Goal: Task Accomplishment & Management: Complete application form

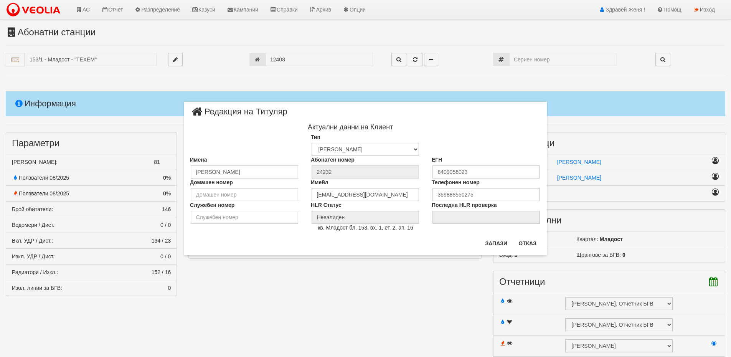
scroll to position [461, 0]
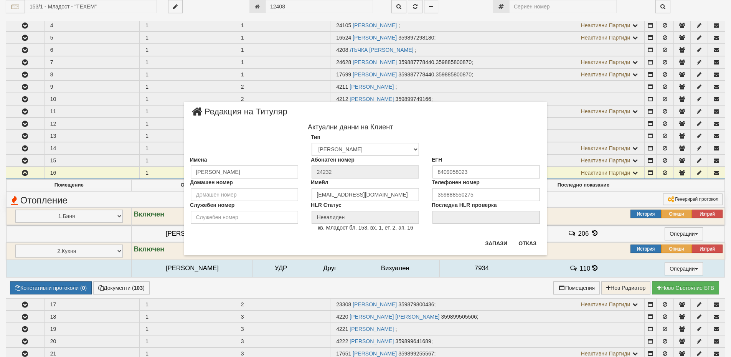
click at [63, 7] on div "× Редакция на Титуляр Актуални данни на Клиент Тип Физическо Лице Фирма Институ…" at bounding box center [365, 178] width 731 height 357
click at [523, 242] on button "Отказ" at bounding box center [527, 243] width 27 height 12
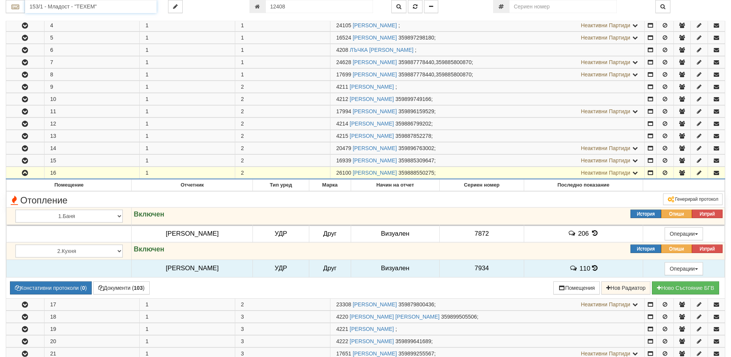
click at [39, 5] on input "153/1 - Младост - "ТЕХЕМ"" at bounding box center [91, 6] width 132 height 13
type input "0"
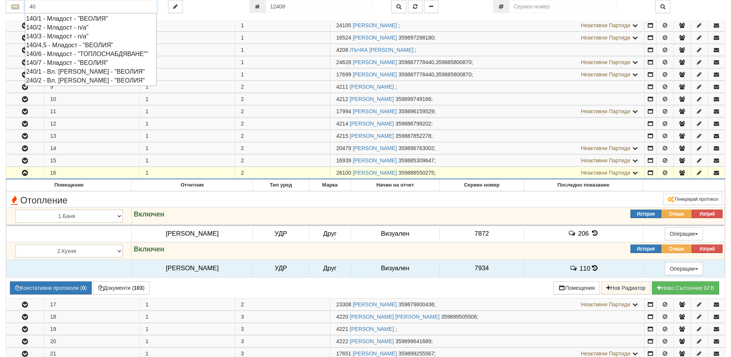
type input "4"
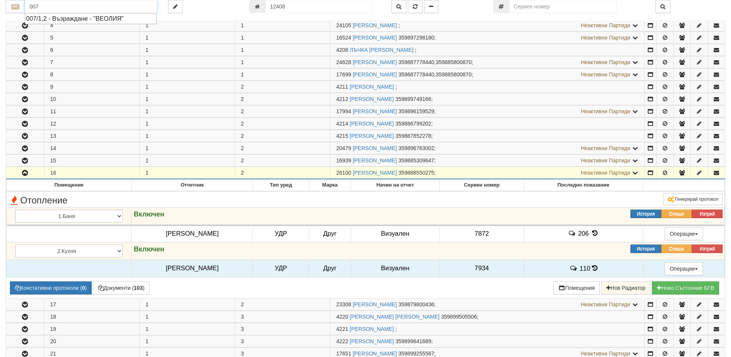
click at [88, 20] on div "007/1,2 - Възраждане - "ВЕОЛИЯ"" at bounding box center [90, 18] width 129 height 9
type input "007/1,2 - Възраждане - "ВЕОЛИЯ""
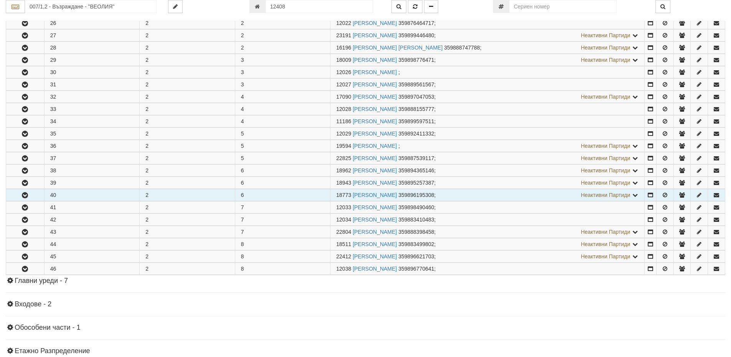
click at [26, 194] on icon "button" at bounding box center [24, 195] width 9 height 5
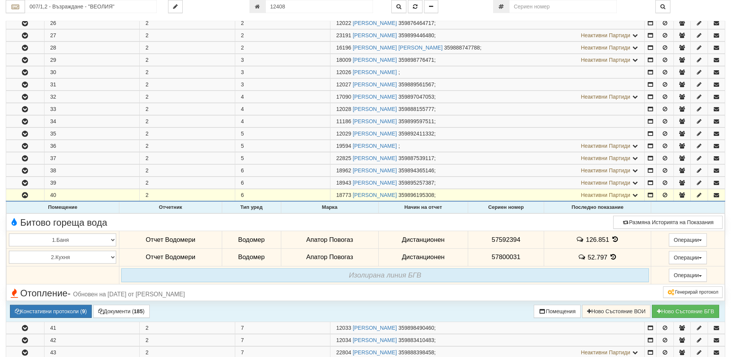
click at [613, 240] on icon at bounding box center [615, 239] width 8 height 7
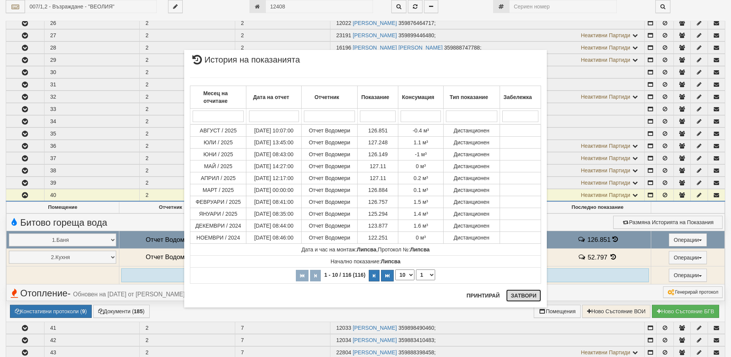
click at [534, 298] on button "Затвори" at bounding box center [523, 295] width 35 height 12
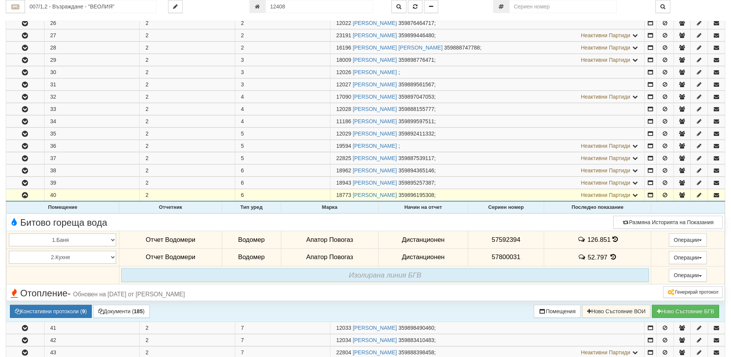
click at [612, 258] on icon at bounding box center [613, 257] width 8 height 7
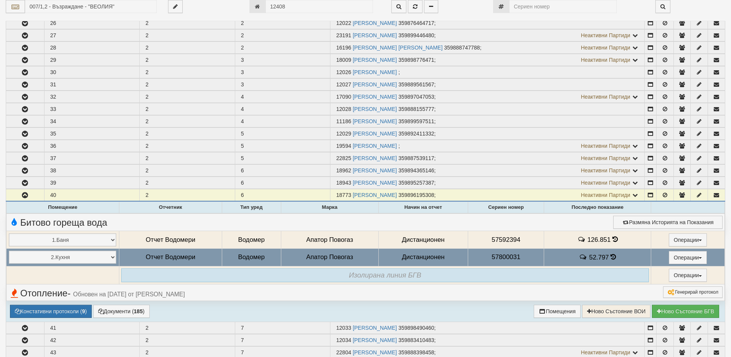
select select "1"
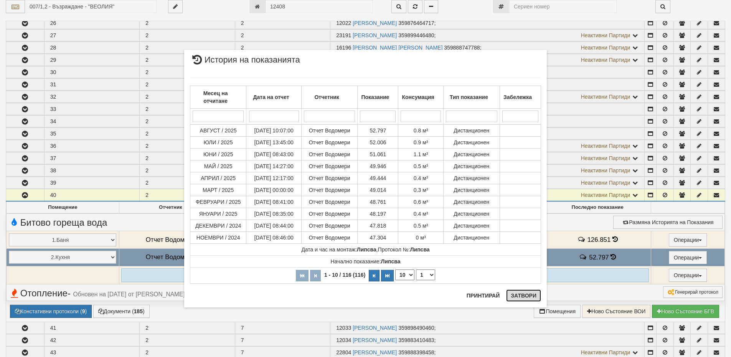
click at [534, 293] on button "Затвори" at bounding box center [523, 295] width 35 height 12
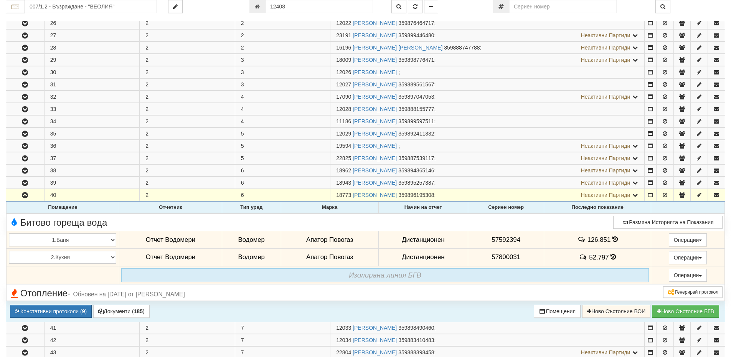
click at [614, 239] on icon at bounding box center [615, 239] width 5 height 7
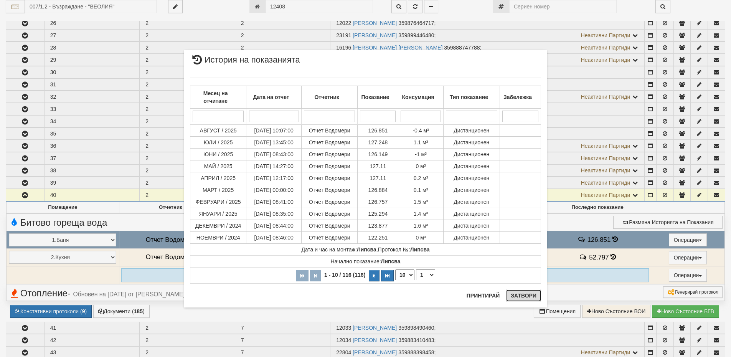
click at [536, 296] on button "Затвори" at bounding box center [523, 295] width 35 height 12
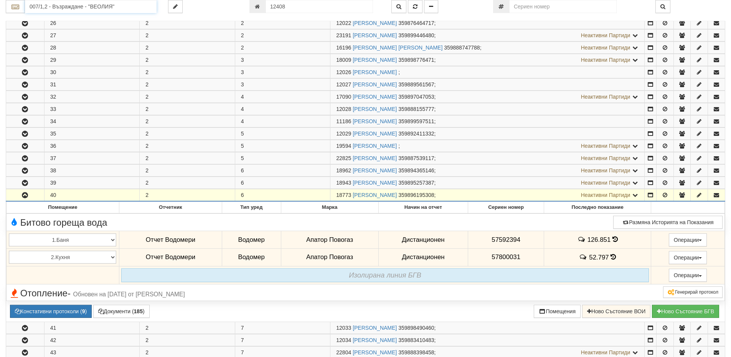
click at [65, 9] on input "007/1,2 - Възраждане - "ВЕОЛИЯ"" at bounding box center [91, 6] width 132 height 13
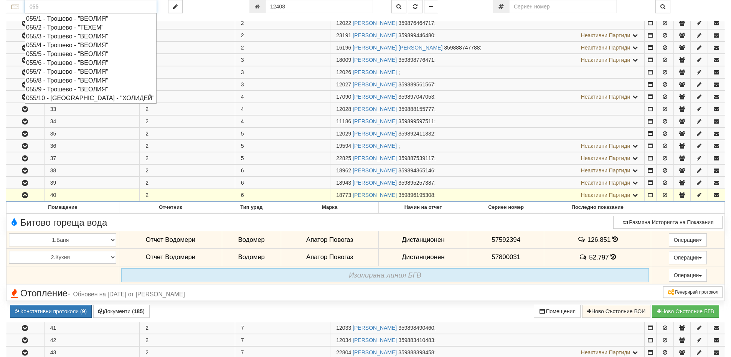
click at [61, 20] on div "055/1 - Трошево - "ВЕОЛИЯ"" at bounding box center [90, 18] width 129 height 9
type input "055/1 - Трошево - "ВЕОЛИЯ""
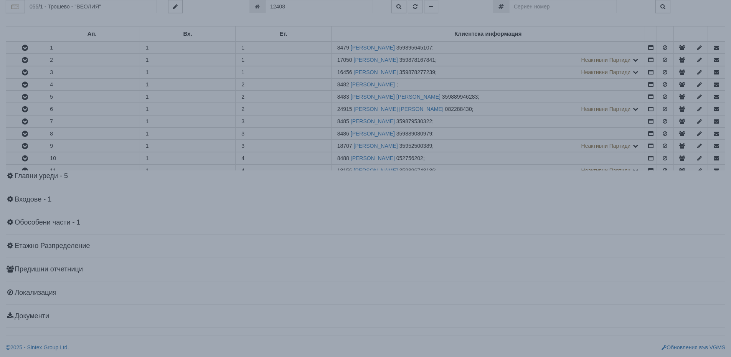
scroll to position [0, 0]
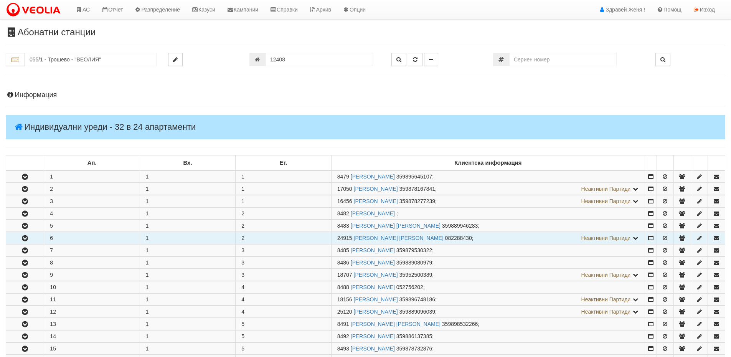
click at [30, 237] on icon "button" at bounding box center [24, 238] width 9 height 5
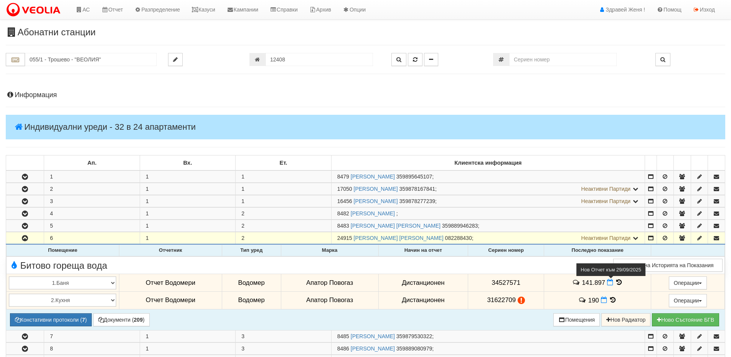
click at [608, 284] on icon at bounding box center [610, 282] width 6 height 7
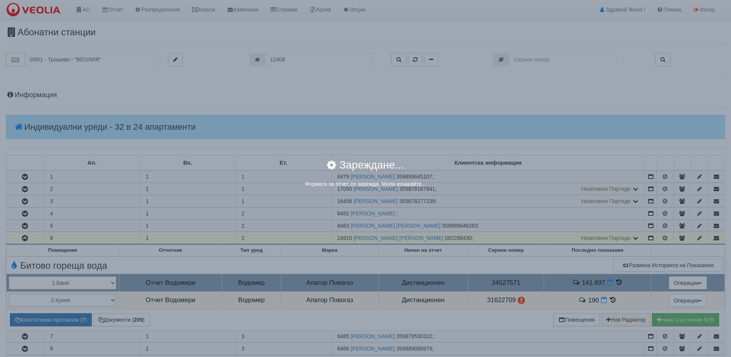
select select "8ac75930-9bfd-e511-80be-8d5a1dced85a"
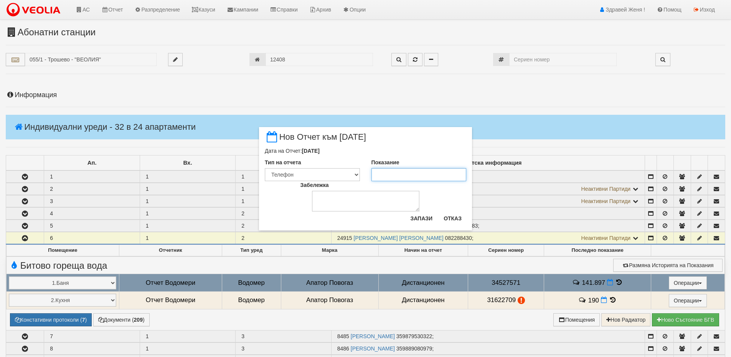
click at [382, 174] on input "Показание" at bounding box center [419, 174] width 95 height 13
type input "141.9"
click at [420, 216] on button "Запази" at bounding box center [421, 218] width 31 height 12
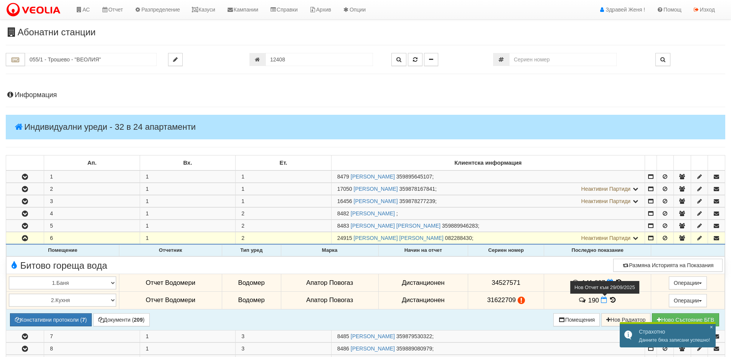
click at [605, 302] on icon at bounding box center [604, 300] width 6 height 7
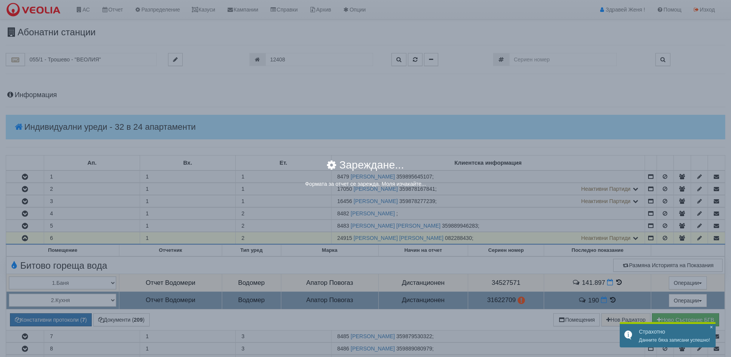
select select "8ac75930-9bfd-e511-80be-8d5a1dced85a"
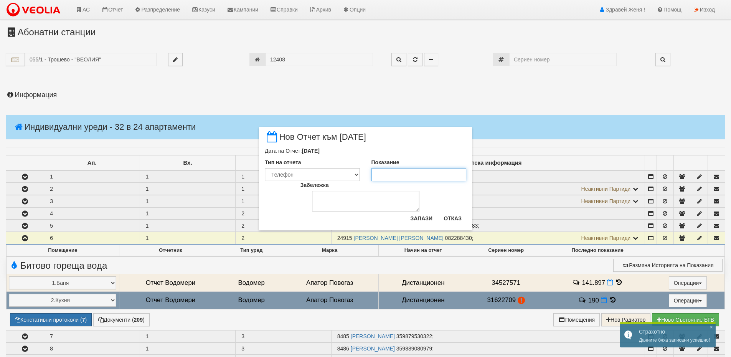
click at [392, 172] on input "Показание" at bounding box center [419, 174] width 95 height 13
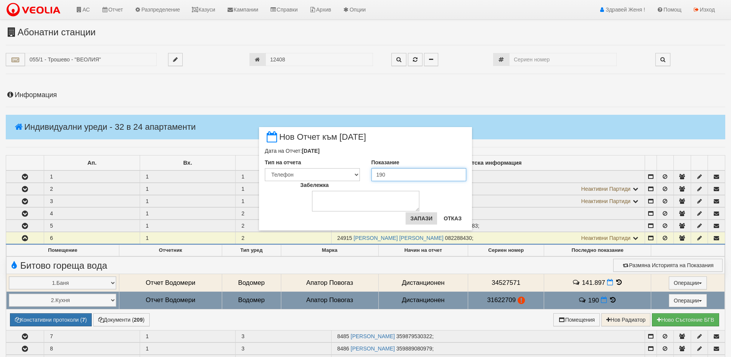
type input "190"
click at [417, 219] on button "Запази" at bounding box center [421, 218] width 31 height 12
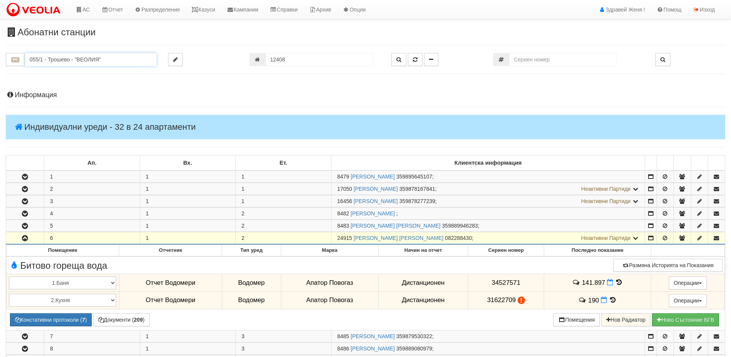
drag, startPoint x: 102, startPoint y: 59, endPoint x: 0, endPoint y: 57, distance: 102.1
click at [0, 57] on div "055/1 - Трошево - "ВЕОЛИЯ"" at bounding box center [81, 59] width 162 height 13
click at [66, 74] on div "007/1,2 - Възраждане - "ВЕОЛИЯ"" at bounding box center [90, 71] width 129 height 9
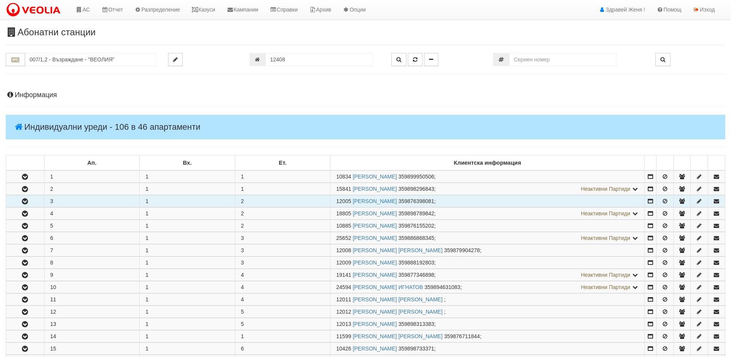
click at [26, 199] on icon "button" at bounding box center [24, 201] width 9 height 5
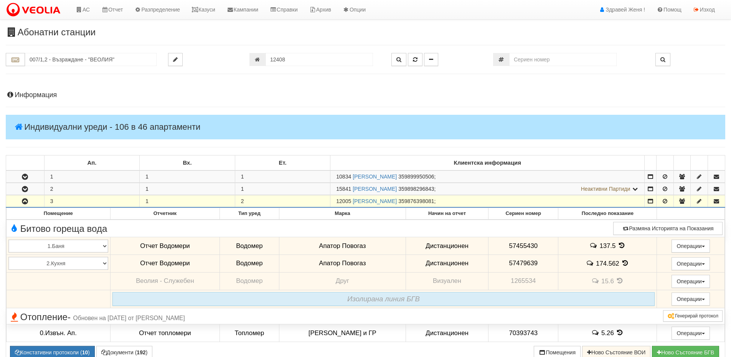
drag, startPoint x: 351, startPoint y: 200, endPoint x: 336, endPoint y: 202, distance: 15.1
click at [336, 202] on td "12005 КРАСИМИР ДИМИТРОВ ДИМИТРОВ 359876398081 ;" at bounding box center [487, 201] width 314 height 12
copy span "12005"
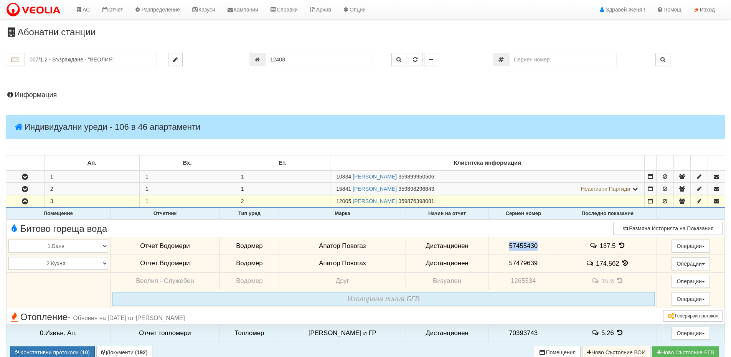
drag, startPoint x: 536, startPoint y: 244, endPoint x: 496, endPoint y: 246, distance: 40.3
click at [496, 246] on td "57455430" at bounding box center [524, 246] width 70 height 18
copy span "57455430"
drag, startPoint x: 536, startPoint y: 264, endPoint x: 496, endPoint y: 259, distance: 40.7
click at [496, 259] on td "57479639" at bounding box center [524, 263] width 70 height 18
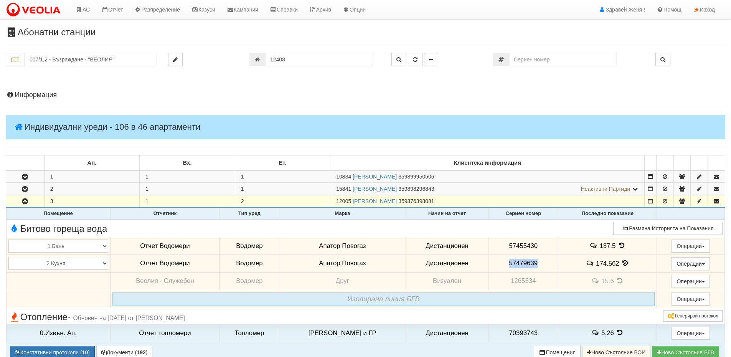
copy span "57479639"
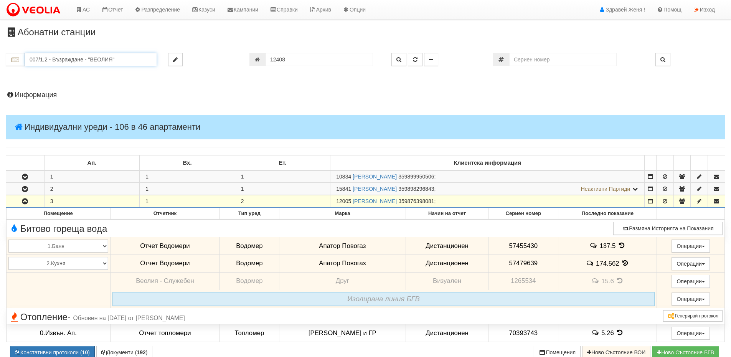
click at [48, 61] on input "007/1,2 - Възраждане - "ВЕОЛИЯ"" at bounding box center [91, 59] width 132 height 13
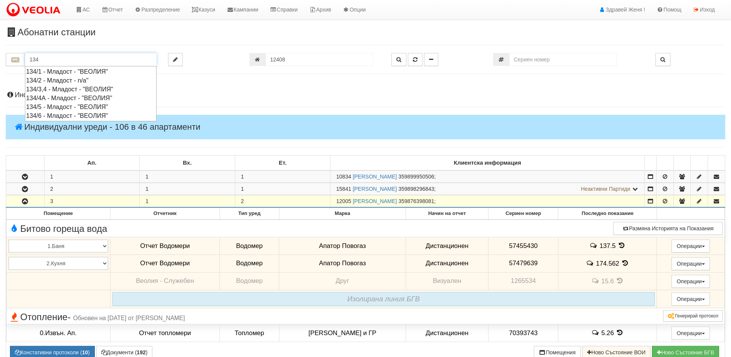
click at [84, 91] on div "134/3,4 - Младост - "ВЕОЛИЯ"" at bounding box center [90, 89] width 129 height 9
type input "134/3,4 - Младост - "ВЕОЛИЯ""
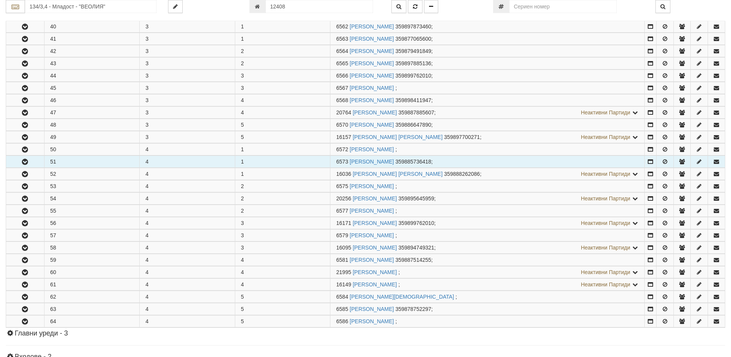
scroll to position [154, 0]
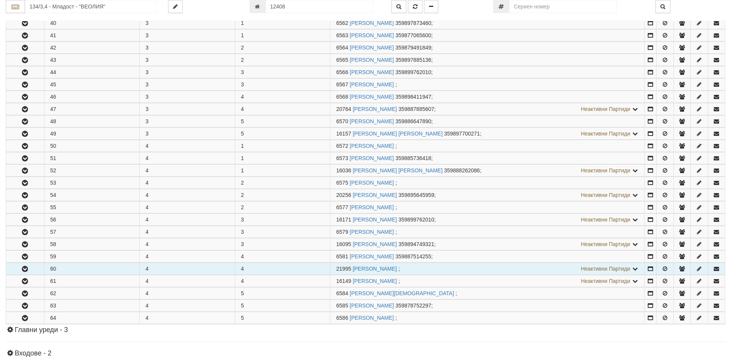
click at [28, 269] on icon "button" at bounding box center [24, 268] width 9 height 5
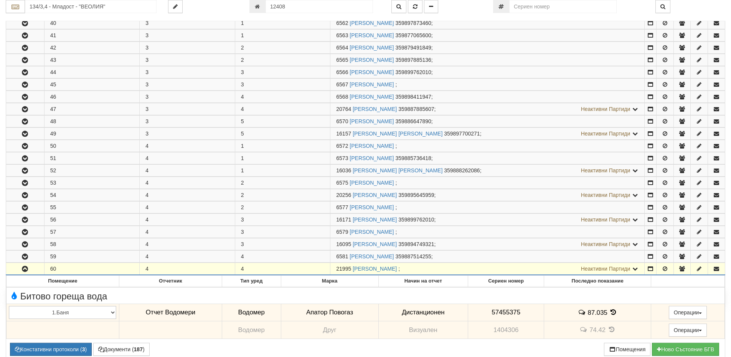
drag, startPoint x: 352, startPoint y: 267, endPoint x: 333, endPoint y: 274, distance: 19.9
click at [333, 274] on td "21995 НЕДЯЛКА ЛАЗАРОВА НИКОЛОВА ; Неактивни Партиди 6582 НИКОЛА ПЕЕВ НИКОЛОВ 35…" at bounding box center [487, 269] width 314 height 12
copy span "21995"
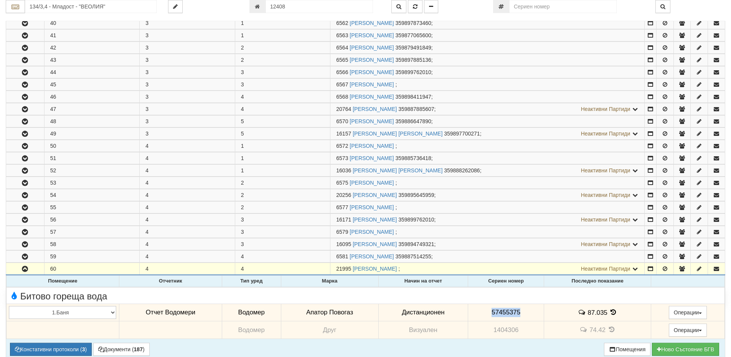
drag, startPoint x: 520, startPoint y: 311, endPoint x: 484, endPoint y: 312, distance: 36.1
click at [484, 312] on td "57455375" at bounding box center [506, 313] width 76 height 18
copy span "57455375"
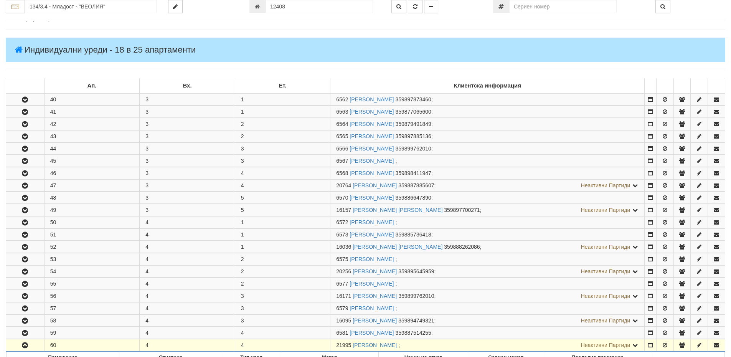
scroll to position [0, 0]
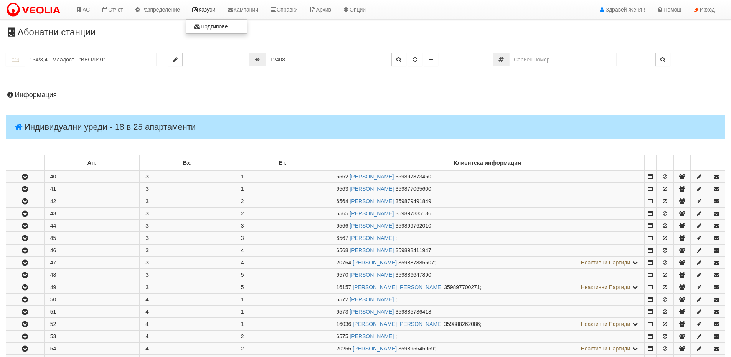
click at [208, 9] on link "Казуси" at bounding box center [203, 9] width 35 height 19
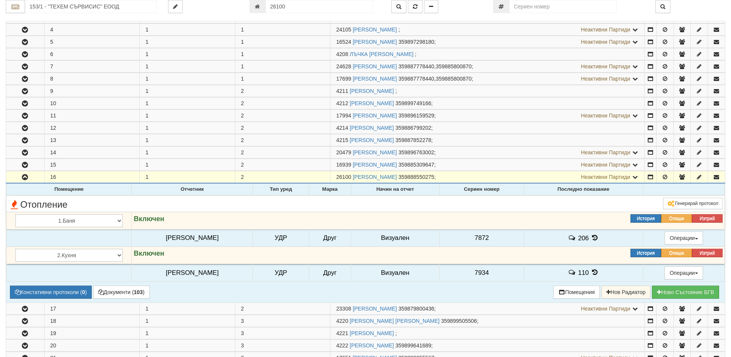
scroll to position [269, 0]
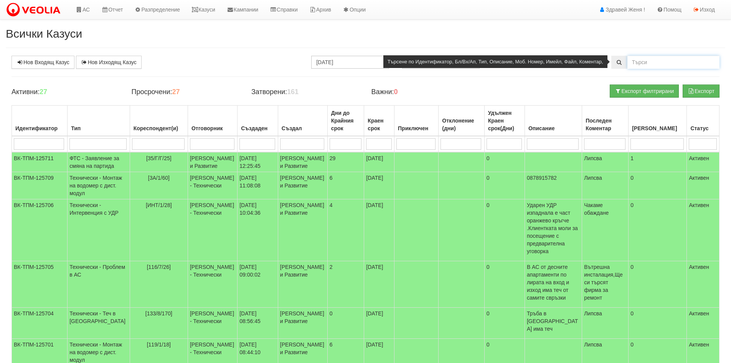
click at [638, 65] on input "text" at bounding box center [674, 62] width 92 height 13
type input "153/1/16"
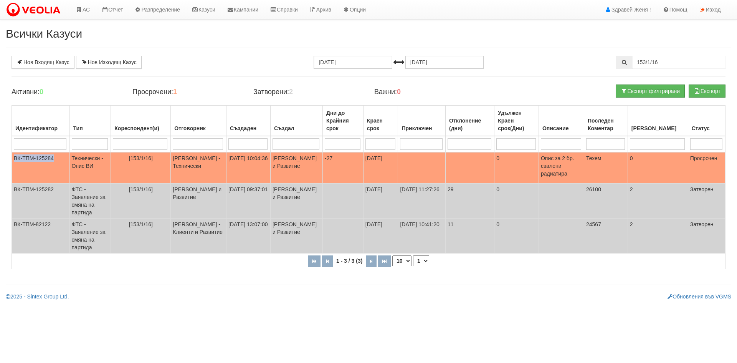
drag, startPoint x: 54, startPoint y: 160, endPoint x: 7, endPoint y: 162, distance: 47.2
click at [7, 162] on div "Активни: 0 Просрочени: 1 Затворени: 2 Важни: 0 Експорт Експорт филтрирани Идент…" at bounding box center [368, 180] width 725 height 192
copy div "Идентификатор Тип Кореспондент(и) Отговорник Създаден Създал Дни до Крайния сро…"
click at [266, 103] on div "Активни: 0 Просрочени: 1 Затворени: 2 Важни: 0 Експорт Експорт филтрирани" at bounding box center [368, 94] width 725 height 21
click at [207, 12] on link "Казуси" at bounding box center [203, 9] width 35 height 19
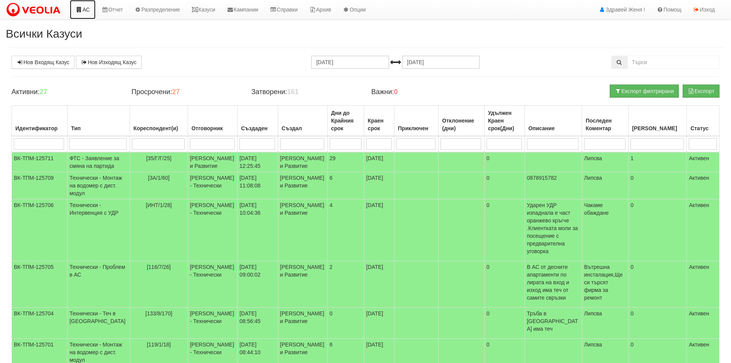
click at [88, 9] on link "АС" at bounding box center [83, 9] width 26 height 19
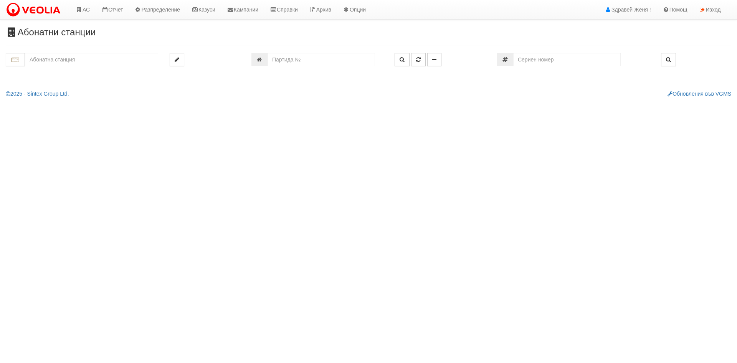
click at [50, 61] on input "text" at bounding box center [91, 59] width 133 height 13
click at [48, 87] on div "003Б/1 - Трошево - "ВЕОЛИЯ"" at bounding box center [91, 89] width 131 height 9
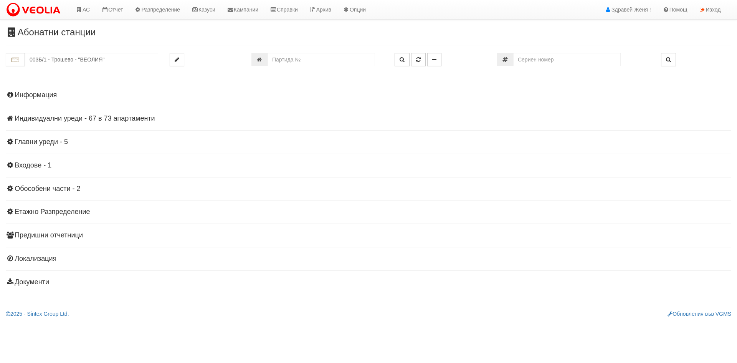
click at [123, 114] on div "Информация Параметри Брой Апартаменти: 73 Ползватели 08/2025 26 % 0 % 141" at bounding box center [368, 188] width 725 height 212
click at [122, 118] on h4 "Индивидуални уреди - 67 в 73 апартаменти" at bounding box center [368, 119] width 725 height 8
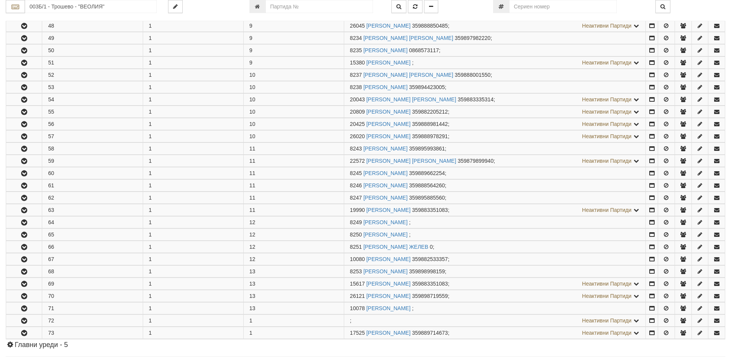
scroll to position [729, 0]
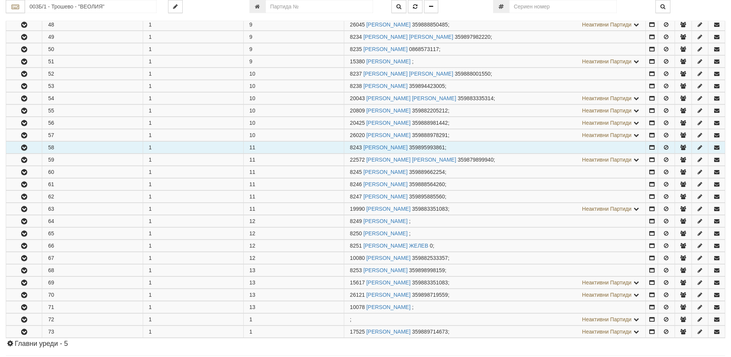
click at [36, 149] on button "button" at bounding box center [24, 148] width 36 height 12
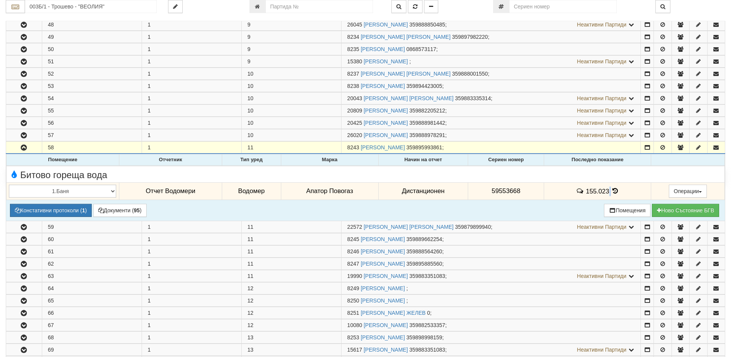
drag, startPoint x: 607, startPoint y: 189, endPoint x: 614, endPoint y: 188, distance: 7.7
click at [614, 188] on td "155.023" at bounding box center [597, 191] width 107 height 18
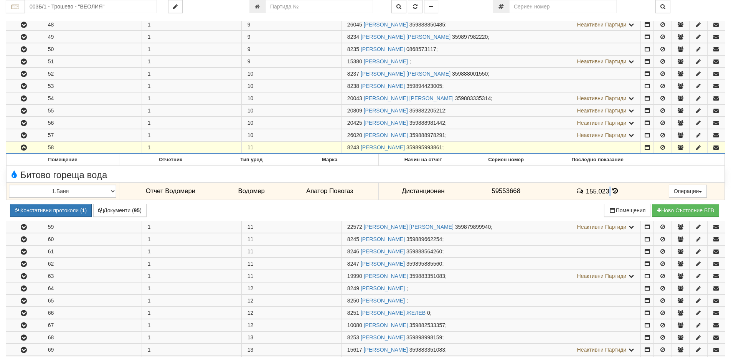
drag, startPoint x: 360, startPoint y: 145, endPoint x: 344, endPoint y: 151, distance: 17.0
click at [344, 151] on td "8243 АНДРЕЙ НЕНОВ НЕНОВ 359895993861 ;" at bounding box center [490, 148] width 299 height 12
copy span "8243"
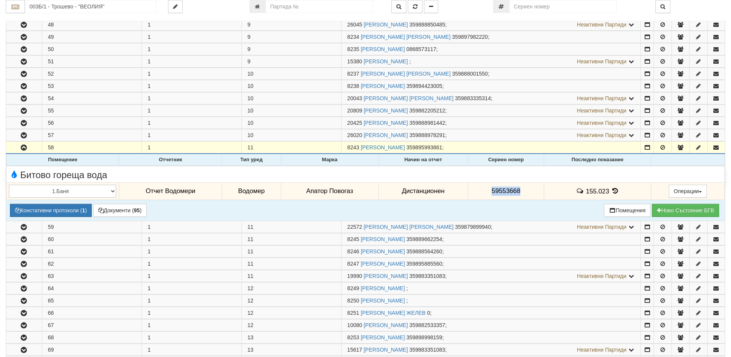
drag, startPoint x: 524, startPoint y: 189, endPoint x: 470, endPoint y: 191, distance: 53.8
click at [470, 191] on td "59553668" at bounding box center [506, 191] width 76 height 18
copy span "59553668"
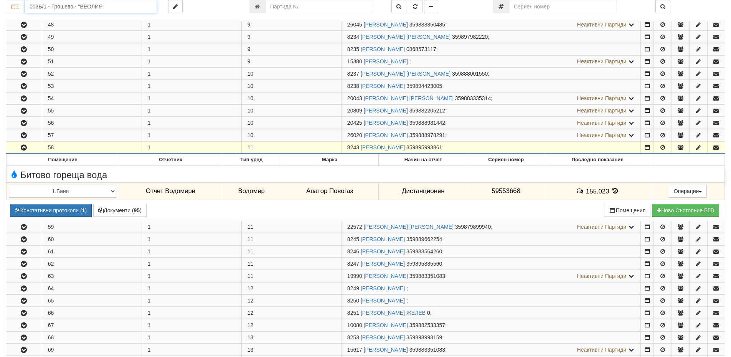
click at [74, 7] on input "003Б/1 - Трошево - "ВЕОЛИЯ"" at bounding box center [91, 6] width 132 height 13
click at [80, 36] on div "003Б/1 - Трошево - "ВЕОЛИЯ"" at bounding box center [90, 36] width 129 height 9
type input "003Б/1 - Трошево - "ВЕОЛИЯ""
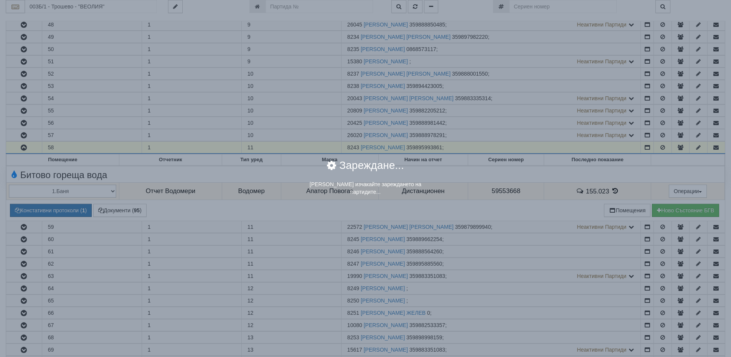
scroll to position [0, 0]
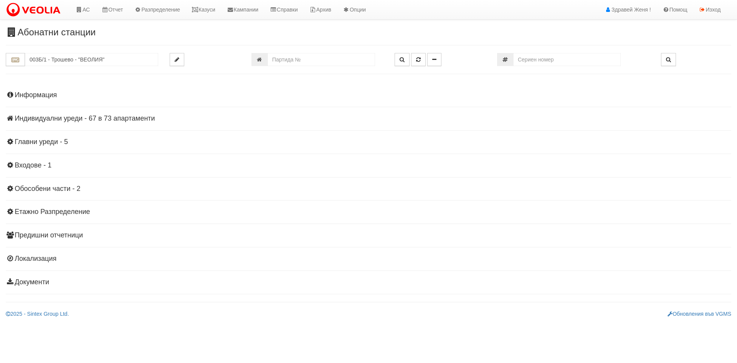
click at [151, 118] on h4 "Индивидуални уреди - 67 в 73 апартаменти" at bounding box center [368, 119] width 725 height 8
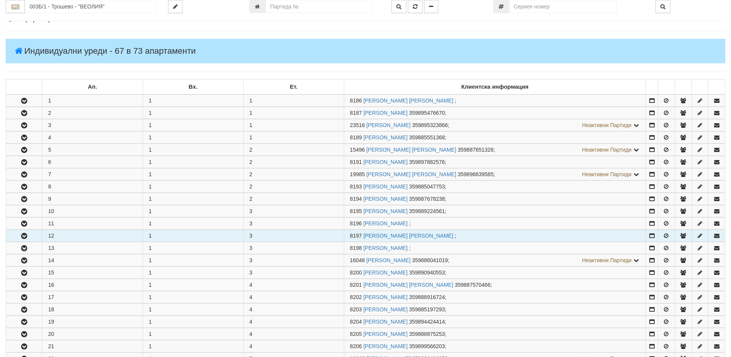
scroll to position [77, 0]
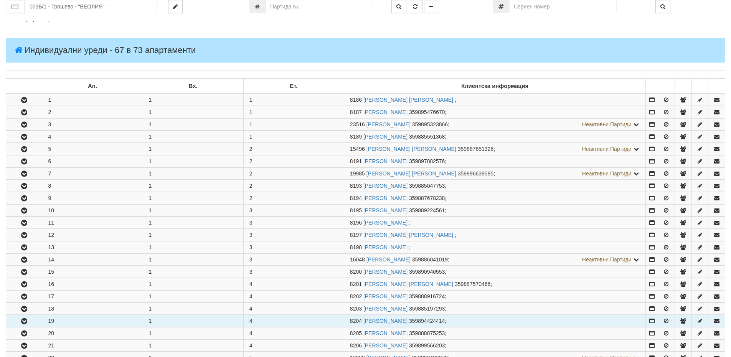
click at [28, 325] on button "button" at bounding box center [24, 321] width 36 height 12
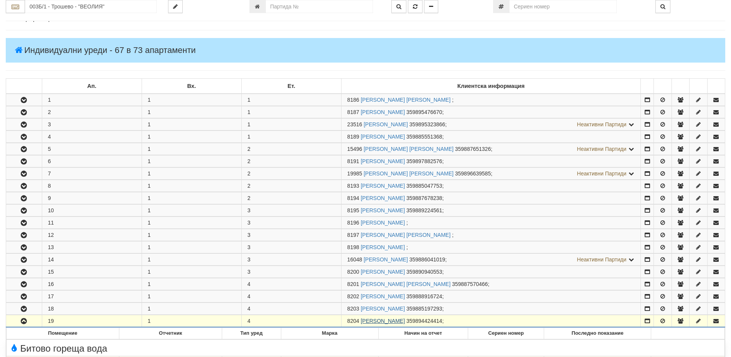
scroll to position [192, 0]
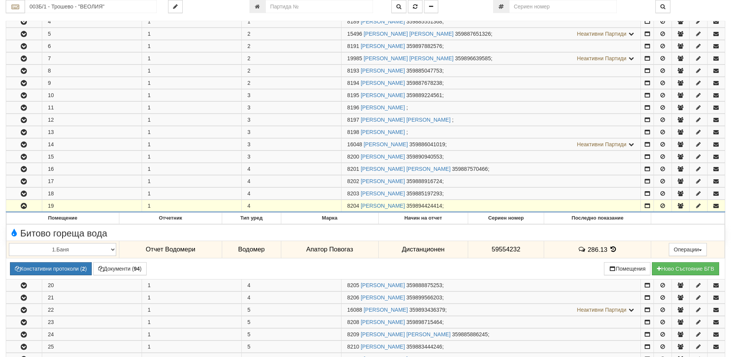
drag, startPoint x: 360, startPoint y: 205, endPoint x: 345, endPoint y: 208, distance: 15.0
click at [345, 208] on td "8204 СТОЯНКА ИВАНОВА ПОПОВА 359894424414 ;" at bounding box center [490, 206] width 299 height 12
copy span "8204"
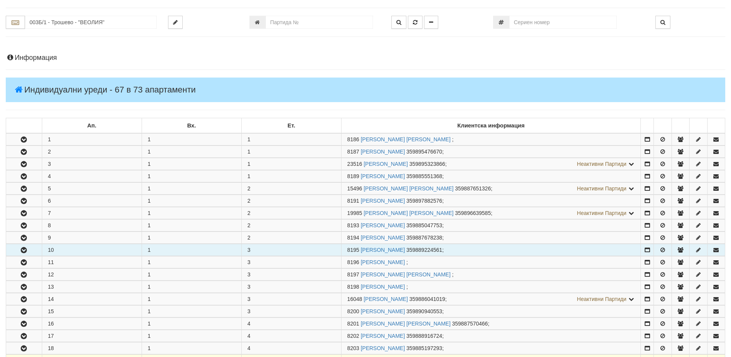
scroll to position [0, 0]
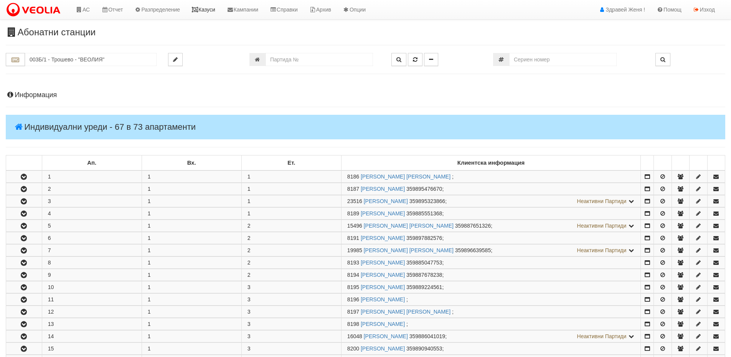
drag, startPoint x: 208, startPoint y: 10, endPoint x: 168, endPoint y: 24, distance: 43.2
click at [208, 10] on link "Казуси" at bounding box center [203, 9] width 35 height 19
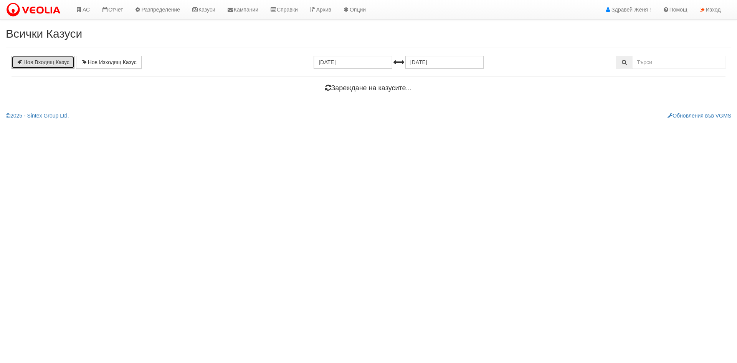
click at [38, 61] on link "Нов Входящ Казус" at bounding box center [43, 62] width 63 height 13
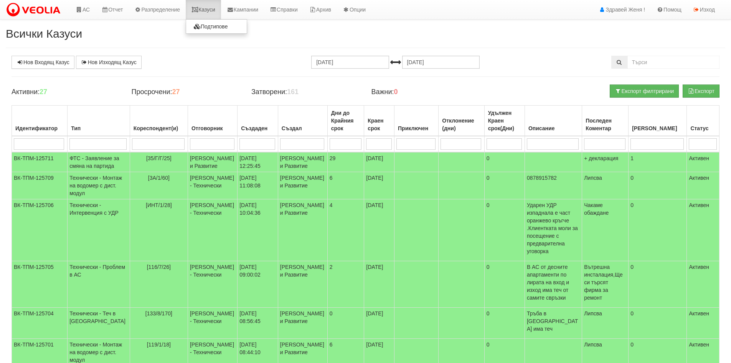
click at [220, 10] on link "Казуси" at bounding box center [203, 9] width 35 height 19
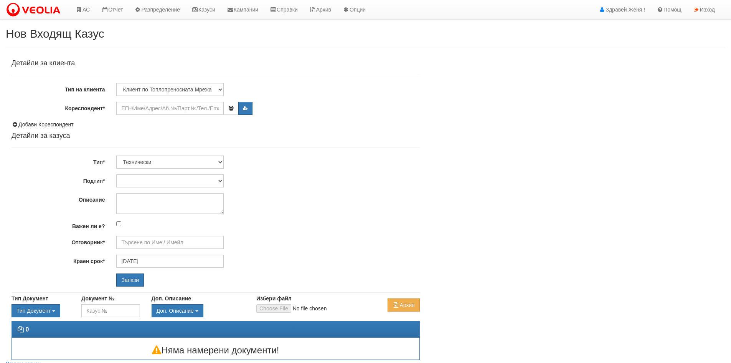
type input "[DATE]"
type input "[PERSON_NAME] - Технически"
click at [139, 112] on input "Кореспондент*" at bounding box center [169, 108] width 107 height 13
paste input "8204"
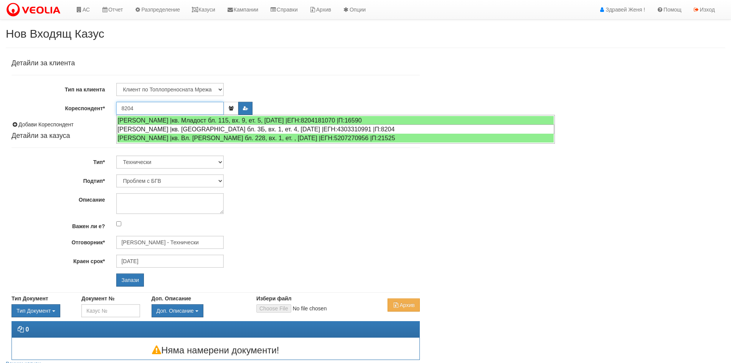
click at [188, 131] on div "СТОЯНКА ИВАНОВА ПОПОВА |кв. Трошево бл. 3Б, вх. 1, ет. 4, ап. 19 |ЕГН:430331099…" at bounding box center [335, 129] width 437 height 10
type input "Даниела - дъщеря"
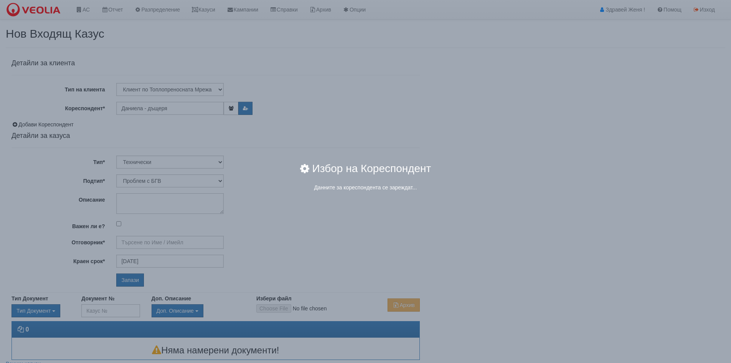
type input "[PERSON_NAME] - Технически"
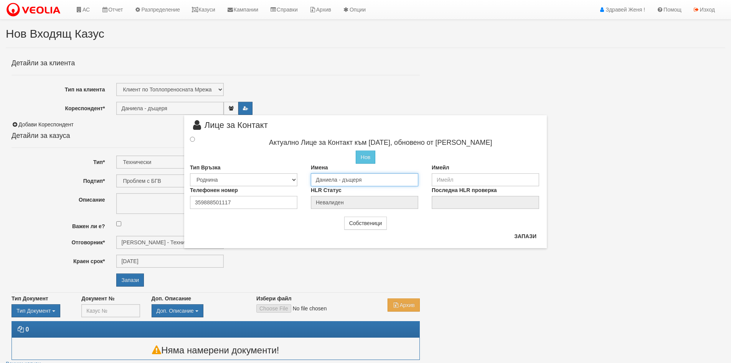
drag, startPoint x: 372, startPoint y: 181, endPoint x: 269, endPoint y: 171, distance: 104.1
click at [269, 171] on div "Тип Връзка Собственик Наемател Роднина Съсед Приятел Имена Даниела - дъщеря Име…" at bounding box center [365, 175] width 363 height 23
type input "[PERSON_NAME]"
drag, startPoint x: 240, startPoint y: 200, endPoint x: 165, endPoint y: 200, distance: 74.8
click at [165, 200] on div "× Лице за Контакт Актуално Лице за Контакт към 30/05/2025, обновено от Миглена …" at bounding box center [365, 124] width 449 height 248
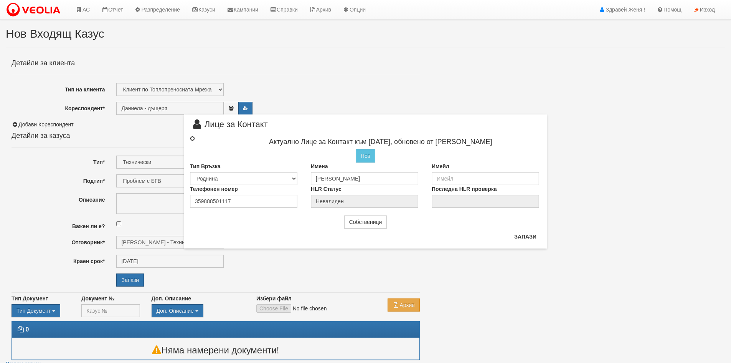
click at [193, 139] on input "radio" at bounding box center [192, 138] width 5 height 5
radio input "true"
type input "[PERSON_NAME]"
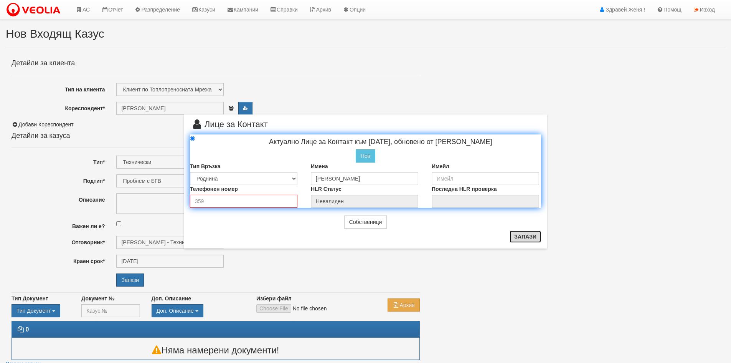
click at [527, 238] on button "Запази" at bounding box center [525, 236] width 31 height 12
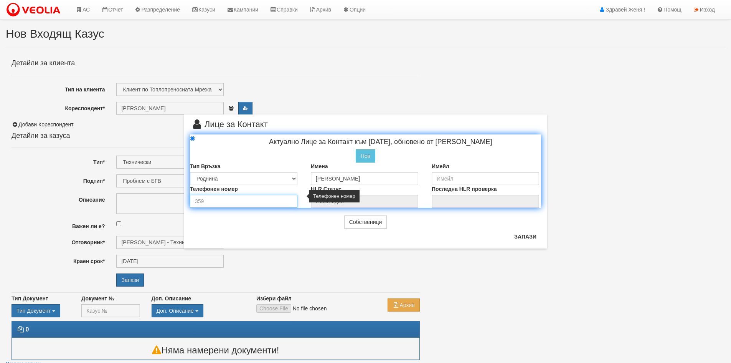
click at [227, 205] on input "number" at bounding box center [243, 201] width 107 height 13
type input "0892891318"
click at [533, 238] on button "Запази" at bounding box center [525, 236] width 31 height 12
radio input "true"
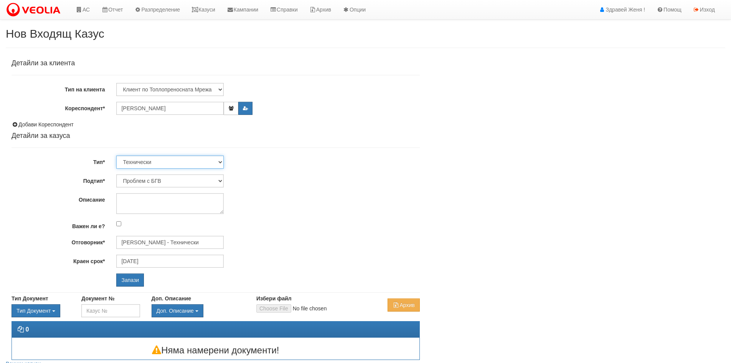
click at [220, 162] on select "Технически ФТС Търговски Административен Производствен Експлоатационен Финансов…" at bounding box center [169, 161] width 107 height 13
select select "1"
click at [116, 155] on select "Технически ФТС Търговски Административен Производствен Експлоатационен Финансов…" at bounding box center [169, 161] width 107 height 13
type input "29/10/2025"
type input "Миглена Михова - Клиенти и Развитие"
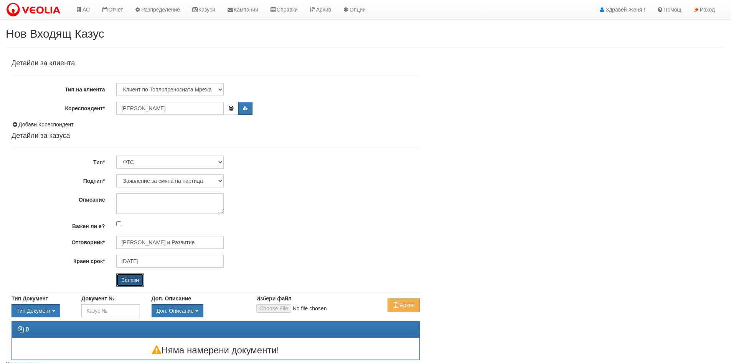
click at [135, 276] on input "Запази" at bounding box center [130, 279] width 28 height 13
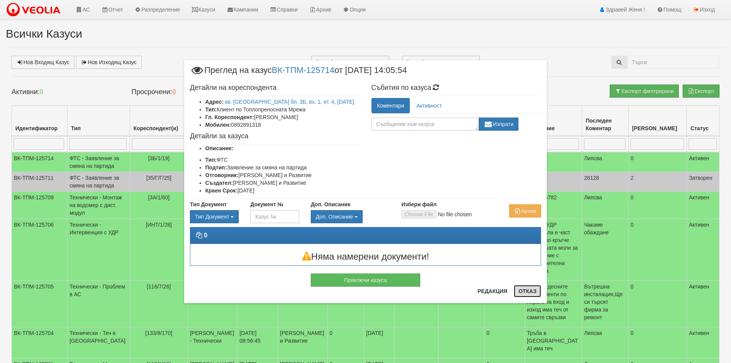
click at [531, 293] on button "Отказ" at bounding box center [527, 291] width 27 height 12
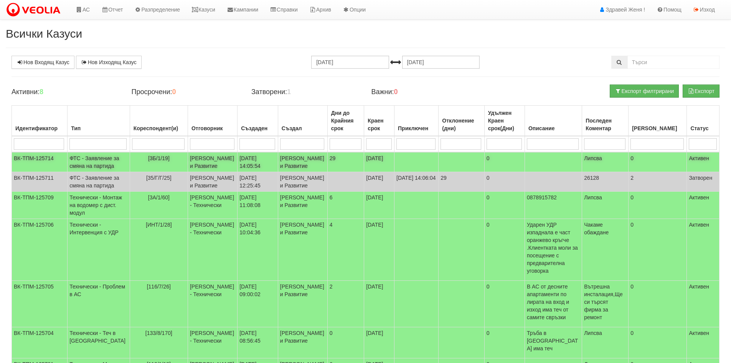
click at [170, 162] on td "[3Б/1/19]" at bounding box center [159, 162] width 58 height 20
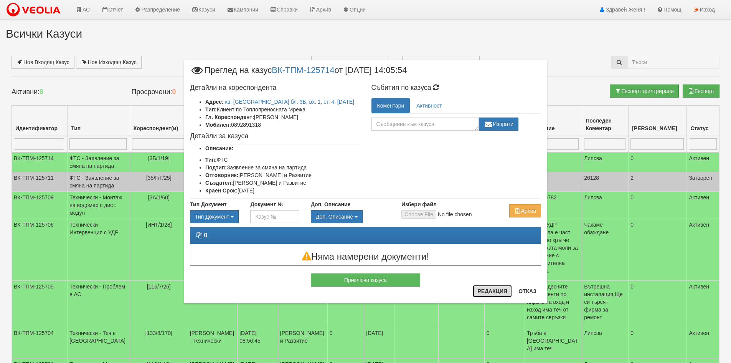
click at [499, 290] on button "Редакция" at bounding box center [492, 291] width 39 height 12
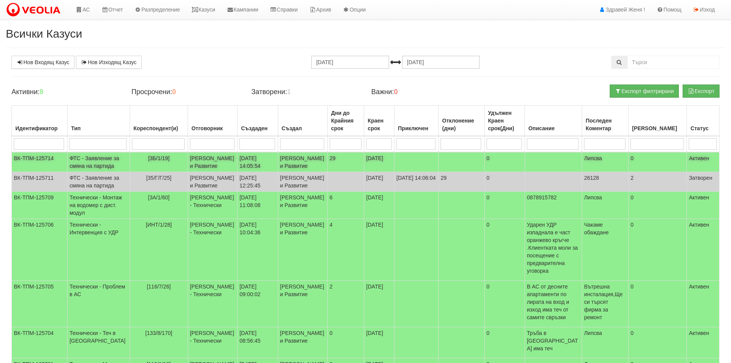
click at [97, 167] on td "ФТС - Заявление за смяна на партида" at bounding box center [99, 162] width 63 height 20
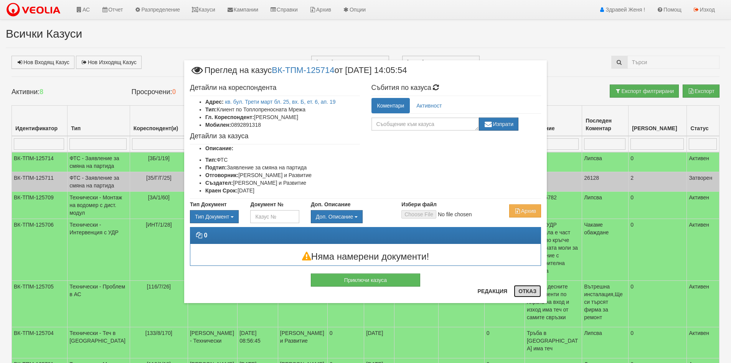
click at [529, 294] on button "Отказ" at bounding box center [527, 291] width 27 height 12
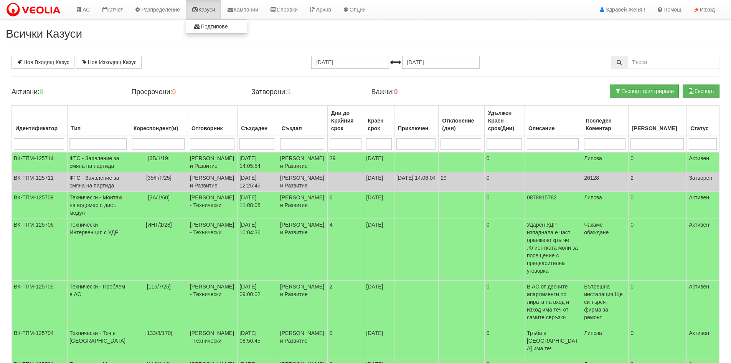
click at [204, 5] on link "Казуси" at bounding box center [203, 9] width 35 height 19
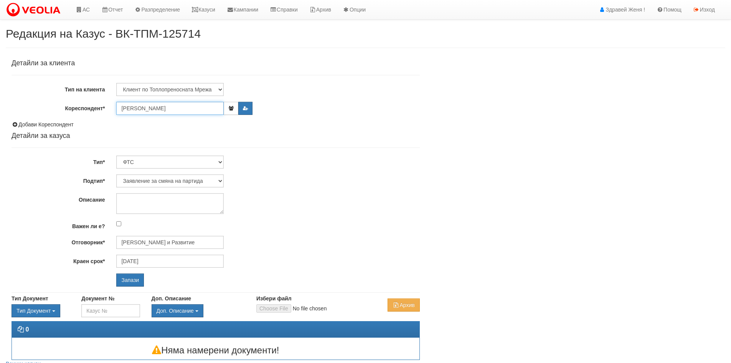
click at [179, 113] on input "[PERSON_NAME]" at bounding box center [169, 108] width 107 height 13
click at [231, 108] on icon "button" at bounding box center [231, 108] width 6 height 5
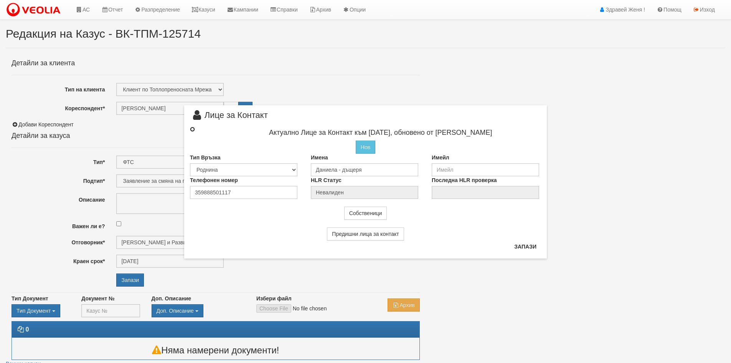
click at [192, 128] on input "radio" at bounding box center [192, 129] width 5 height 5
radio input "true"
type input "Даниела - дъщеря"
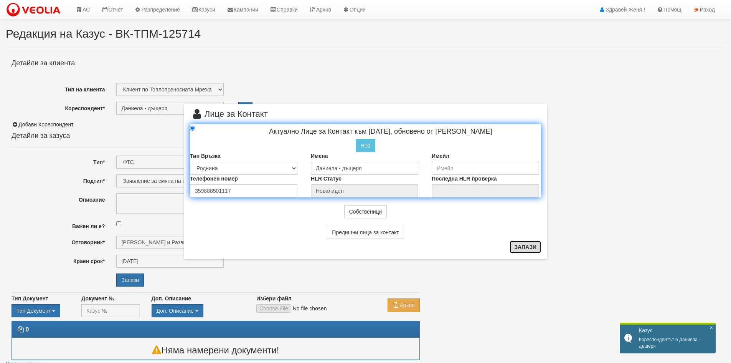
click at [519, 251] on button "Запази" at bounding box center [525, 247] width 31 height 12
radio input "true"
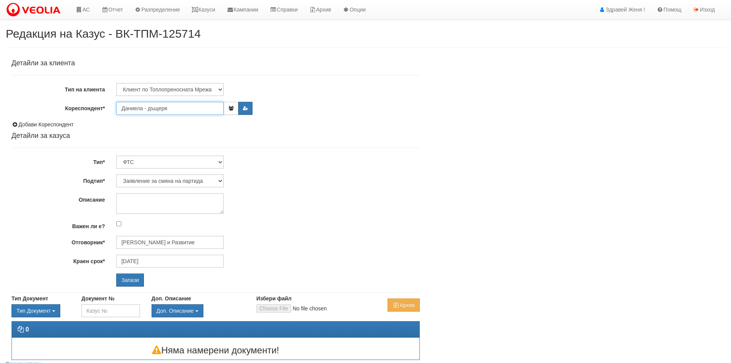
click at [187, 112] on input "Даниела - дъщеря" at bounding box center [169, 108] width 107 height 13
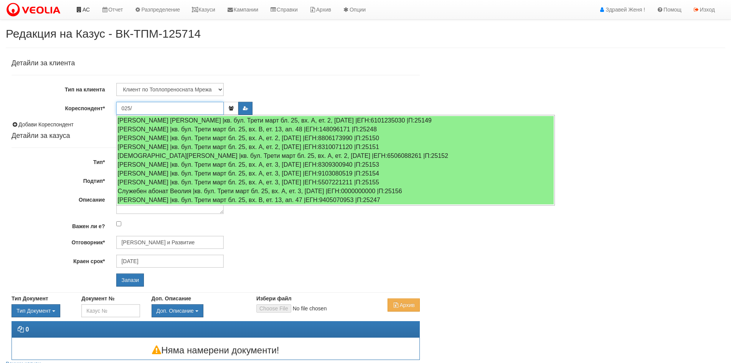
type input "025/"
click at [80, 9] on icon at bounding box center [79, 9] width 7 height 5
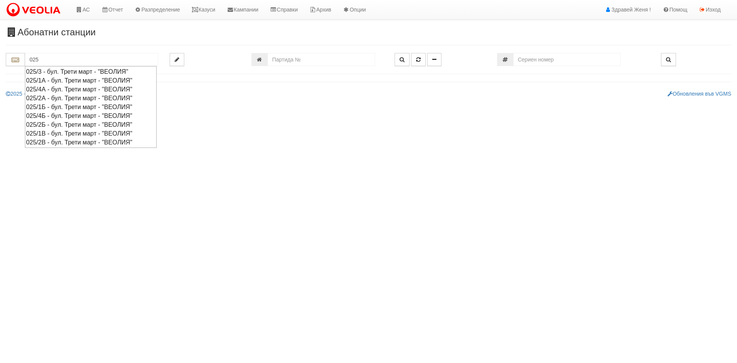
click at [58, 132] on div "025/1В - бул. Трети март - "ВЕОЛИЯ"" at bounding box center [90, 133] width 129 height 9
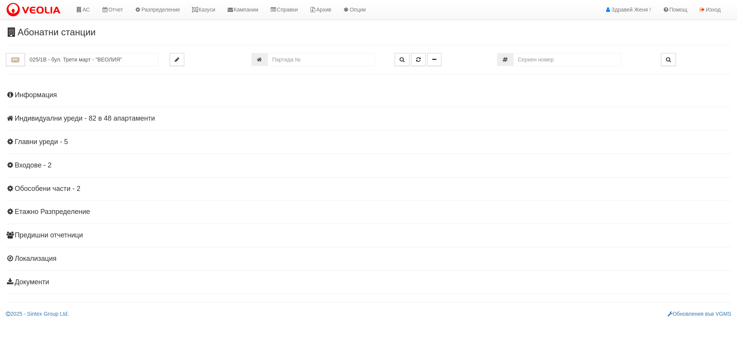
click at [129, 119] on h4 "Индивидуални уреди - 82 в 48 апартаменти" at bounding box center [368, 119] width 725 height 8
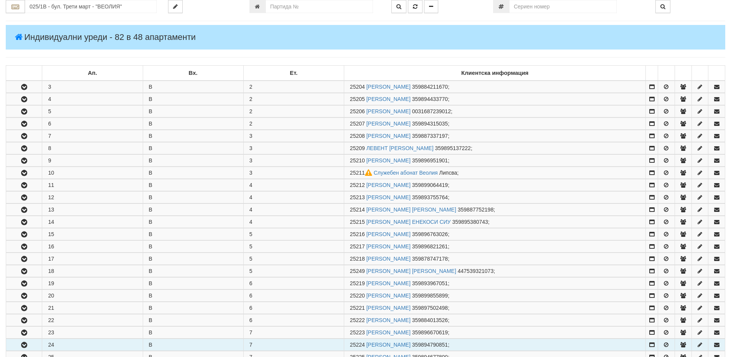
scroll to position [115, 0]
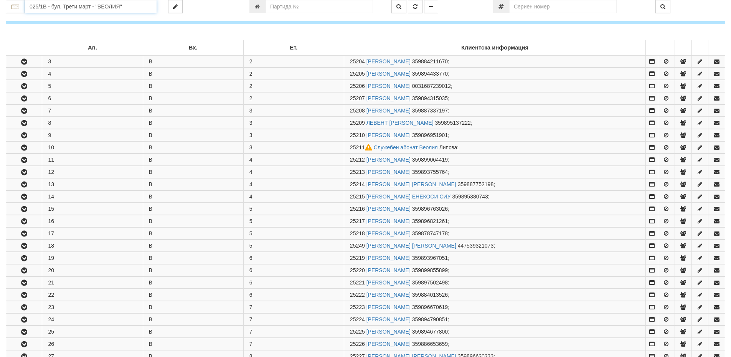
click at [78, 10] on input "025/1В - бул. Трети март - "ВЕОЛИЯ"" at bounding box center [91, 6] width 132 height 13
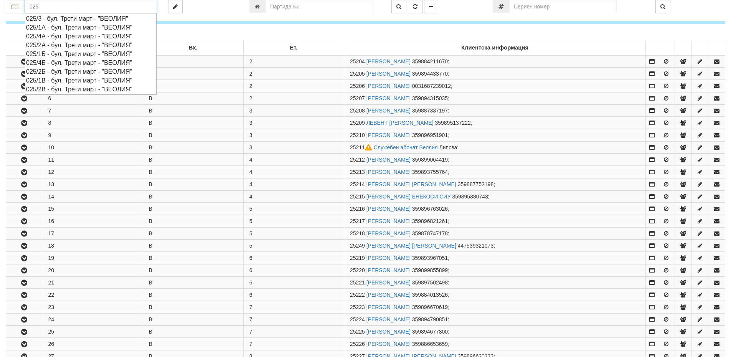
click at [60, 88] on div "025/2В - бул. Трети март - "ВЕОЛИЯ"" at bounding box center [90, 89] width 129 height 9
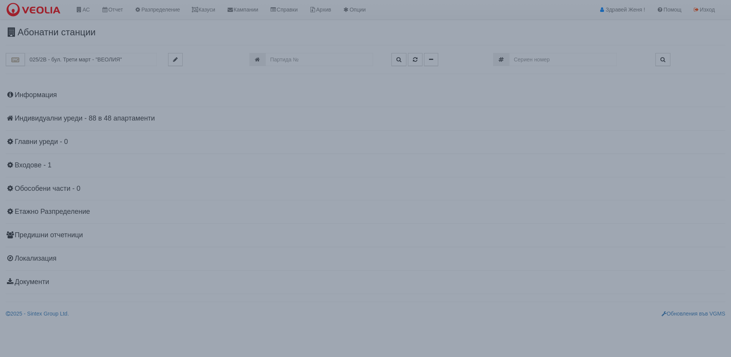
scroll to position [0, 0]
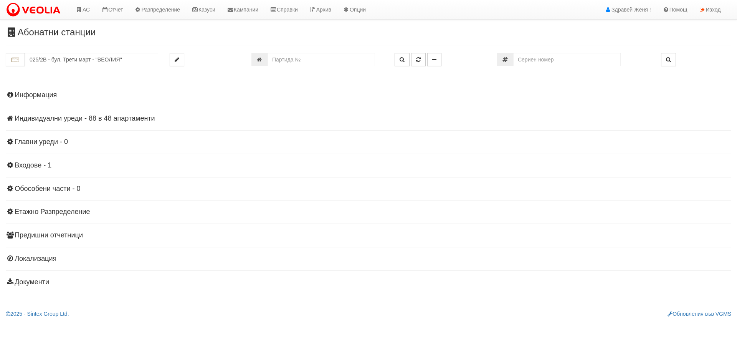
click at [128, 116] on h4 "Индивидуални уреди - 88 в 48 апартаменти" at bounding box center [368, 119] width 725 height 8
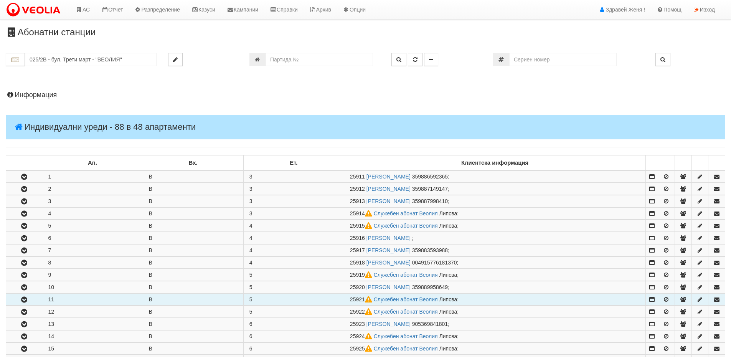
scroll to position [77, 0]
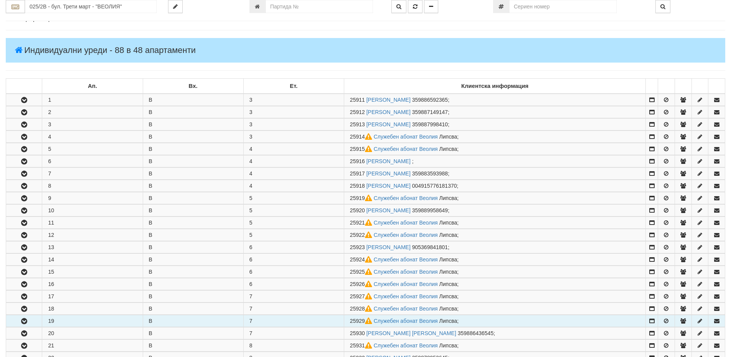
click at [72, 319] on td "19" at bounding box center [92, 321] width 101 height 12
click at [27, 319] on icon "button" at bounding box center [24, 321] width 9 height 5
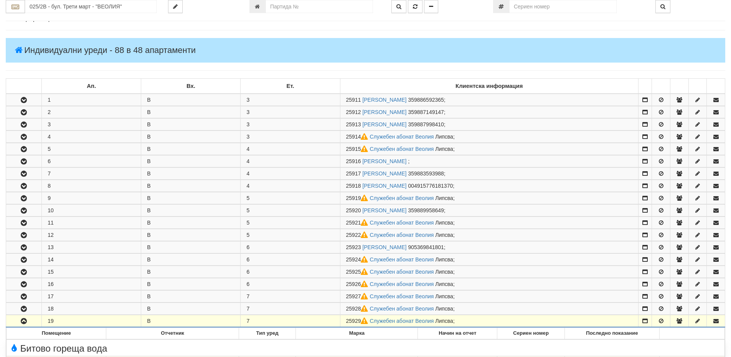
drag, startPoint x: 362, startPoint y: 321, endPoint x: 329, endPoint y: 319, distance: 32.7
click at [329, 319] on tr "19 В 7 25929 Служебен абонат Веолия Липсва ;" at bounding box center [365, 321] width 719 height 12
click at [49, 5] on input "025/2В - бул. Трети март - "ВЕОЛИЯ"" at bounding box center [91, 6] width 132 height 13
click at [70, 8] on input "025/2В - бул. Трети март - "ВЕОЛИЯ"" at bounding box center [91, 6] width 132 height 13
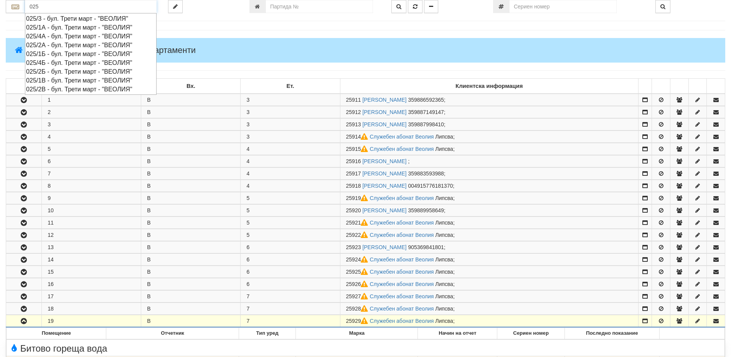
click at [58, 53] on div "025/1Б - бул. Трети март - "ВЕОЛИЯ"" at bounding box center [90, 54] width 129 height 9
type input "025/1Б - бул. Трети март - "ВЕОЛИЯ""
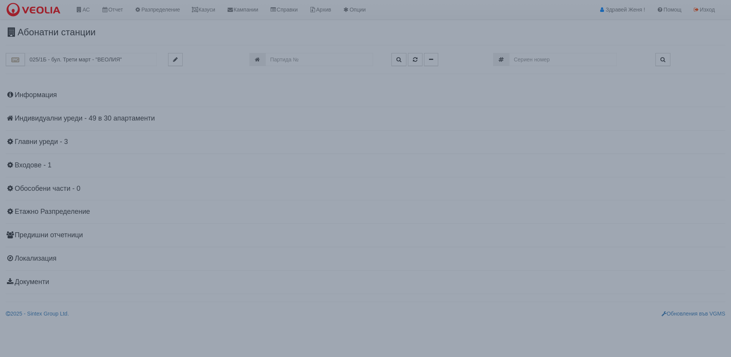
scroll to position [0, 0]
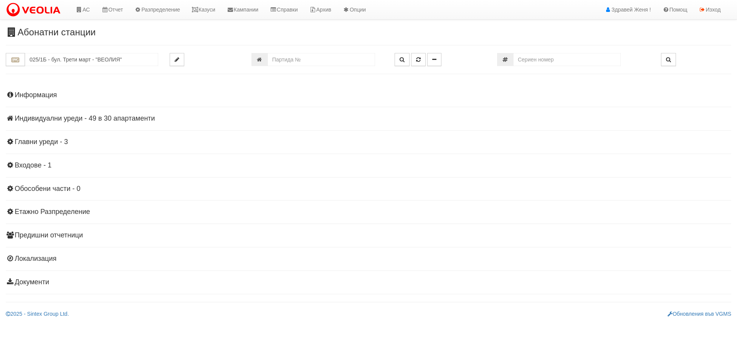
click at [88, 119] on h4 "Индивидуални уреди - 49 в 30 апартаменти" at bounding box center [368, 119] width 725 height 8
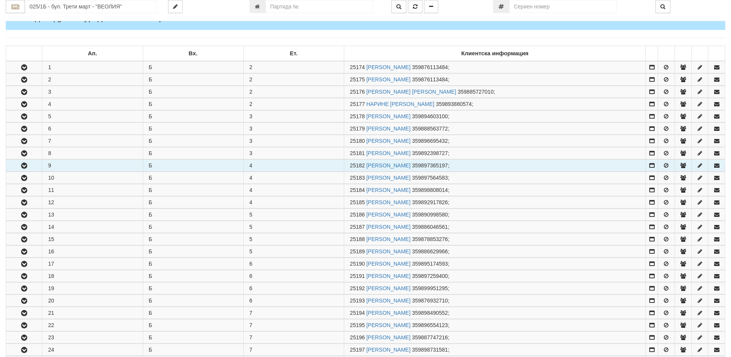
scroll to position [115, 0]
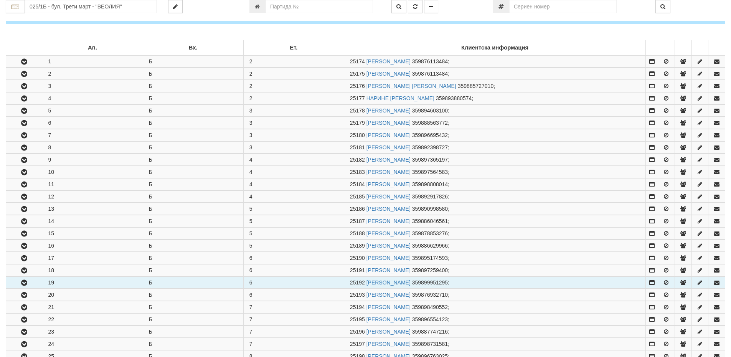
click at [28, 281] on icon "button" at bounding box center [24, 282] width 9 height 5
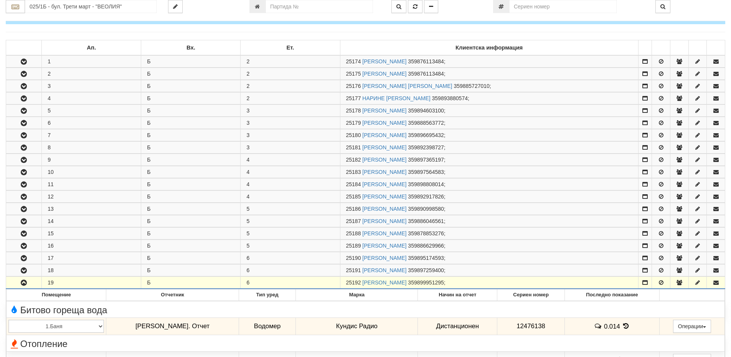
drag, startPoint x: 362, startPoint y: 281, endPoint x: 348, endPoint y: 282, distance: 14.3
click at [348, 282] on span "25192" at bounding box center [353, 282] width 15 height 6
copy span "25192"
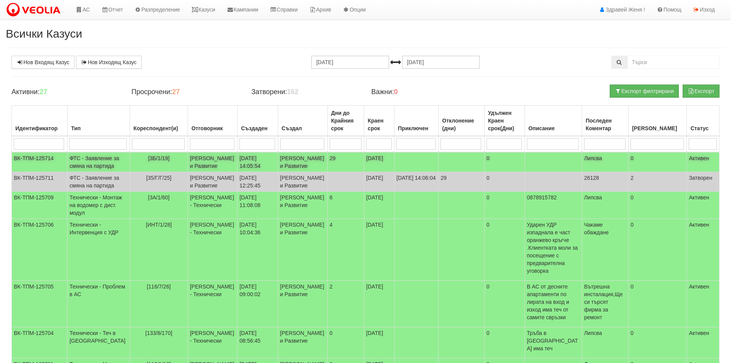
click td "Миглена Михова - Клиенти и Развитие"
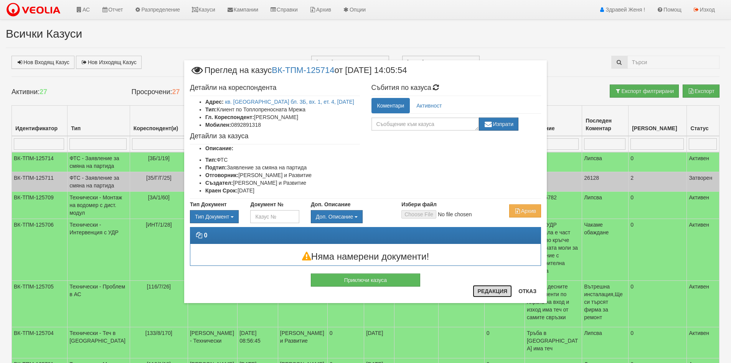
click button "Редакция"
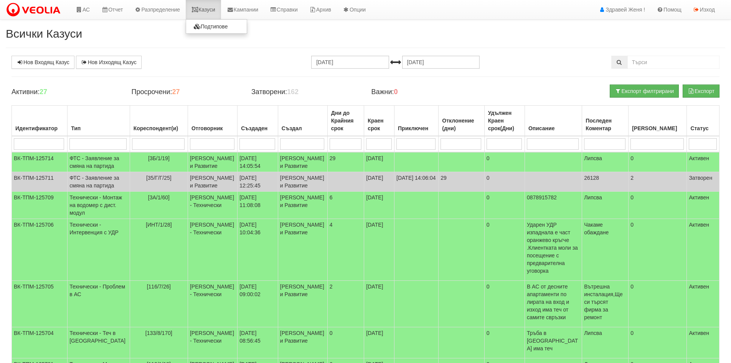
click link "Казуси"
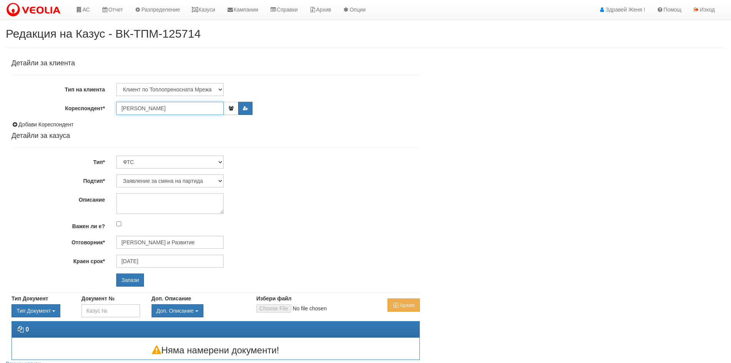
click at [163, 111] on input "[PERSON_NAME]" at bounding box center [169, 108] width 107 height 13
paste input "25192"
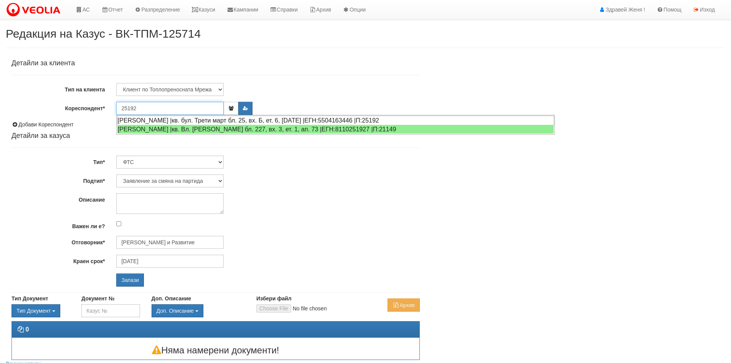
click at [216, 119] on div "ВЕНЦИСЛАВ КИРИЛОВ ДИМЧЕВ |кв. бул. Трети март бл. 25, вх. Б, ет. 6, ап. 19 |ЕГН…" at bounding box center [335, 121] width 437 height 10
type input "ВЕНЦИСЛАВ КИРИЛОВ ДИМЧЕВ"
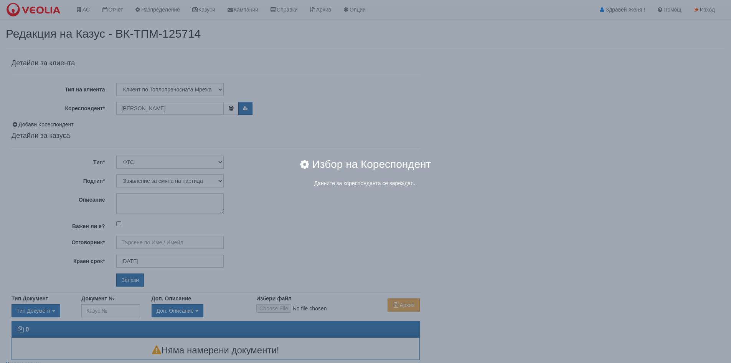
type input "[PERSON_NAME] и Развитие"
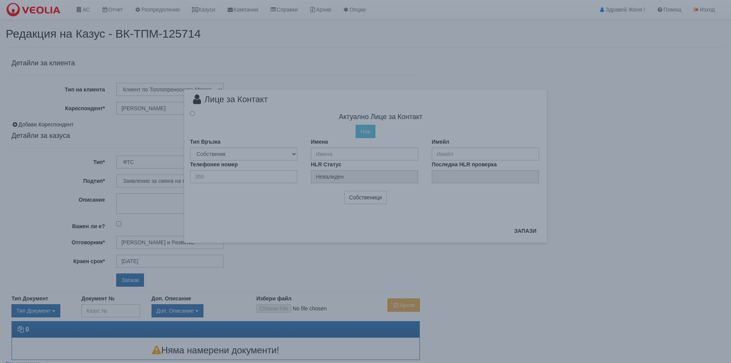
radio input "true"
type input "ВЕНЦИСЛАВ КИРИЛОВ ДИМЧЕВ"
type input "359899951295"
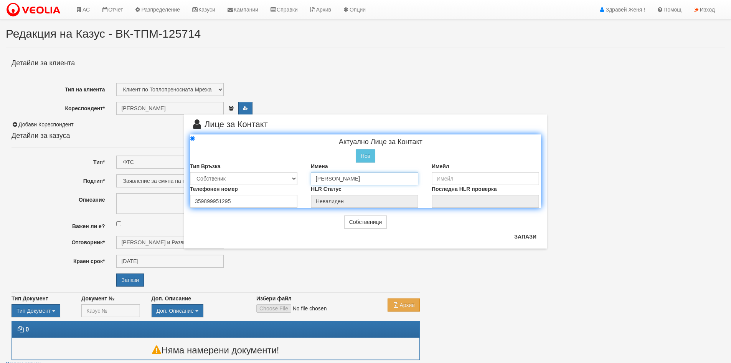
drag, startPoint x: 404, startPoint y: 180, endPoint x: 311, endPoint y: 176, distance: 93.7
click at [311, 176] on input "ВЕНЦИСЛАВ КИРИЛОВ ДИМЧЕВ" at bounding box center [364, 178] width 107 height 13
type input "[PERSON_NAME]"
drag, startPoint x: 240, startPoint y: 201, endPoint x: 166, endPoint y: 193, distance: 73.8
click at [166, 193] on div "× Лице за Контакт Актуално Лице за Контакт Нов Промени Актуалното Лице Тип Връз…" at bounding box center [365, 124] width 449 height 248
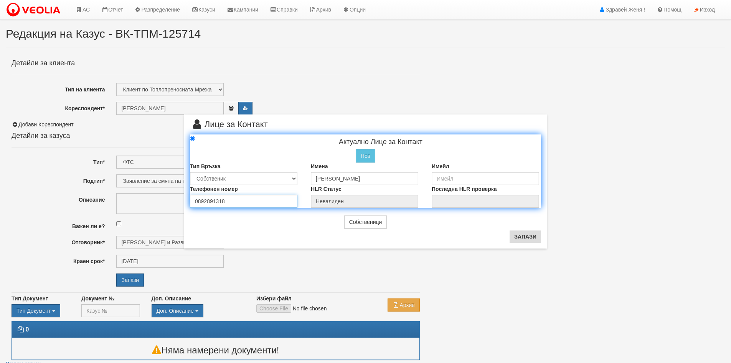
type input "0892891318"
click at [528, 238] on button "Запази" at bounding box center [525, 236] width 31 height 12
type input "[PERSON_NAME]"
radio input "true"
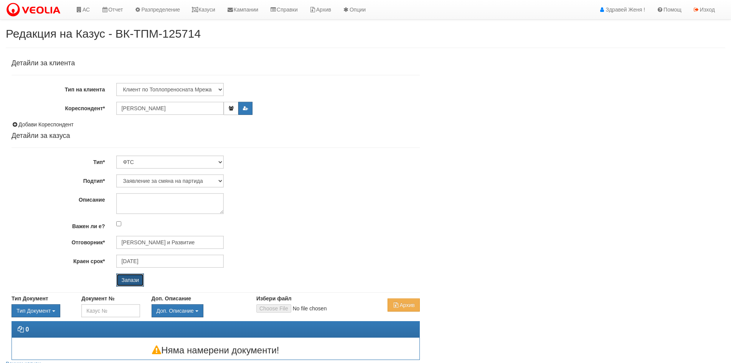
click at [138, 279] on input "Запази" at bounding box center [130, 279] width 28 height 13
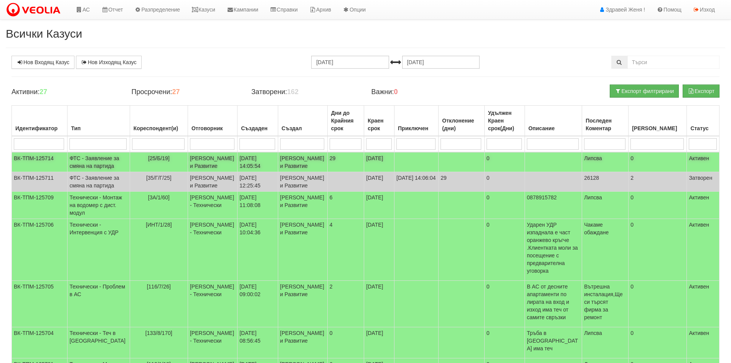
click at [214, 160] on td "[PERSON_NAME] и Развитие" at bounding box center [213, 162] width 50 height 20
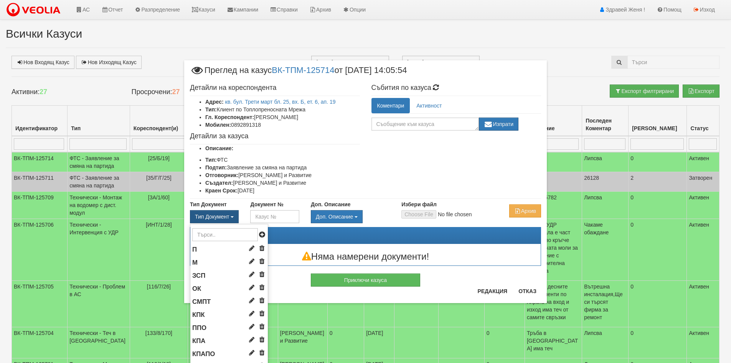
click at [233, 216] on button "Тип Документ" at bounding box center [214, 216] width 49 height 13
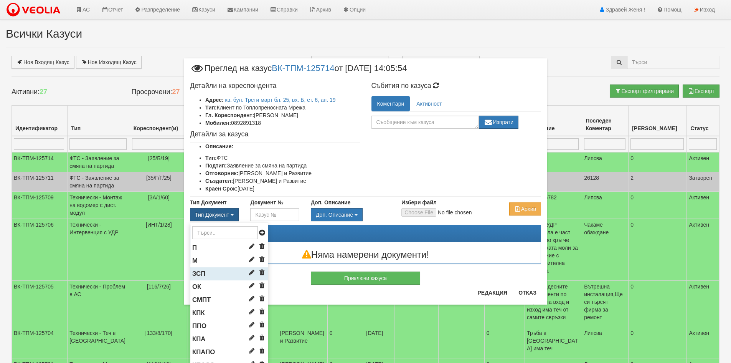
click at [203, 274] on li "ЗСП" at bounding box center [229, 273] width 78 height 13
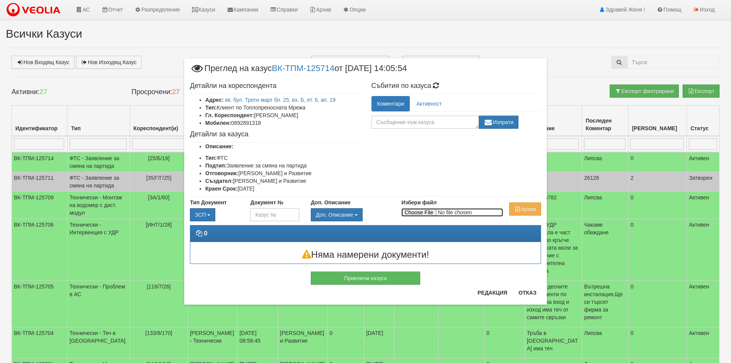
click at [418, 209] on input "Избери файл" at bounding box center [452, 212] width 102 height 8
type input "C:\fakepath\DOC157.pdf"
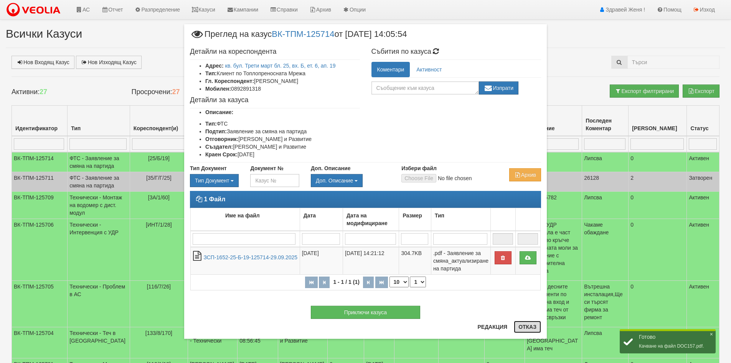
click at [532, 326] on button "Отказ" at bounding box center [527, 326] width 27 height 12
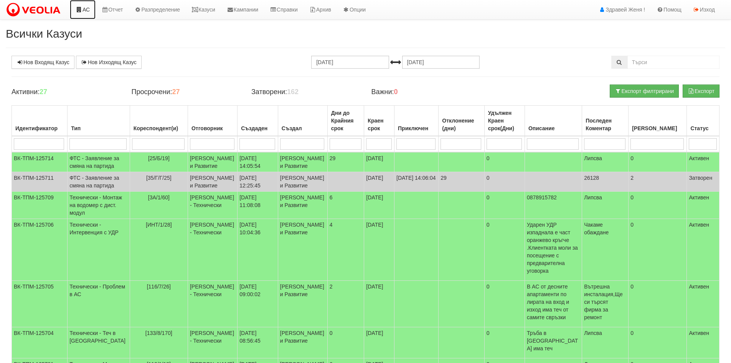
click at [88, 10] on link "АС" at bounding box center [83, 9] width 26 height 19
click at [84, 8] on link "АС" at bounding box center [83, 9] width 26 height 19
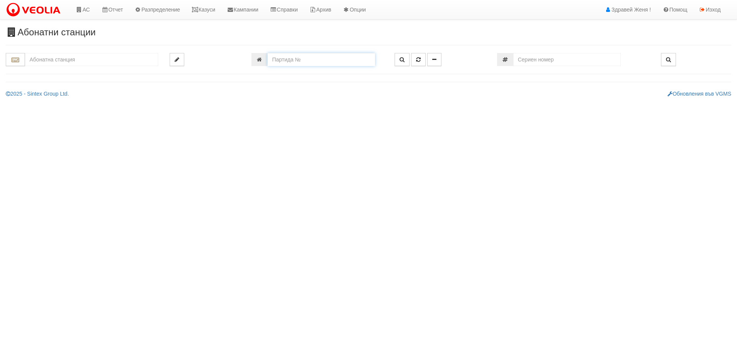
click at [281, 58] on input "number" at bounding box center [321, 59] width 107 height 13
type input "24281"
type input "018З/ В - "[PERSON_NAME] [GEOGRAPHIC_DATA] " ЕАД"
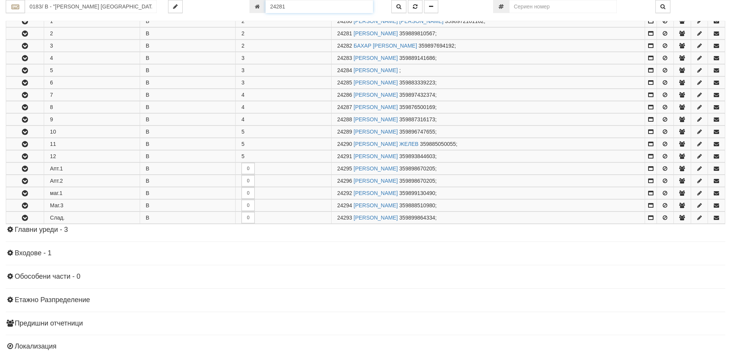
scroll to position [164, 0]
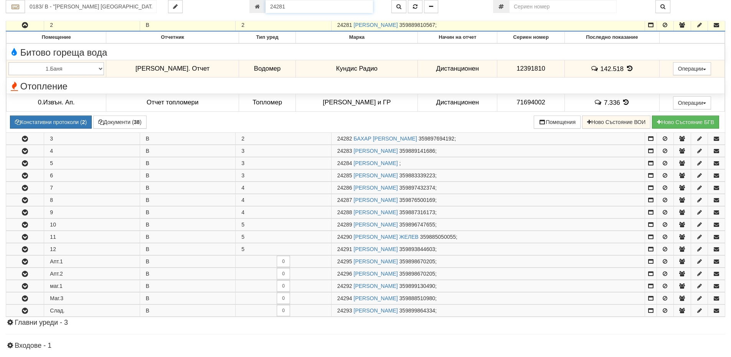
click at [296, 5] on input "24281" at bounding box center [319, 6] width 107 height 13
type input "26128"
type input "035/Г - "[PERSON_NAME] [GEOGRAPHIC_DATA] " ЕАД"
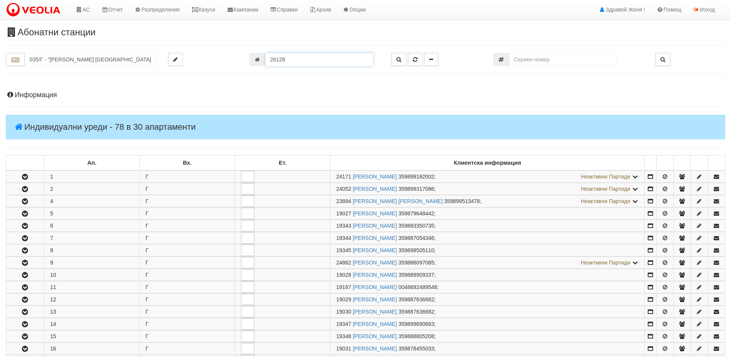
scroll to position [369, 0]
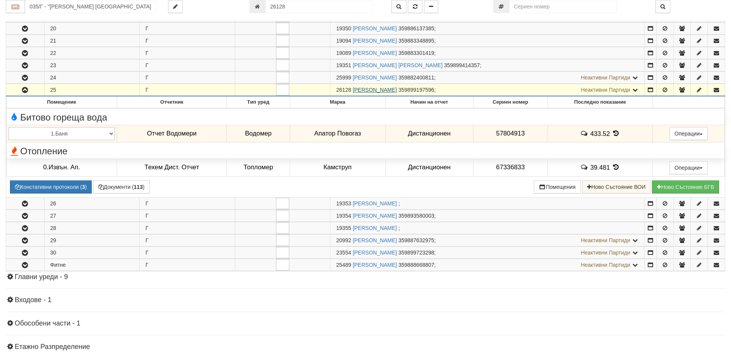
drag, startPoint x: 333, startPoint y: 91, endPoint x: 437, endPoint y: 91, distance: 103.6
click at [437, 91] on td "26128 [PERSON_NAME] 359899197596 ; Неактивни Партиди 19165 [PERSON_NAME] 359886…" at bounding box center [487, 90] width 314 height 12
copy td "26128 [PERSON_NAME]"
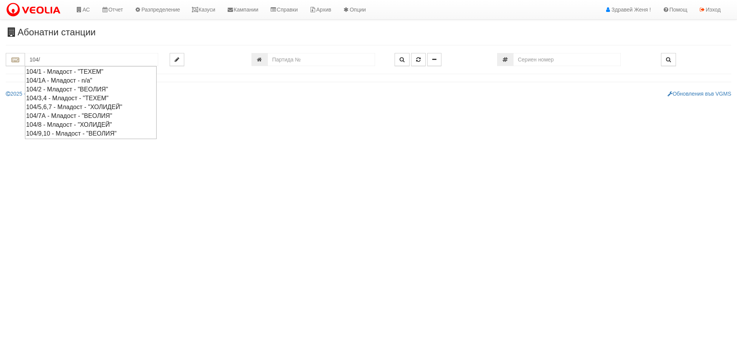
click at [66, 73] on div "104/1 - Младост - "ТЕХЕМ"" at bounding box center [90, 71] width 129 height 9
type input "104/1 - Младост - "ТЕХЕМ""
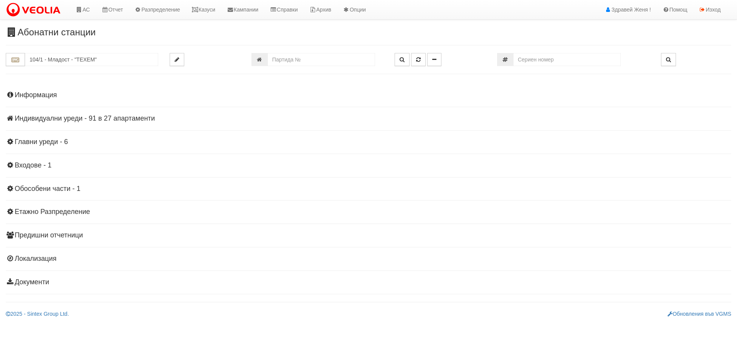
click at [104, 117] on h4 "Индивидуални уреди - 91 в 27 апартаменти" at bounding box center [368, 119] width 725 height 8
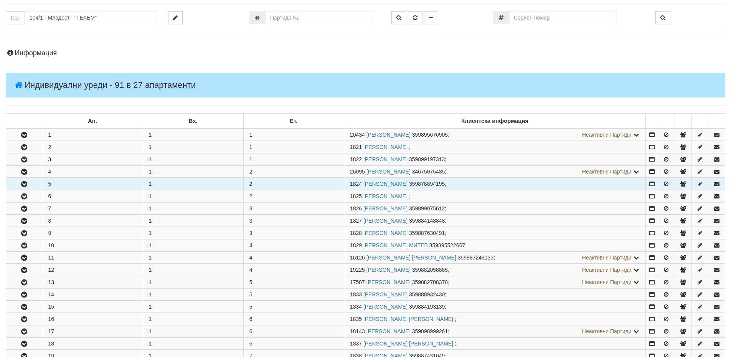
scroll to position [115, 0]
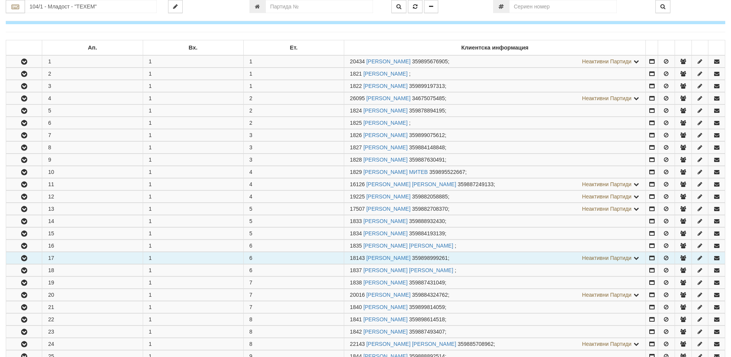
click at [27, 258] on icon "button" at bounding box center [24, 258] width 9 height 5
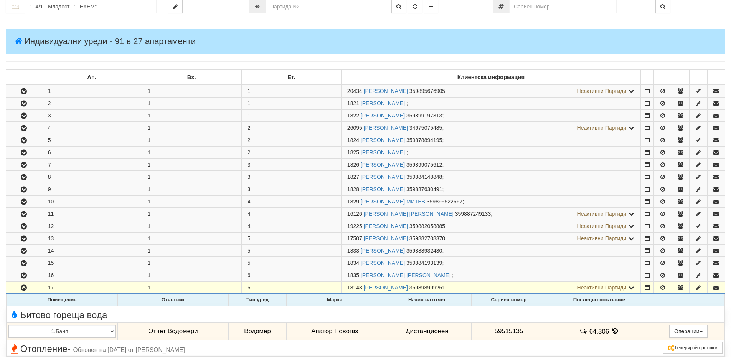
scroll to position [0, 0]
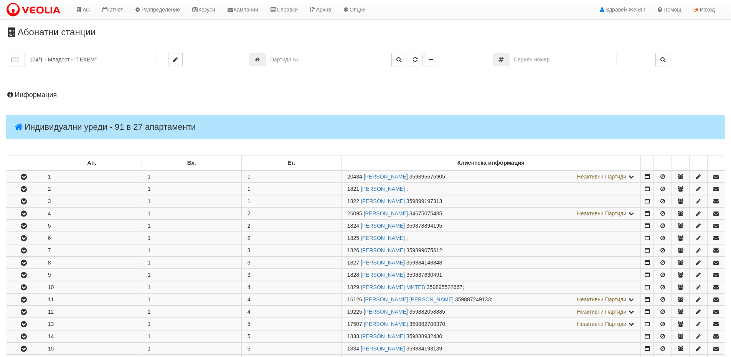
click at [59, 97] on h4 "Информация" at bounding box center [366, 95] width 720 height 8
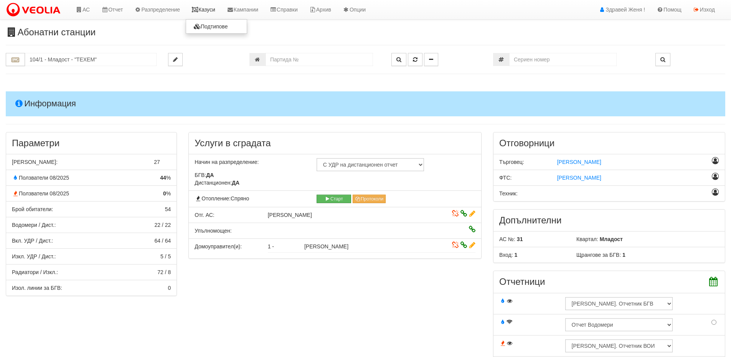
drag, startPoint x: 215, startPoint y: 8, endPoint x: 213, endPoint y: 12, distance: 4.0
click at [215, 8] on link "Казуси" at bounding box center [203, 9] width 35 height 19
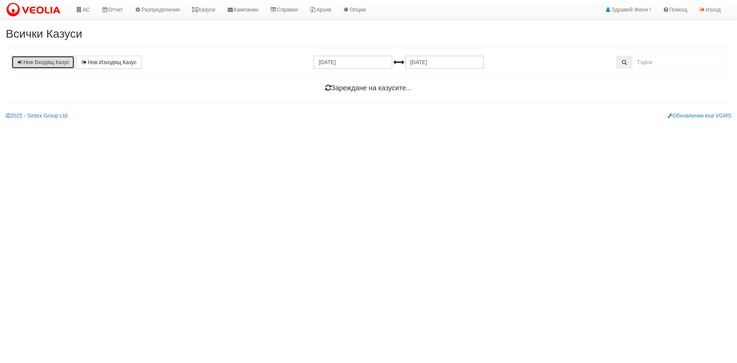
click at [63, 60] on link "Нов Входящ Казус" at bounding box center [43, 62] width 63 height 13
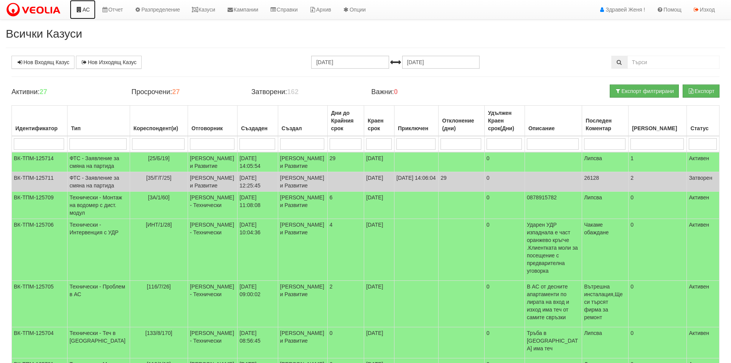
click at [84, 8] on link "АС" at bounding box center [83, 9] width 26 height 19
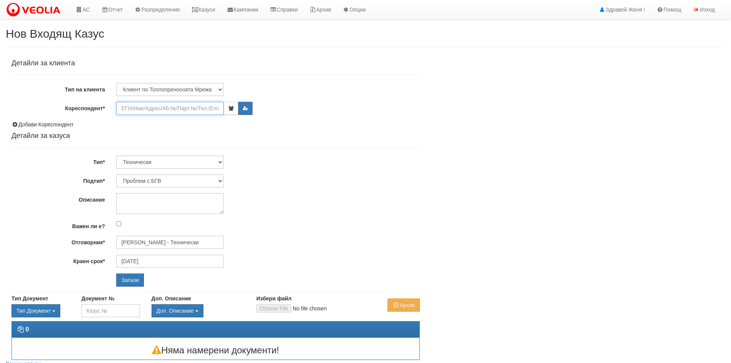
click at [132, 108] on input "Кореспондент*" at bounding box center [169, 108] width 107 height 13
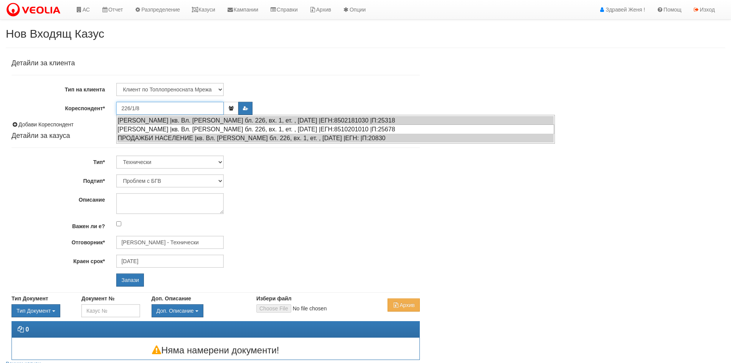
click at [164, 129] on div "[PERSON_NAME] |кв. Вл. [PERSON_NAME] бл. 226, вх. 1, ет. , [DATE] |ЕГН:85102010…" at bounding box center [335, 129] width 437 height 10
type input "[PERSON_NAME]"
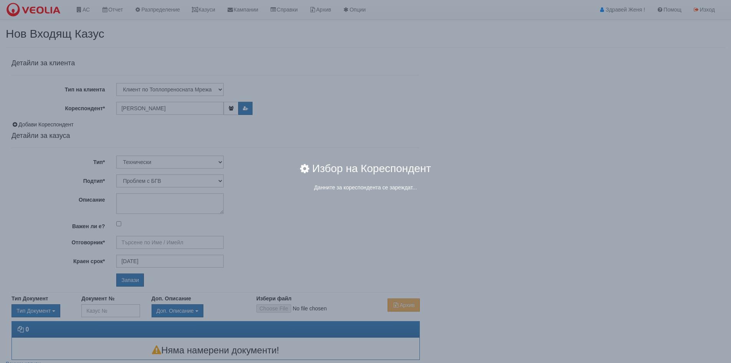
type input "[PERSON_NAME] - Технически"
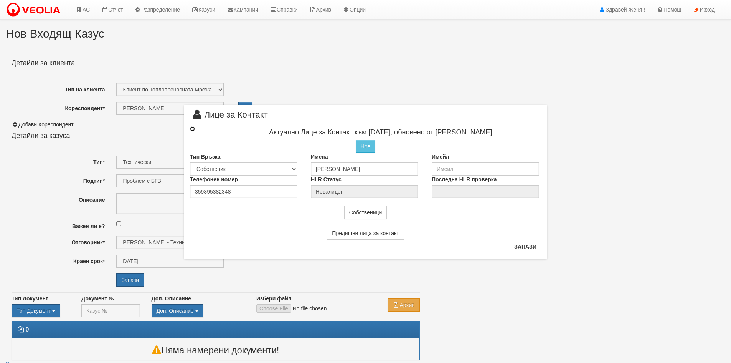
click at [192, 127] on input "radio" at bounding box center [192, 128] width 5 height 5
radio input "true"
type input "МИРОСЛАВА НИКОЛАЕВА ДИМОВА"
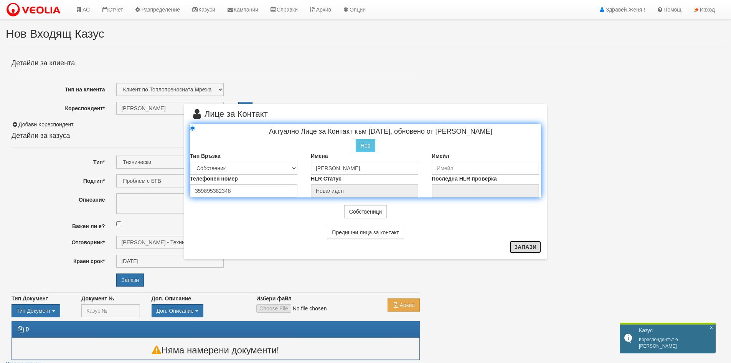
click at [517, 246] on button "Запази" at bounding box center [525, 247] width 31 height 12
radio input "true"
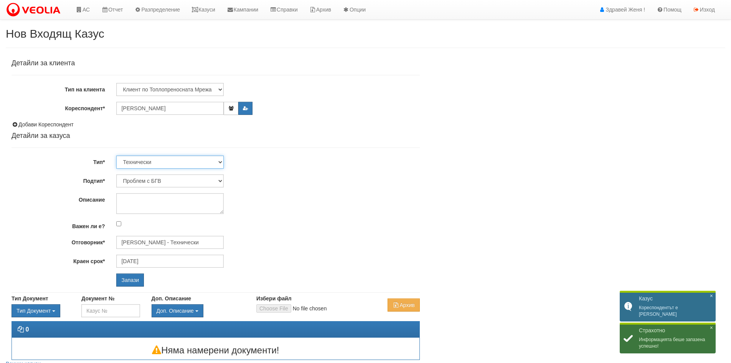
click at [218, 162] on select "Технически ФТС Търговски Административен Производствен Експлоатационен Финансов…" at bounding box center [169, 161] width 107 height 13
select select "1"
click at [116, 155] on select "Технически ФТС Търговски Административен Производствен Експлоатационен Финансов…" at bounding box center [169, 161] width 107 height 13
type input "29/10/2025"
type input "Миглена Михова - Клиенти и Развитие"
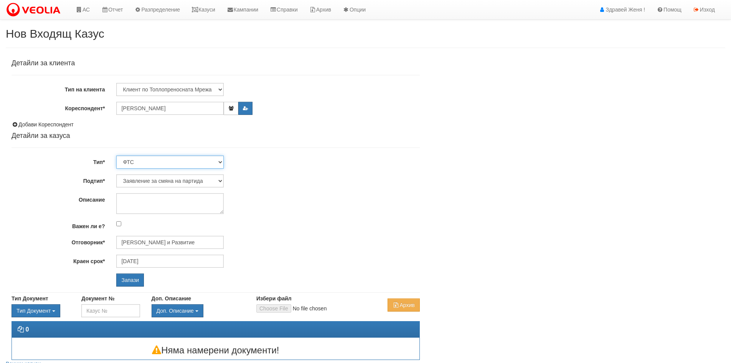
click at [220, 162] on select "Технически ФТС Търговски Административен Производствен Експлоатационен Финансов…" at bounding box center [169, 161] width 107 height 13
select select "0"
click at [116, 155] on select "Технически ФТС Търговски Административен Производствен Експлоатационен Финансов…" at bounding box center [169, 161] width 107 height 13
type input "01/10/2025"
type input "Дончо Дончев - Технически"
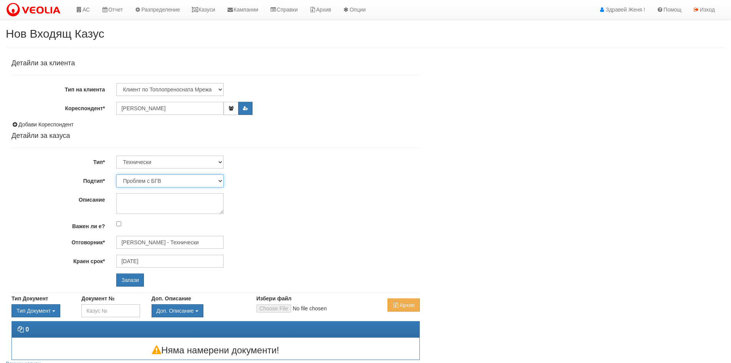
click at [222, 180] on select "Проблем с БГВ Теч ВОИ Теч БГВ Теч в АС Теч от водомер Проблем в АС Интервенция …" at bounding box center [169, 180] width 107 height 13
select select "Опис ВИ"
click at [116, 174] on select "Проблем с БГВ Теч ВОИ Теч БГВ Теч в АС Теч от водомер Проблем в АС Интервенция …" at bounding box center [169, 180] width 107 height 13
type input "[DATE]"
type input "[PERSON_NAME] - Технически"
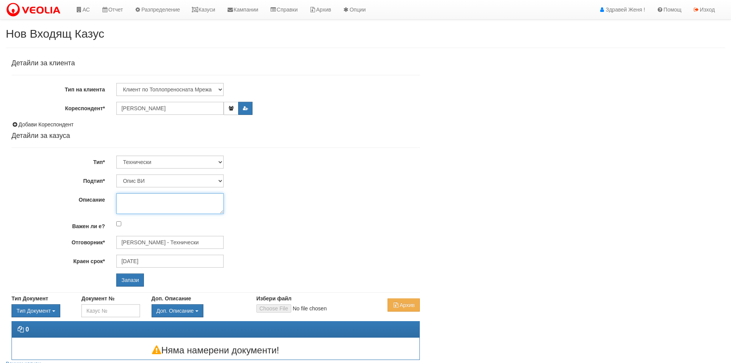
click at [127, 203] on textarea "Описание" at bounding box center [169, 203] width 107 height 21
click at [132, 199] on textarea "Описание" at bounding box center [169, 203] width 107 height 21
click at [149, 202] on textarea "Описание" at bounding box center [169, 203] width 107 height 21
type textarea "п"
type textarea "опис на три радиатора"
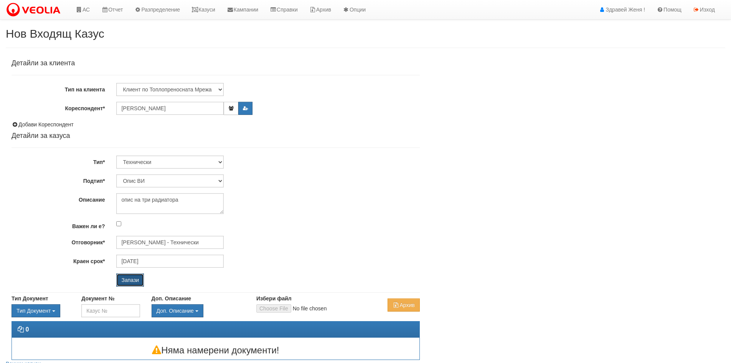
click at [129, 280] on input "Запази" at bounding box center [130, 279] width 28 height 13
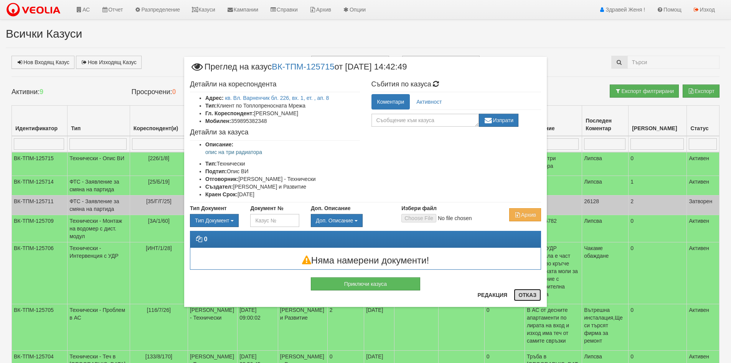
click at [531, 294] on button "Отказ" at bounding box center [527, 295] width 27 height 12
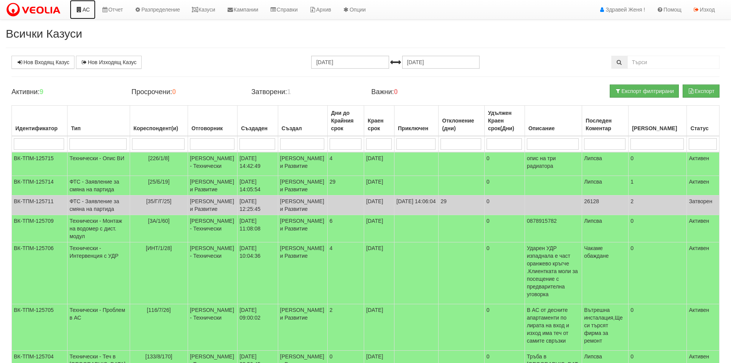
click at [87, 11] on link "АС" at bounding box center [83, 9] width 26 height 19
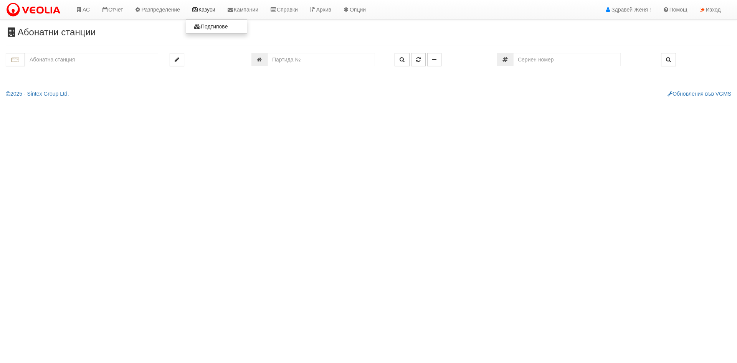
click at [215, 10] on link "Казуси" at bounding box center [203, 9] width 35 height 19
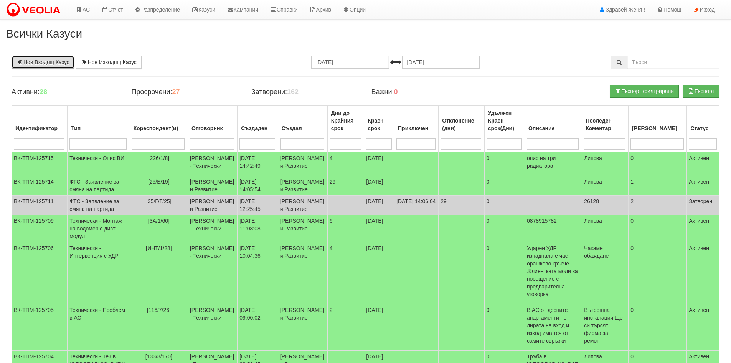
click at [53, 61] on link "Нов Входящ Казус" at bounding box center [43, 62] width 63 height 13
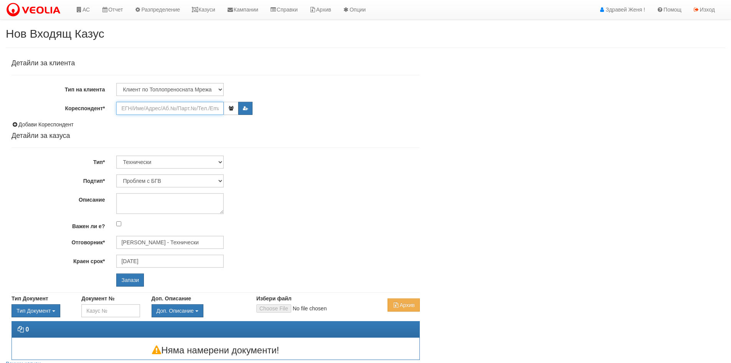
click at [150, 108] on input "Кореспондент*" at bounding box center [169, 108] width 107 height 13
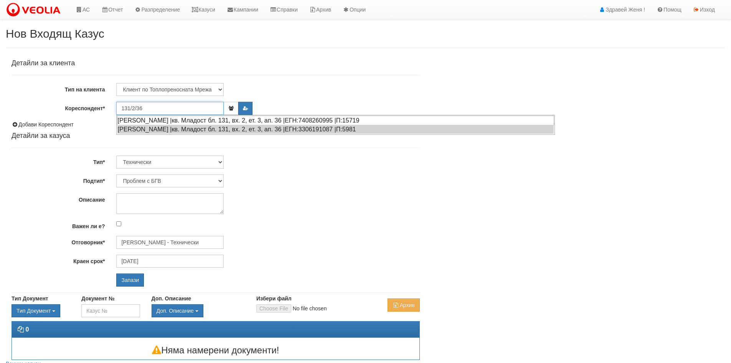
click at [200, 119] on div "[PERSON_NAME] |кв. Младост бл. 131, вх. 2, ет. 3, ап. 36 |ЕГН:7408260995 |П:157…" at bounding box center [335, 121] width 437 height 10
type input "[PERSON_NAME]"
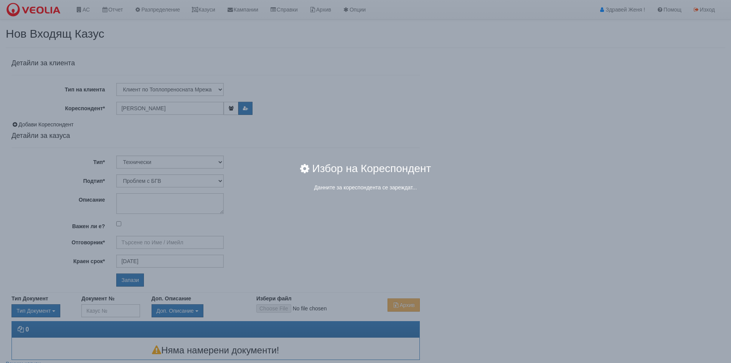
type input "[PERSON_NAME] - Технически"
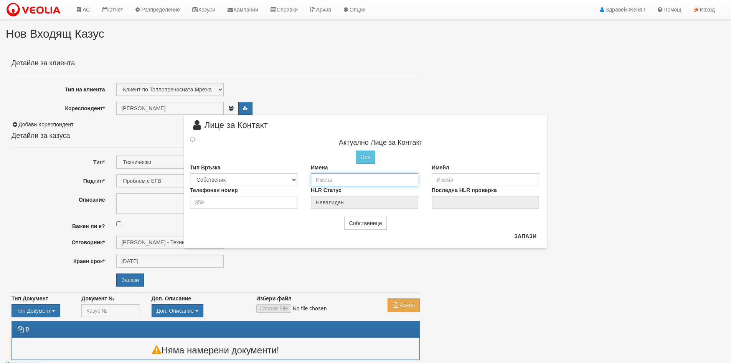
click at [332, 179] on input "text" at bounding box center [364, 179] width 107 height 13
click at [314, 178] on input "text" at bounding box center [364, 179] width 107 height 13
click at [322, 178] on input "text" at bounding box center [364, 179] width 107 height 13
type input "[PERSON_NAME]"
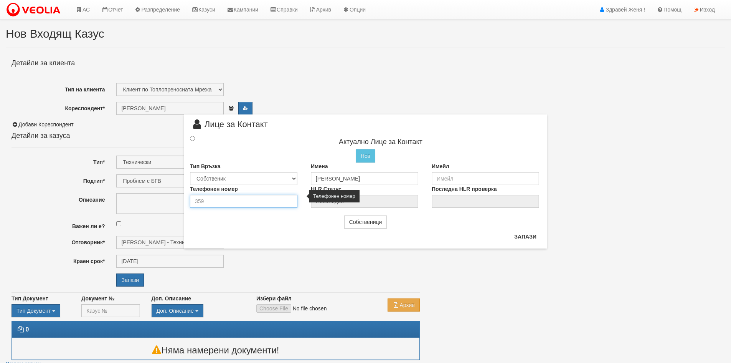
click at [258, 197] on input "number" at bounding box center [243, 201] width 107 height 13
type input "0877554144"
click at [190, 139] on input "radio" at bounding box center [192, 138] width 5 height 5
radio input "true"
type input "[PERSON_NAME]"
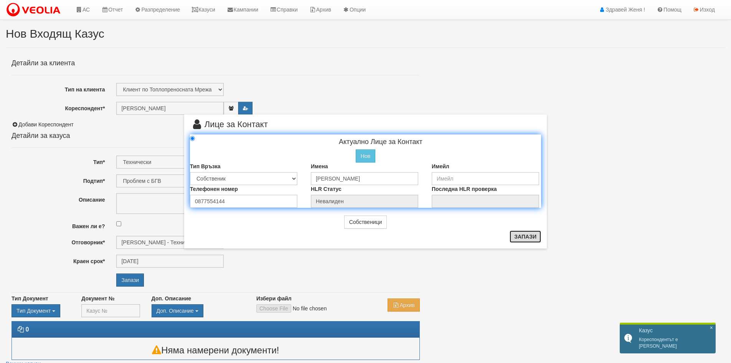
click at [528, 236] on button "Запази" at bounding box center [525, 236] width 31 height 12
radio input "true"
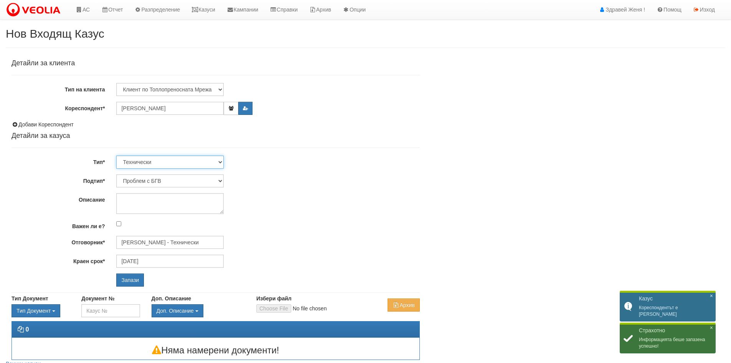
click at [219, 162] on select "Технически ФТС Търговски Административен Производствен Експлоатационен Финансов…" at bounding box center [169, 161] width 107 height 13
click at [116, 155] on select "Технически ФТС Търговски Административен Производствен Експлоатационен Финансов…" at bounding box center [169, 161] width 107 height 13
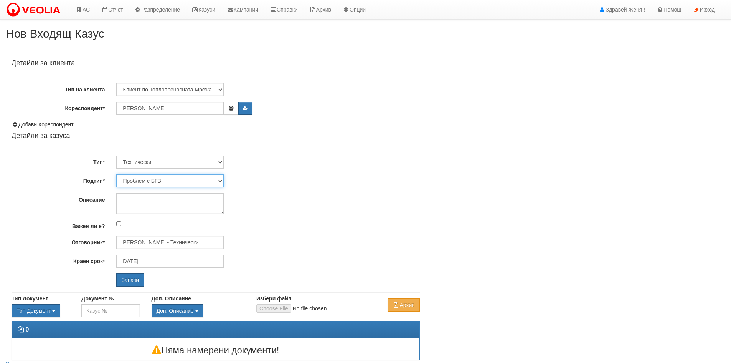
click at [220, 179] on select "Проблем с БГВ Теч ВОИ Теч БГВ Теч в АС Теч от водомер Проблем в АС Интервенция …" at bounding box center [169, 180] width 107 height 13
select select "Опис ВИ"
click at [116, 174] on select "Проблем с БГВ Теч ВОИ Теч БГВ Теч в АС Теч от водомер Проблем в АС Интервенция …" at bounding box center [169, 180] width 107 height 13
type input "04/10/2025"
type input "Дончо Дончев - Технически"
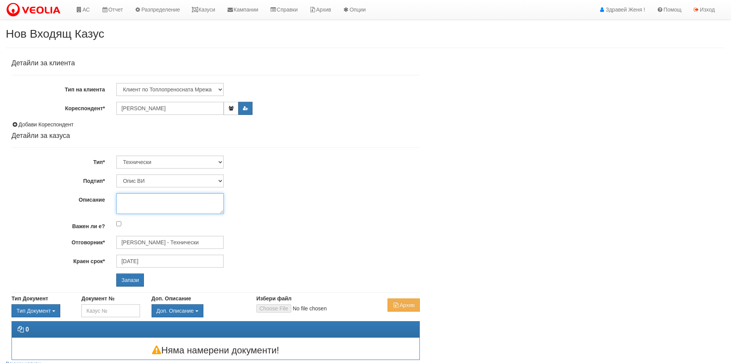
click at [148, 203] on textarea "Описание" at bounding box center [169, 203] width 107 height 21
type textarea "Свален радиатор 1 бр."
click at [135, 283] on input "Запази" at bounding box center [130, 279] width 28 height 13
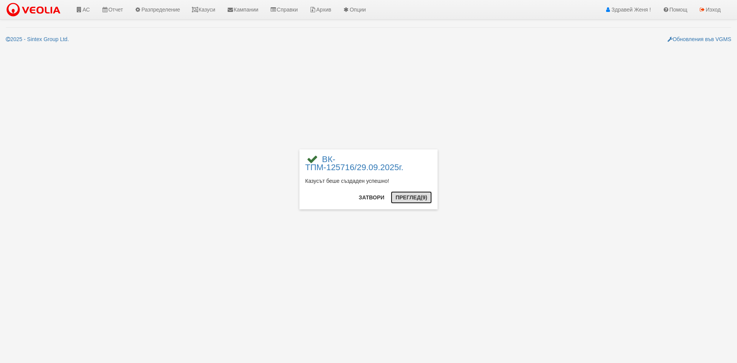
click at [412, 197] on button "Преглед (9)" at bounding box center [411, 197] width 41 height 12
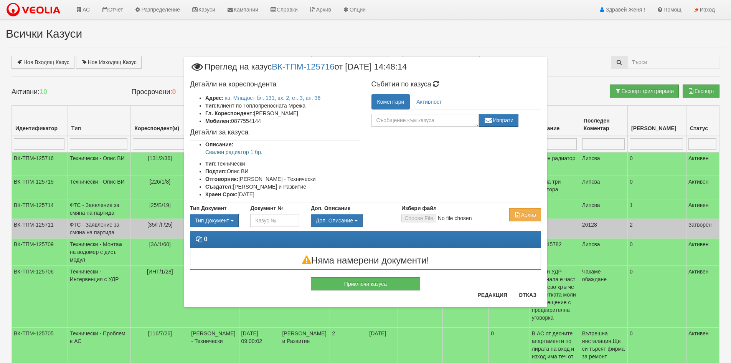
click at [88, 11] on div "× Преглед на казус ВК-ТПМ-125716 от [DATE] 14:48:14 Детайли на кореспондента Ад…" at bounding box center [365, 181] width 731 height 363
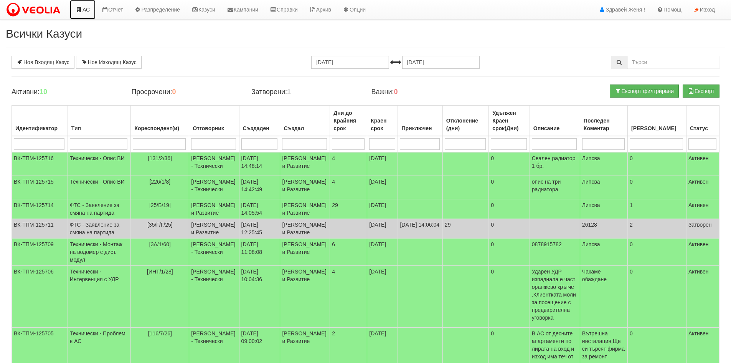
click at [87, 12] on link "АС" at bounding box center [83, 9] width 26 height 19
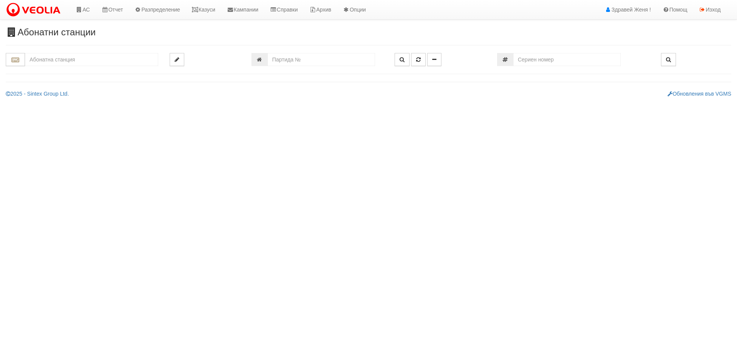
click at [69, 61] on input "text" at bounding box center [91, 59] width 133 height 13
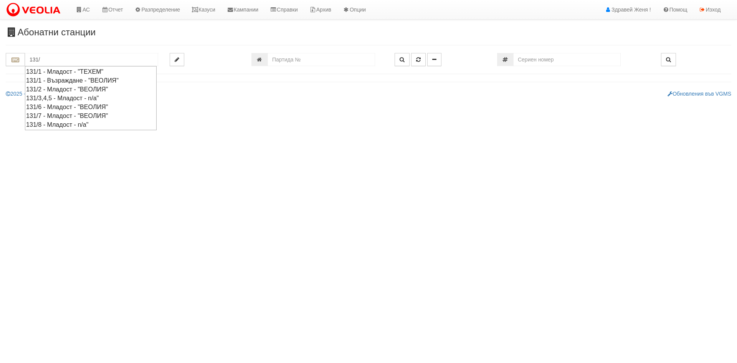
click at [66, 87] on div "131/2 - Младост - "ВЕОЛИЯ"" at bounding box center [90, 89] width 129 height 9
type input "131/2 - Младост - "ВЕОЛИЯ""
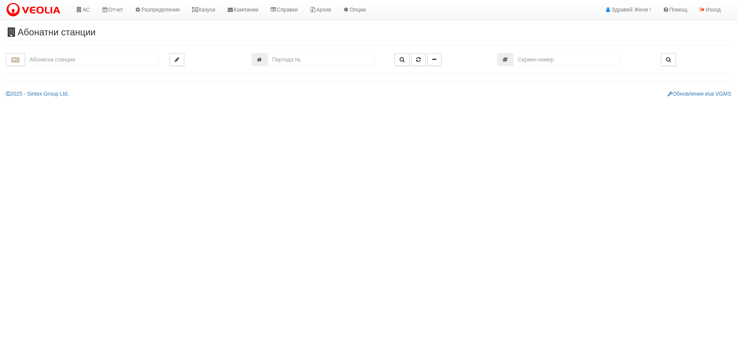
click at [69, 58] on input "text" at bounding box center [91, 59] width 133 height 13
type input "3"
click at [102, 73] on div "134/4А - Младост - "ВЕОЛИЯ"" at bounding box center [91, 71] width 131 height 9
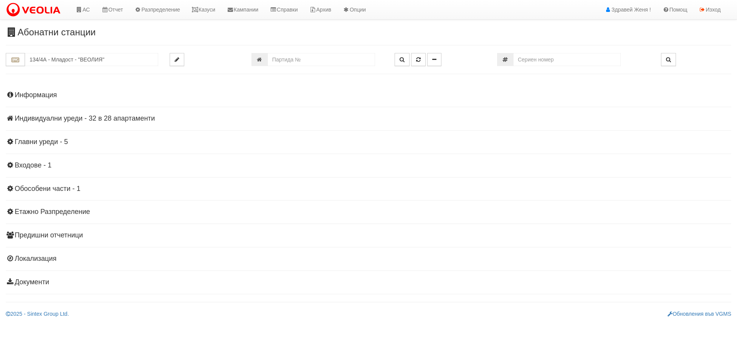
click at [82, 113] on div "Информация Параметри Брой Апартаменти: 28 Ползватели 08/2025 36 % 0 % 27" at bounding box center [368, 188] width 725 height 212
click at [85, 117] on h4 "Индивидуални уреди - 32 в 28 апартаменти" at bounding box center [368, 119] width 725 height 8
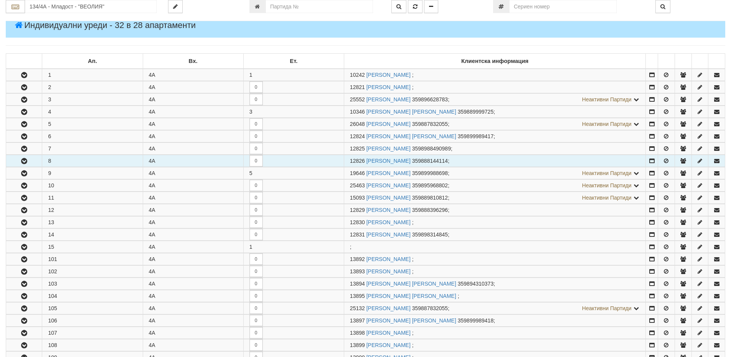
scroll to position [38, 0]
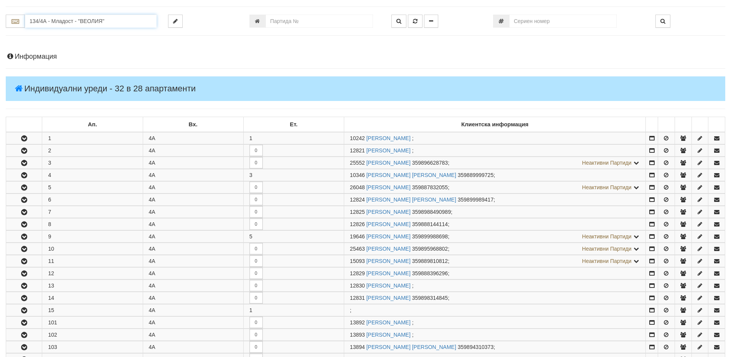
click at [108, 21] on input "134/4А - Младост - "ВЕОЛИЯ"" at bounding box center [91, 21] width 132 height 13
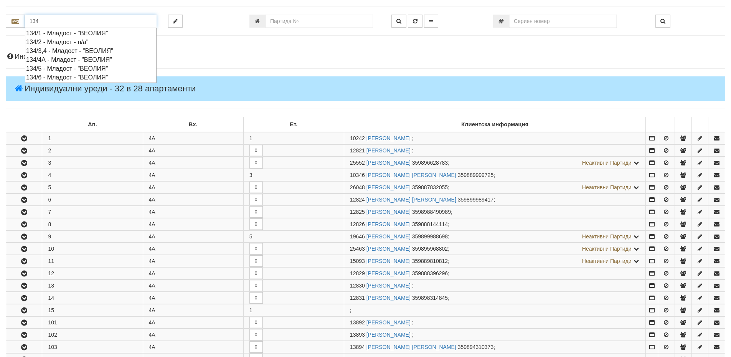
click at [88, 53] on div "134/3,4 - Младост - "ВЕОЛИЯ"" at bounding box center [90, 50] width 129 height 9
type input "134/3,4 - Младост - "ВЕОЛИЯ""
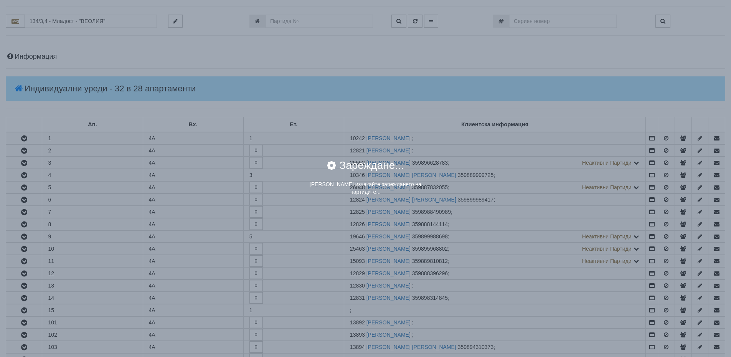
scroll to position [0, 0]
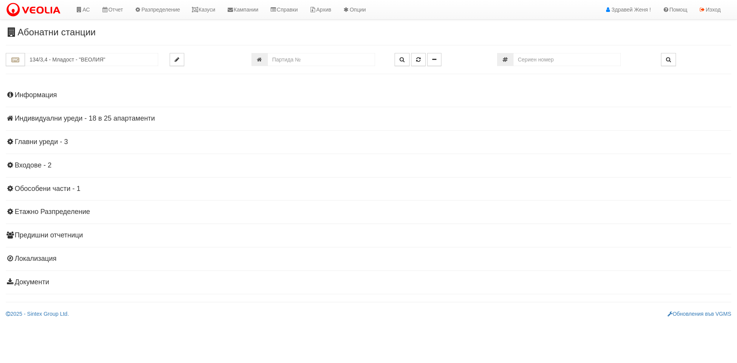
click at [91, 117] on h4 "Индивидуални уреди - 18 в 25 апартаменти" at bounding box center [368, 119] width 725 height 8
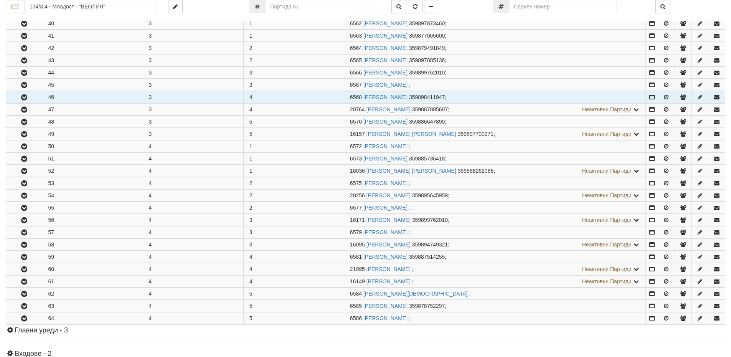
scroll to position [154, 0]
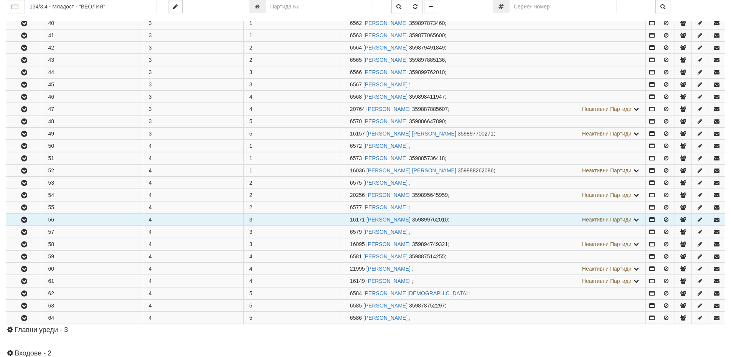
click at [26, 218] on icon "button" at bounding box center [24, 219] width 9 height 5
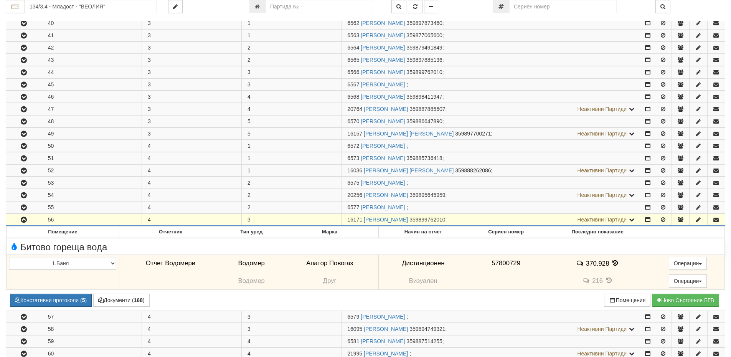
drag, startPoint x: 363, startPoint y: 217, endPoint x: 344, endPoint y: 220, distance: 18.6
click at [344, 220] on td "16171 ТОДОР ПЕТРОВ ТОДОРОВ 359899762010 ; Неактивни Партиди 6578 СТЕФАНКА НИКОЛ…" at bounding box center [492, 220] width 300 height 12
copy span "16171"
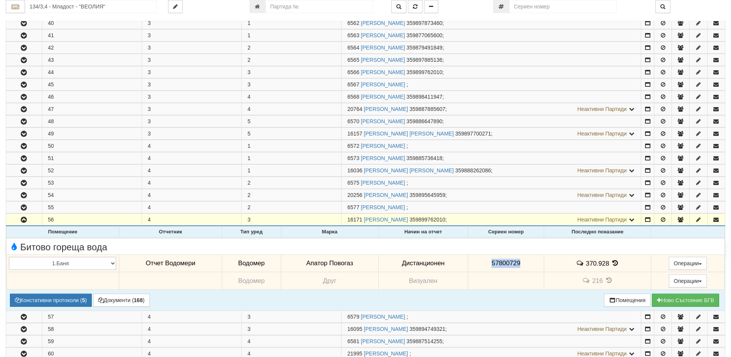
drag, startPoint x: 522, startPoint y: 262, endPoint x: 486, endPoint y: 264, distance: 35.4
click at [486, 264] on td "57800729" at bounding box center [506, 263] width 76 height 18
copy span "57800729"
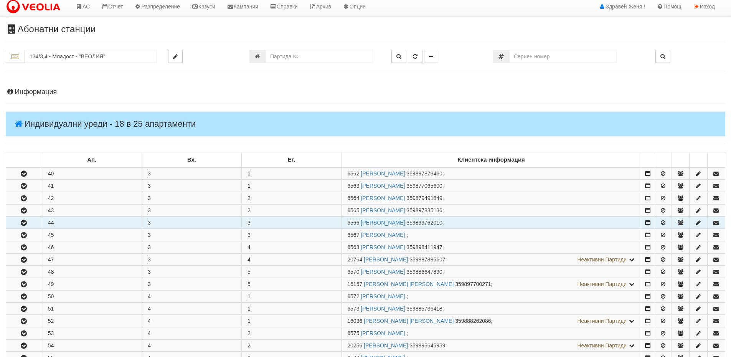
scroll to position [0, 0]
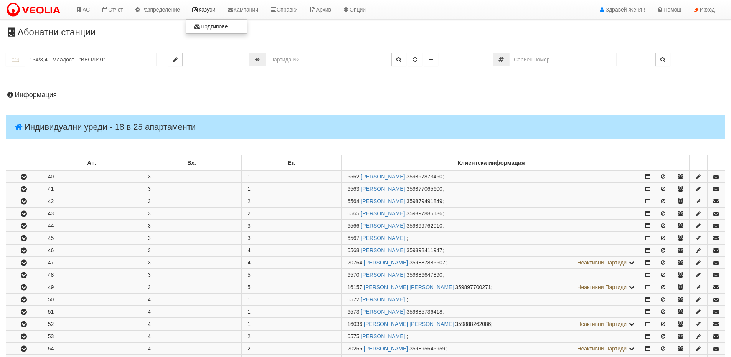
click at [210, 11] on link "Казуси" at bounding box center [203, 9] width 35 height 19
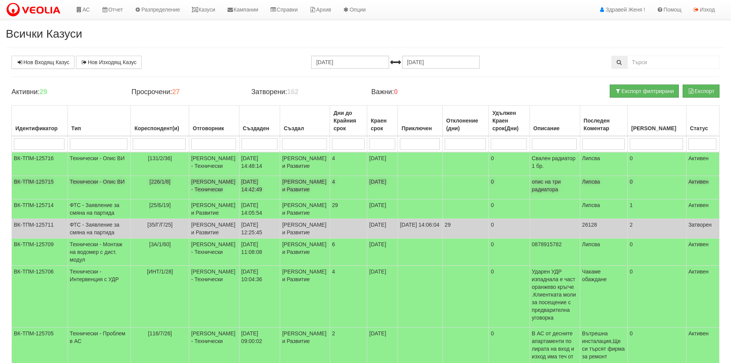
click at [131, 192] on td "[226/1/8]" at bounding box center [160, 187] width 58 height 23
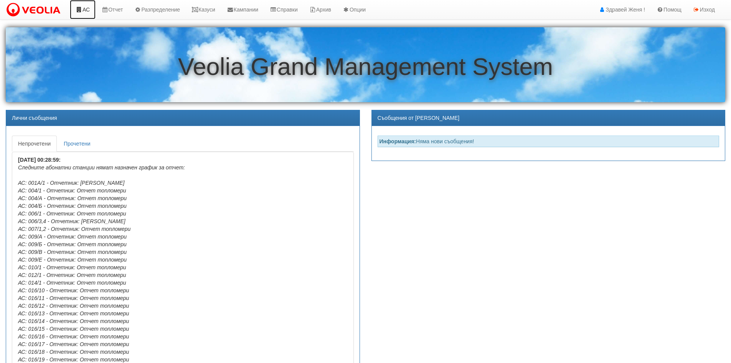
click at [83, 9] on link "АС" at bounding box center [83, 9] width 26 height 19
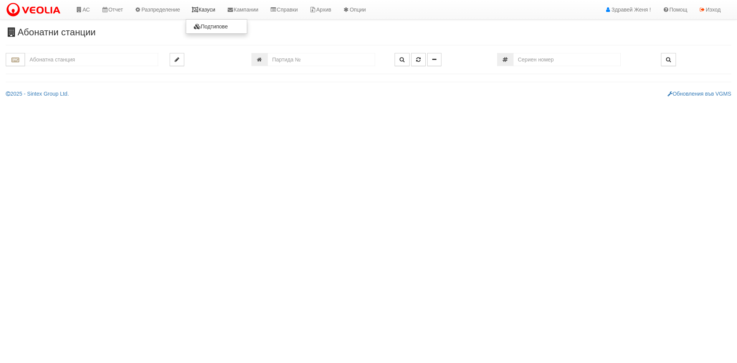
click at [211, 12] on link "Казуси" at bounding box center [203, 9] width 35 height 19
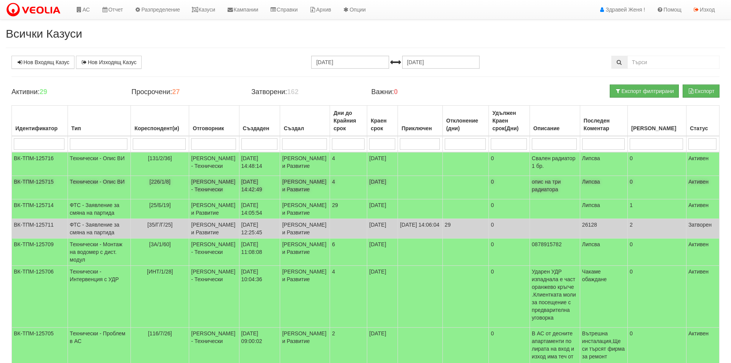
click at [200, 197] on td "[PERSON_NAME] - Технически" at bounding box center [214, 187] width 50 height 23
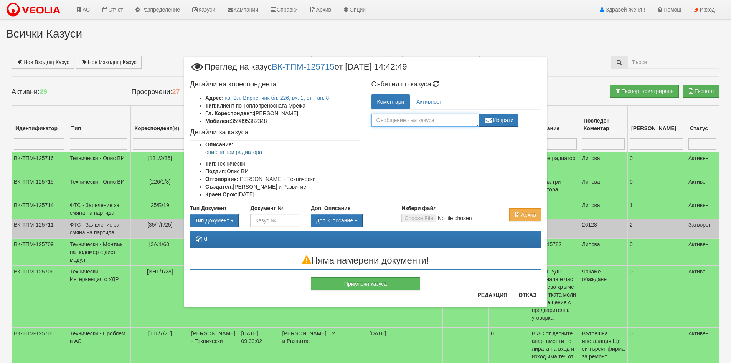
click at [399, 121] on textarea at bounding box center [425, 120] width 107 height 13
click at [415, 122] on textarea at bounding box center [425, 120] width 107 height 13
click at [76, 12] on div "× Преглед на казус ВК-ТПМ-125715 от 29/09/2025 14:42:49 Детайли на кореспондент…" at bounding box center [365, 181] width 731 height 363
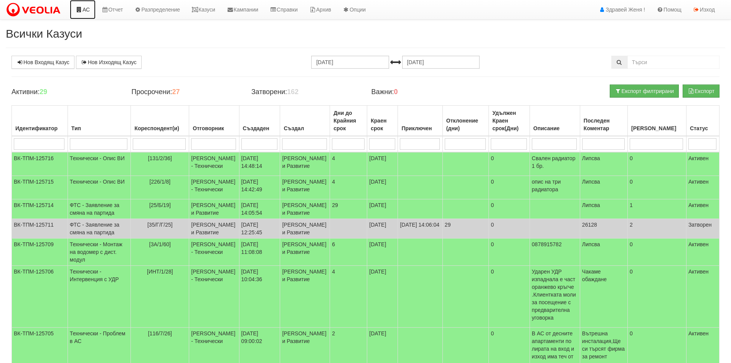
click at [78, 11] on icon at bounding box center [79, 9] width 7 height 5
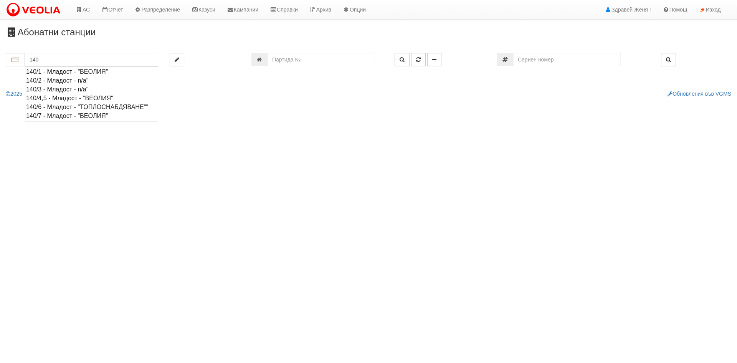
click at [84, 99] on div "140/4,5 - Младост - "ВЕОЛИЯ"" at bounding box center [91, 98] width 131 height 9
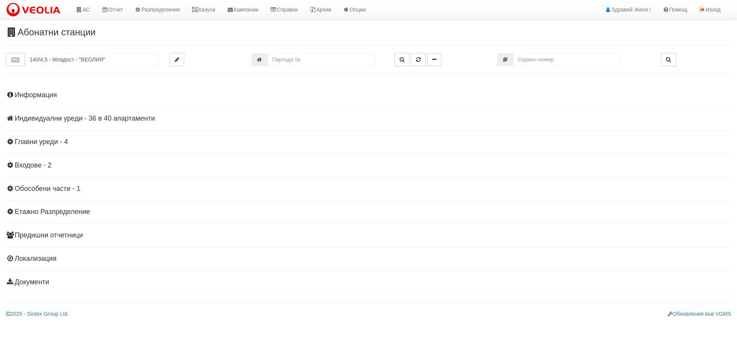
click at [85, 115] on h4 "Индивидуални уреди - 36 в 40 апартаменти" at bounding box center [368, 119] width 725 height 8
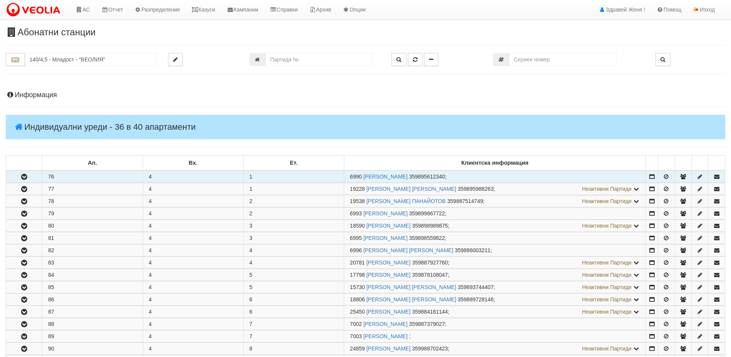
click at [60, 178] on td "76" at bounding box center [92, 176] width 101 height 12
click at [23, 175] on icon "button" at bounding box center [24, 176] width 9 height 5
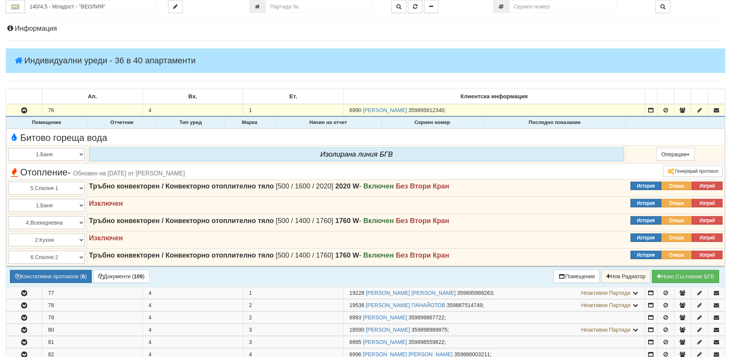
scroll to position [154, 0]
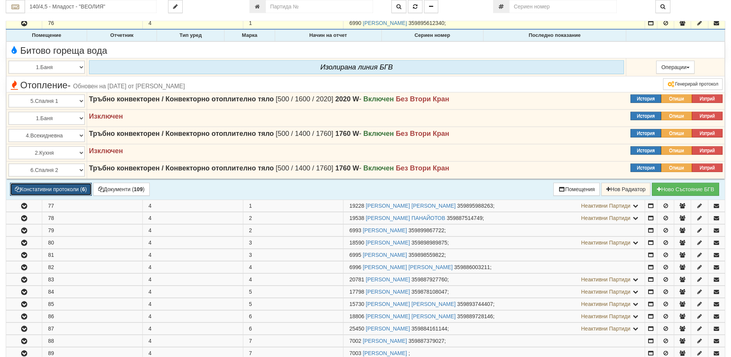
click at [61, 188] on button "Констативни протоколи ( 6 )" at bounding box center [51, 189] width 82 height 13
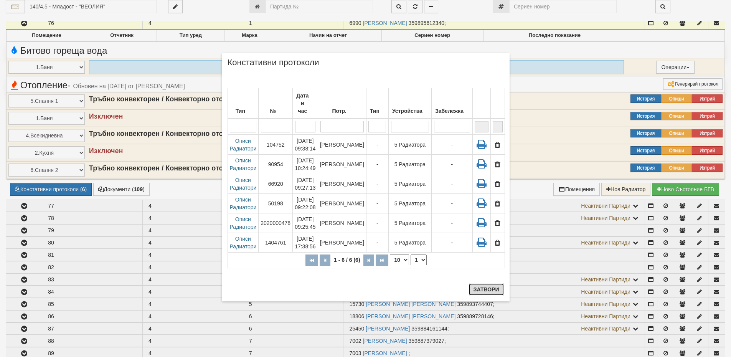
click at [483, 292] on button "Затвори" at bounding box center [486, 289] width 35 height 12
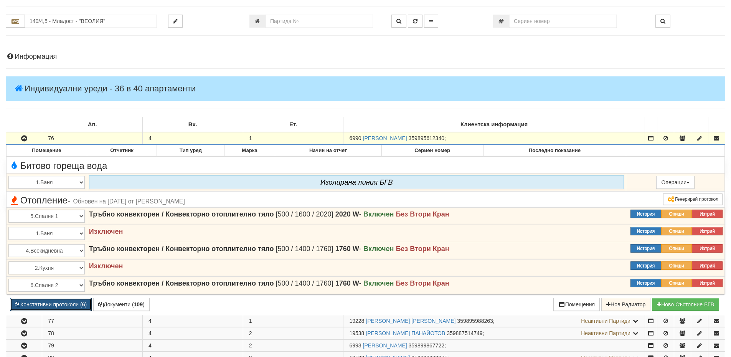
scroll to position [0, 0]
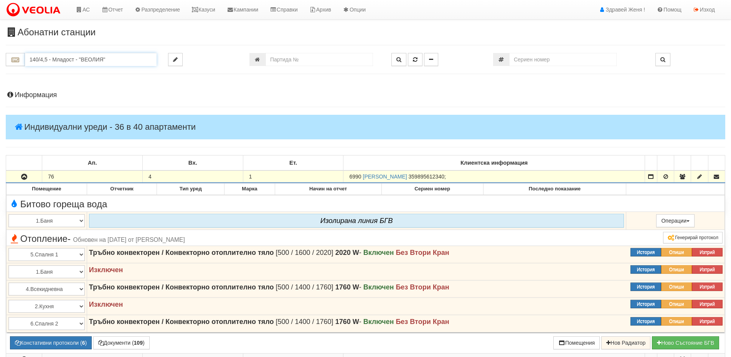
click at [38, 61] on input "140/4,5 - Младост - "ВЕОЛИЯ"" at bounding box center [91, 59] width 132 height 13
click at [61, 80] on div "217/2 - Вл. Варненчик - "ВЕОЛИЯ"" at bounding box center [90, 80] width 129 height 9
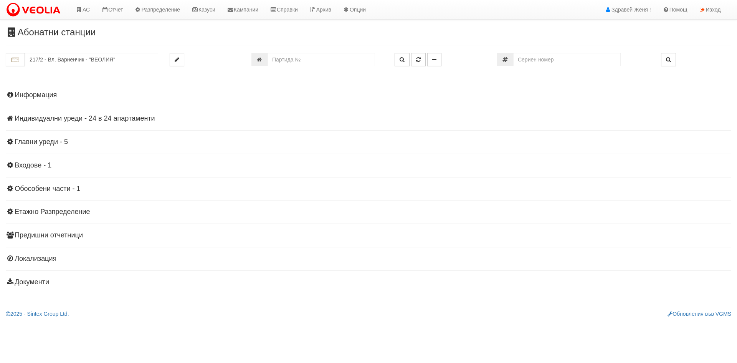
click at [119, 115] on h4 "Индивидуални уреди - 24 в 24 апартаменти" at bounding box center [368, 119] width 725 height 8
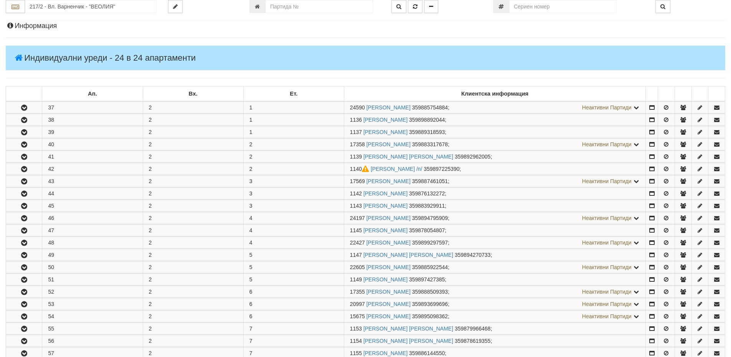
scroll to position [154, 0]
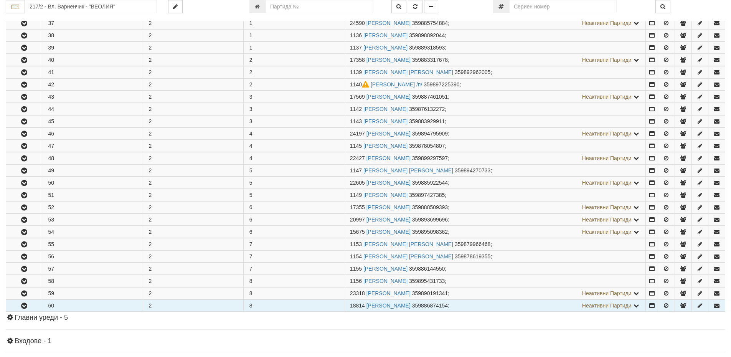
click at [31, 306] on button "button" at bounding box center [24, 306] width 36 height 12
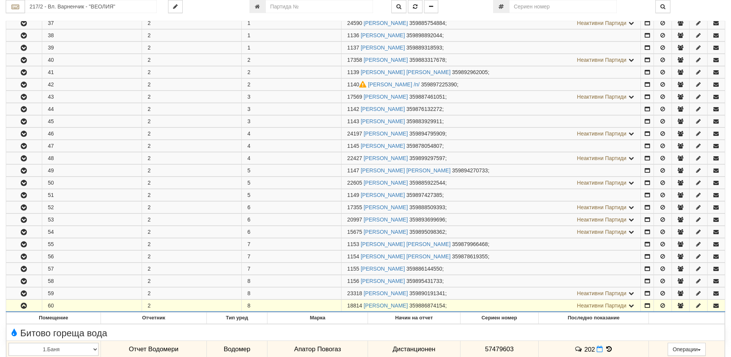
drag, startPoint x: 362, startPoint y: 304, endPoint x: 343, endPoint y: 304, distance: 19.2
click at [343, 304] on td "18814 НЕЛА ИВАНОВА ДИМОВА 359886874154 ; Неактивни Партиди 1158 ВЕСЕЛИН АНГЕЛОВ…" at bounding box center [490, 306] width 299 height 12
copy span "18814"
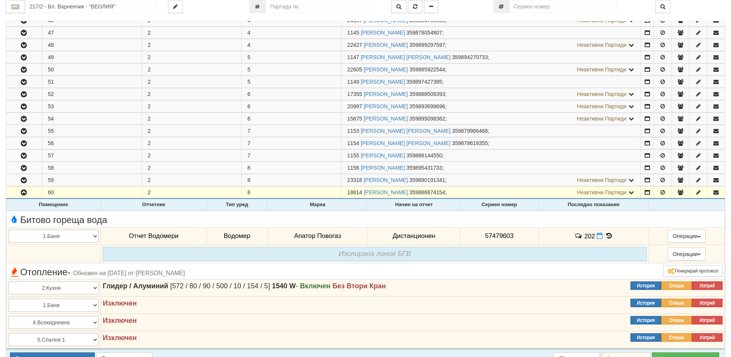
scroll to position [269, 0]
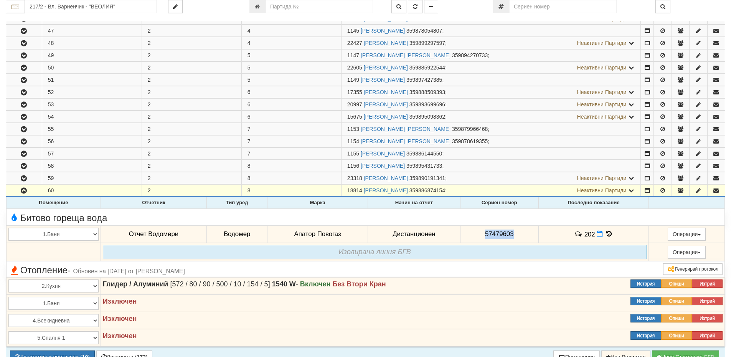
drag, startPoint x: 515, startPoint y: 232, endPoint x: 478, endPoint y: 236, distance: 37.8
click at [478, 236] on td "57479603" at bounding box center [499, 234] width 78 height 18
copy span "57479603"
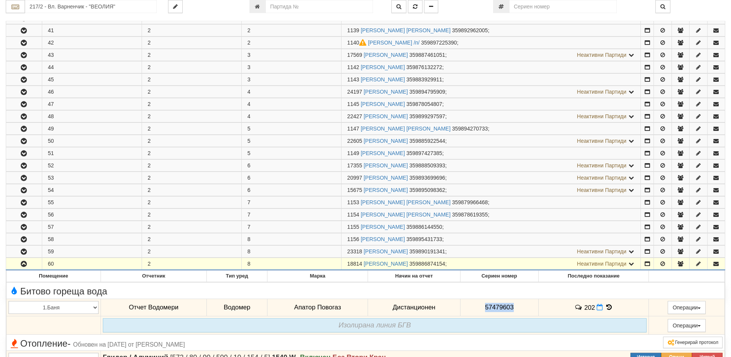
scroll to position [192, 0]
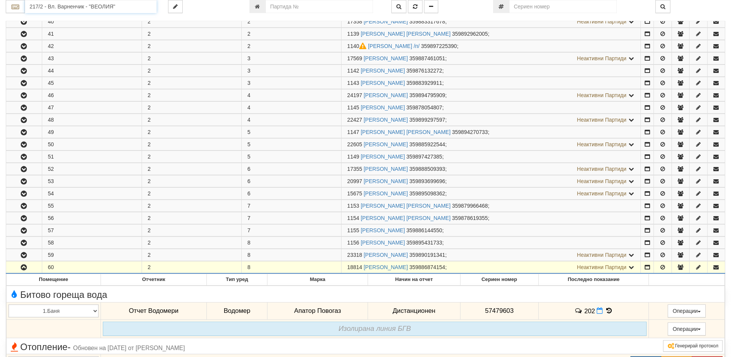
click at [94, 6] on input "217/2 - Вл. Варненчик - "ВЕОЛИЯ"" at bounding box center [91, 6] width 132 height 13
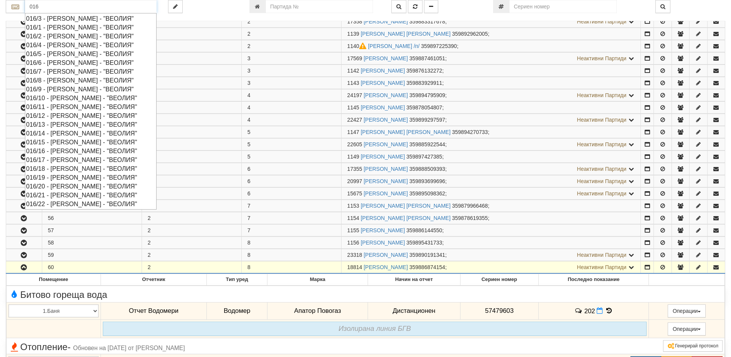
click at [63, 81] on div "016/8 - Орхид Хилс - "ВЕОЛИЯ"" at bounding box center [90, 80] width 129 height 9
type input "016/8 - Орхид Хилс - "ВЕОЛИЯ""
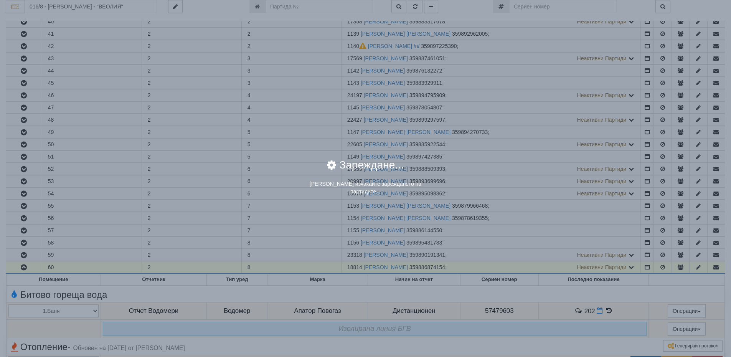
scroll to position [0, 0]
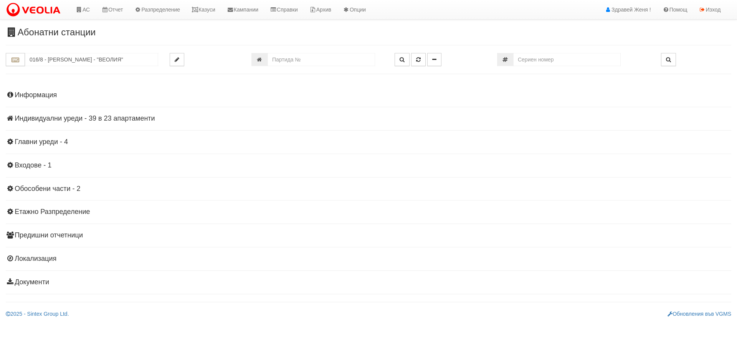
click at [105, 117] on h4 "Индивидуални уреди - 39 в 23 апартаменти" at bounding box center [368, 119] width 725 height 8
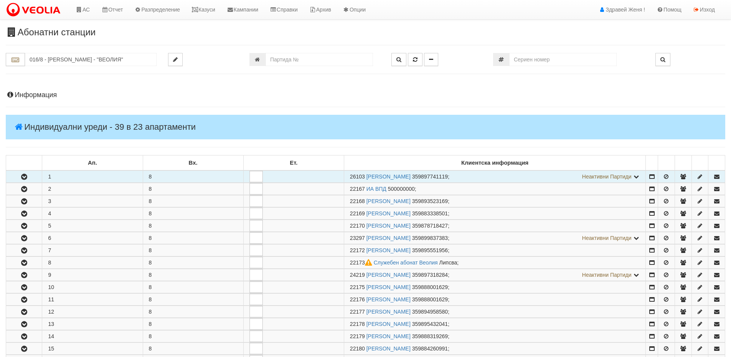
click at [40, 181] on button "button" at bounding box center [24, 177] width 36 height 12
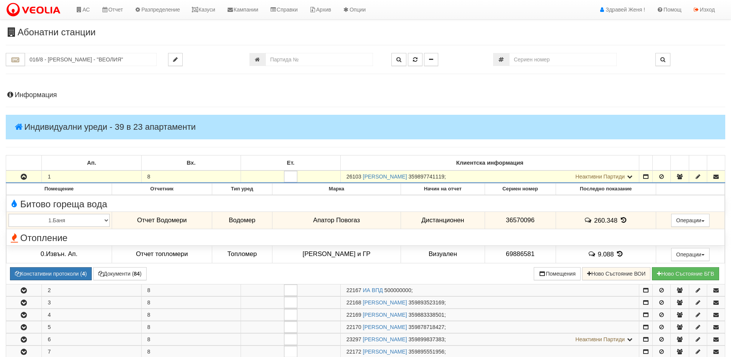
click at [47, 95] on h4 "Информация" at bounding box center [366, 95] width 720 height 8
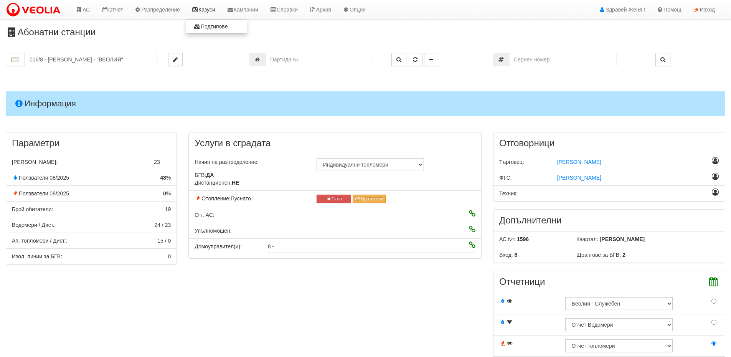
click at [210, 9] on link "Казуси" at bounding box center [203, 9] width 35 height 19
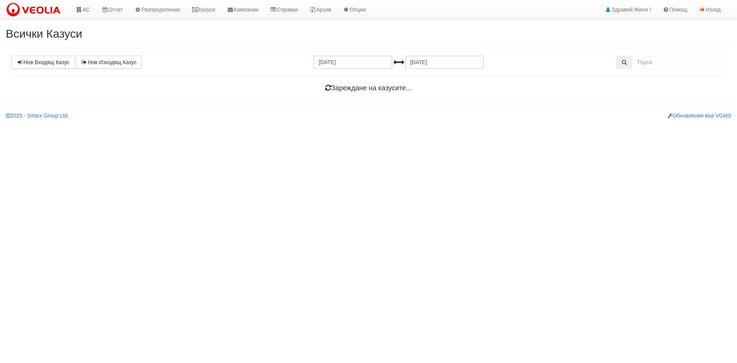
click at [31, 64] on link "Нов Входящ Казус" at bounding box center [43, 62] width 63 height 13
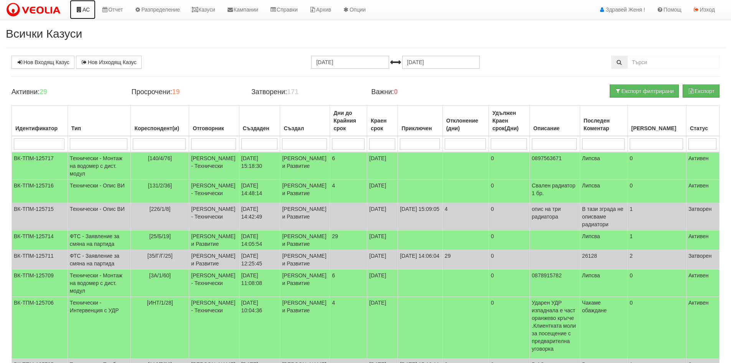
click at [80, 7] on icon at bounding box center [79, 9] width 7 height 5
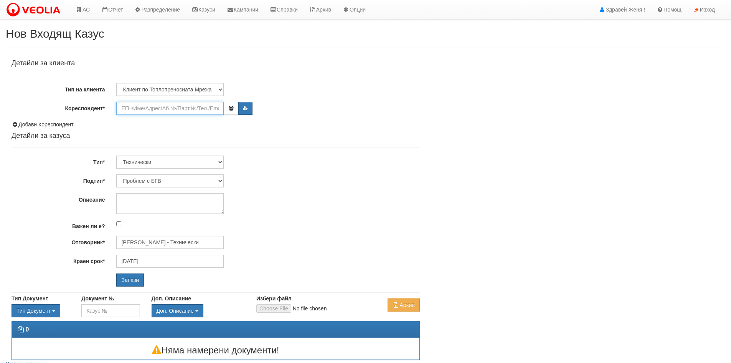
click at [137, 109] on input "Кореспондент*" at bounding box center [169, 108] width 107 height 13
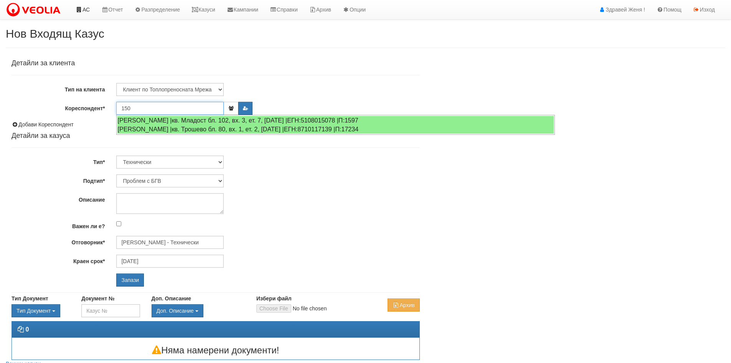
type input "150"
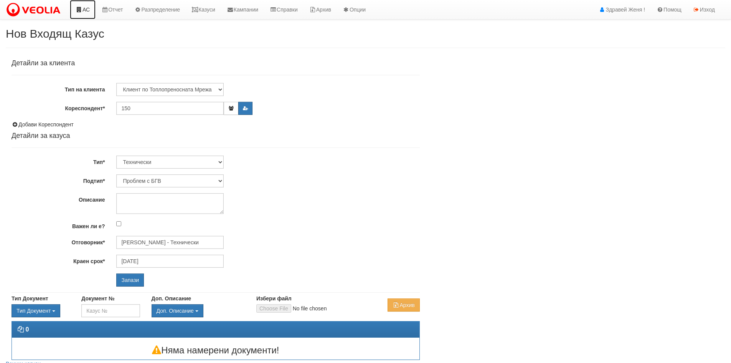
click at [83, 7] on link "АС" at bounding box center [83, 9] width 26 height 19
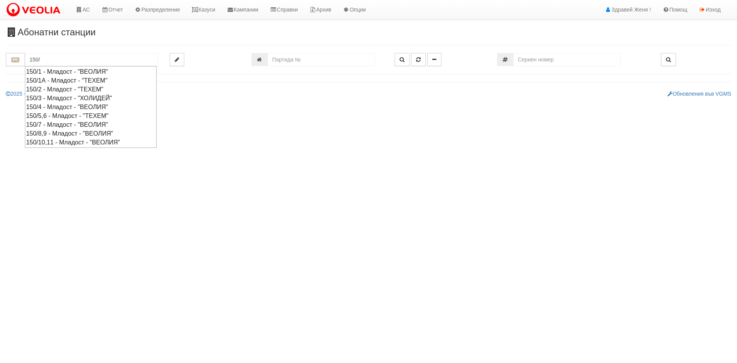
click at [64, 81] on div "150/1А - Младост - "ТЕХЕМ"" at bounding box center [90, 80] width 129 height 9
type input "150/1А - Младост - "ТЕХЕМ""
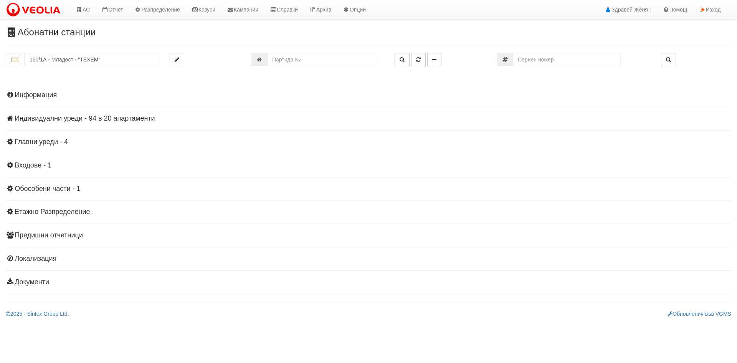
click at [134, 119] on h4 "Индивидуални уреди - 94 в 20 апартаменти" at bounding box center [368, 119] width 725 height 8
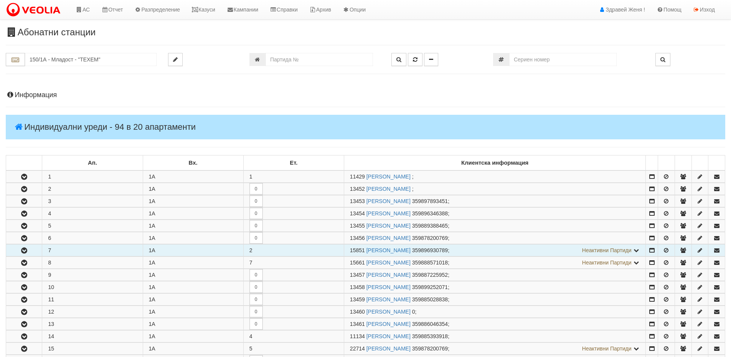
drag, startPoint x: 364, startPoint y: 249, endPoint x: 349, endPoint y: 250, distance: 15.0
click at [349, 250] on td "15851 КАЛИН НИКОЛАЕВ НИКОЛОВ 359896930789 ; Неактивни Партиди 11428 НЕДЕЛЧО ЦОН…" at bounding box center [495, 250] width 302 height 12
copy span "15851"
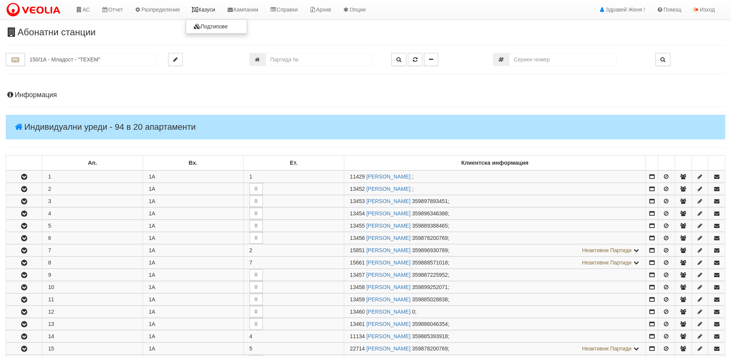
click at [209, 8] on link "Казуси" at bounding box center [203, 9] width 35 height 19
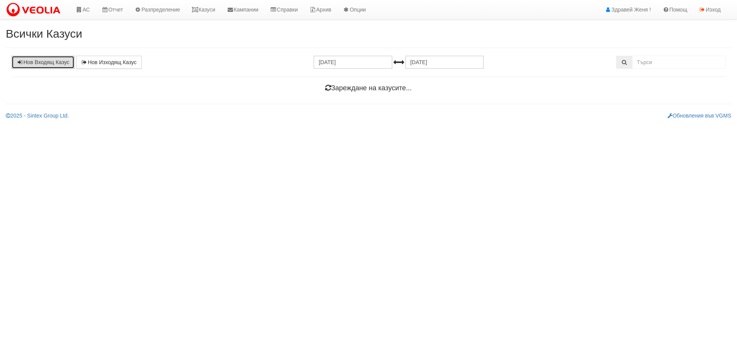
click at [42, 62] on link "Нов Входящ Казус" at bounding box center [43, 62] width 63 height 13
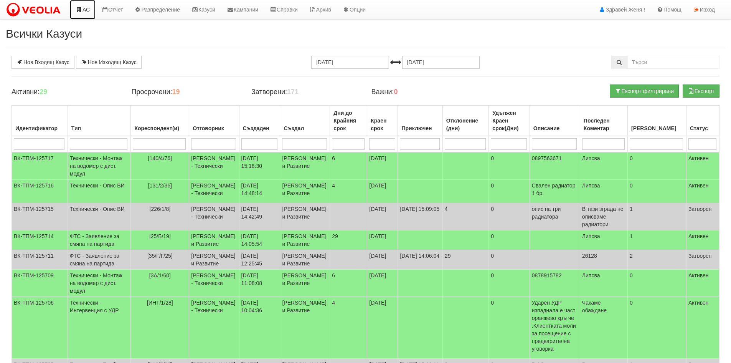
click at [90, 8] on link "АС" at bounding box center [83, 9] width 26 height 19
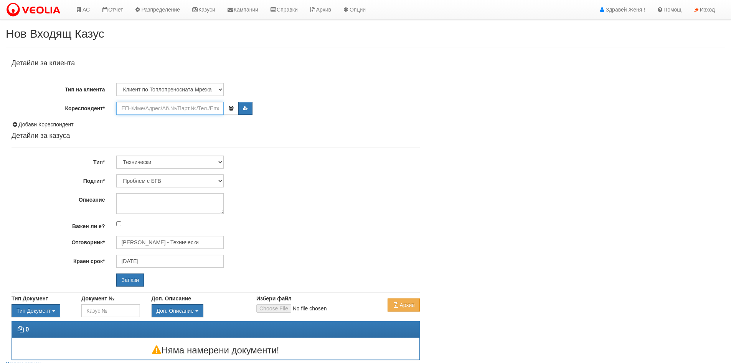
click at [152, 106] on input "Кореспондент*" at bounding box center [169, 108] width 107 height 13
paste input "15851"
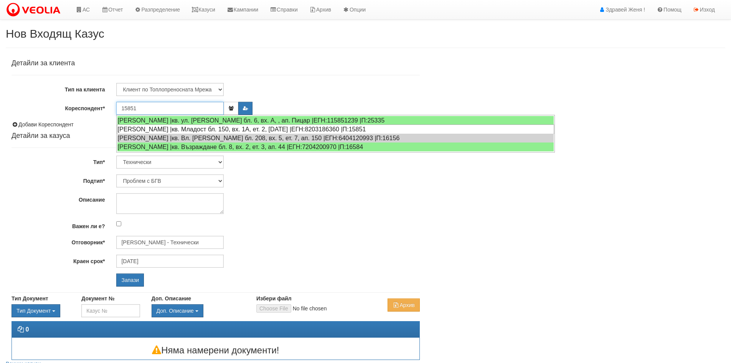
click at [182, 130] on div "[PERSON_NAME] |кв. Младост бл. 150, вх. 1А, ет. 2, [DATE] |ЕГН:8203186360 |П:15…" at bounding box center [335, 129] width 437 height 10
type input "[PERSON_NAME]"
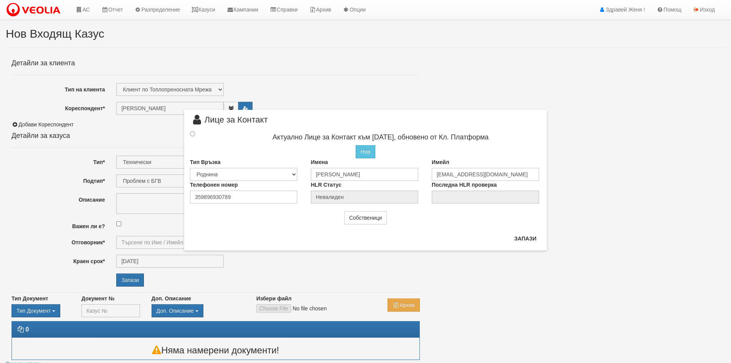
type input "Дончо Дончев - Технически"
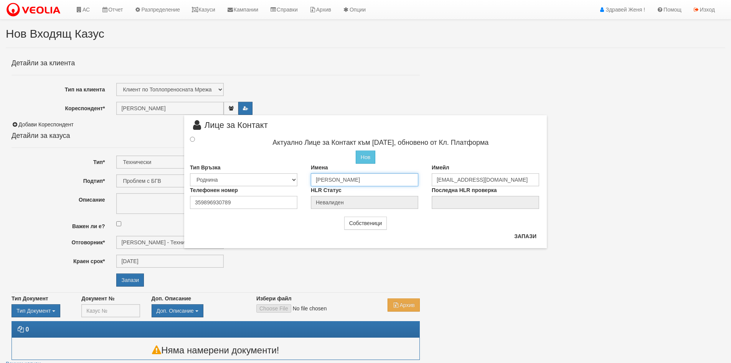
drag, startPoint x: 374, startPoint y: 182, endPoint x: 287, endPoint y: 180, distance: 87.5
click at [287, 180] on div "Тип Връзка Собственик Наемател Роднина Съсед Приятел Имена Цветанка Николова Им…" at bounding box center [365, 175] width 363 height 23
type input "K"
type input "[PERSON_NAME]"
drag, startPoint x: 484, startPoint y: 177, endPoint x: 412, endPoint y: 171, distance: 72.8
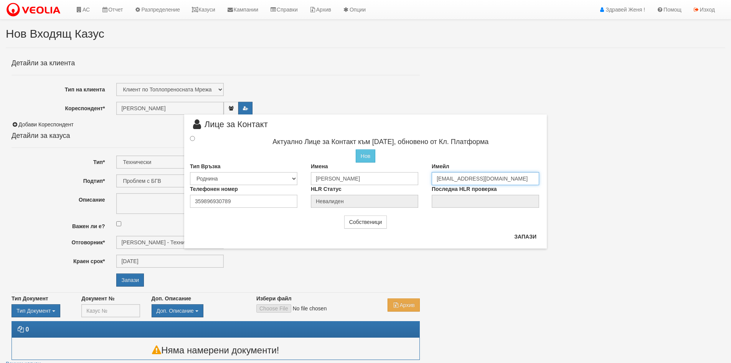
click at [412, 171] on div "Тип Връзка Собственик Наемател Роднина Съсед Приятел Имена Калин Николаев Никол…" at bounding box center [365, 173] width 363 height 23
click at [448, 177] on input "kalo-rave@abv.bg" at bounding box center [485, 178] width 107 height 13
type input "[EMAIL_ADDRESS][DOMAIN_NAME]"
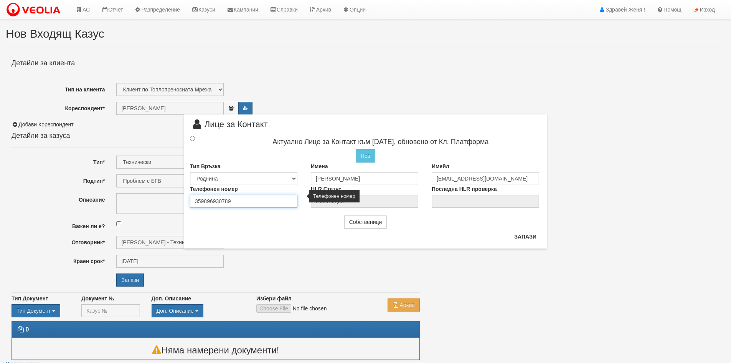
click at [248, 206] on input "359896930789" at bounding box center [243, 201] width 107 height 13
type input "3"
type input "0897020271"
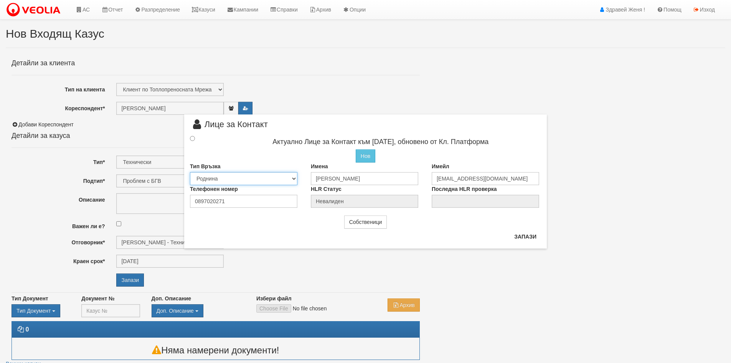
click at [293, 177] on select "Собственик Наемател Роднина Съсед Приятел" at bounding box center [243, 178] width 107 height 13
select select "0"
click at [190, 172] on select "Собственик Наемател Роднина Съсед Приятел" at bounding box center [243, 178] width 107 height 13
click at [192, 137] on input "radio" at bounding box center [192, 138] width 5 height 5
radio input "true"
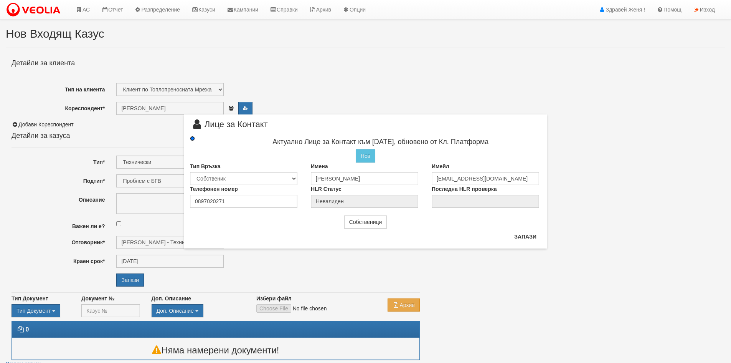
type input "Калин Николаев Николов"
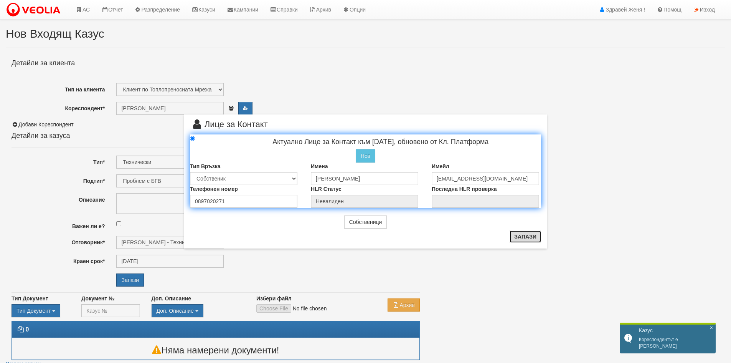
click at [526, 237] on button "Запази" at bounding box center [525, 236] width 31 height 12
radio input "true"
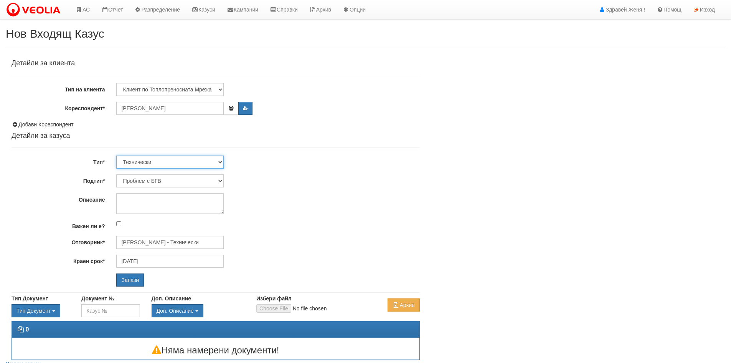
click at [220, 161] on select "Технически ФТС Търговски Административен Производствен Експлоатационен Финансов…" at bounding box center [169, 161] width 107 height 13
select select "1"
click at [116, 155] on select "Технически ФТС Търговски Административен Производствен Експлоатационен Финансов…" at bounding box center [169, 161] width 107 height 13
type input "29/10/2025"
type input "Миглена Михова - Клиенти и Развитие"
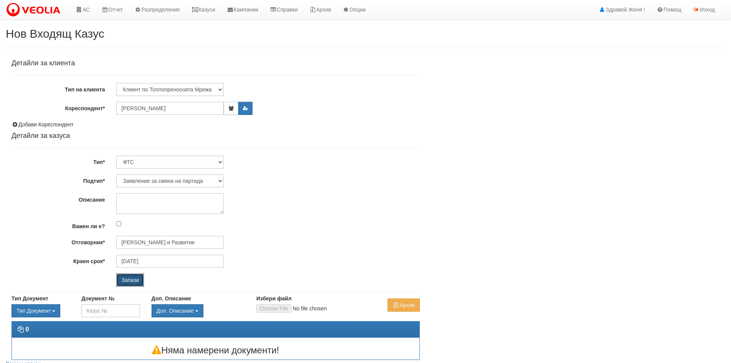
click at [129, 276] on input "Запази" at bounding box center [130, 279] width 28 height 13
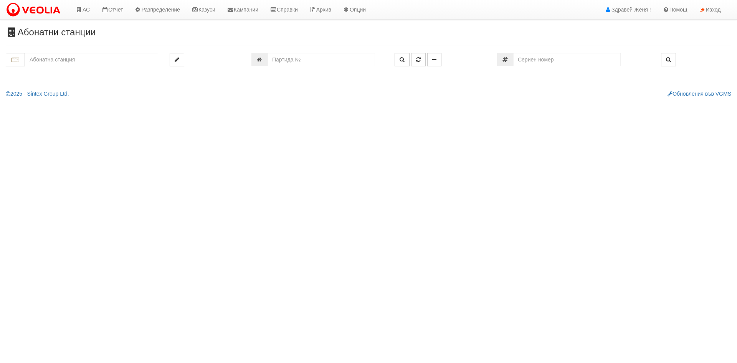
click at [84, 60] on input "text" at bounding box center [91, 59] width 133 height 13
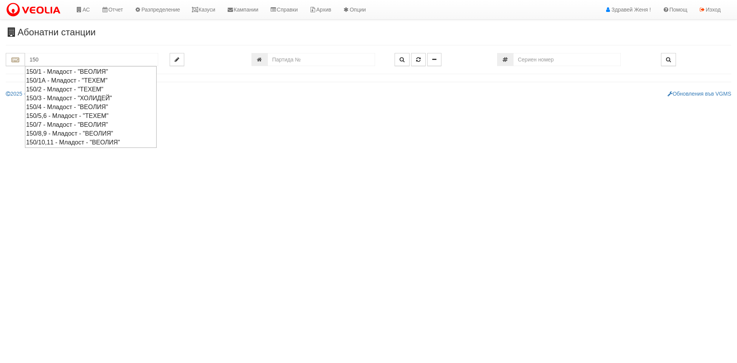
click at [69, 78] on div "150/1А - Младост - "ТЕХЕМ"" at bounding box center [90, 80] width 129 height 9
type input "150/1А - Младост - "ТЕХЕМ""
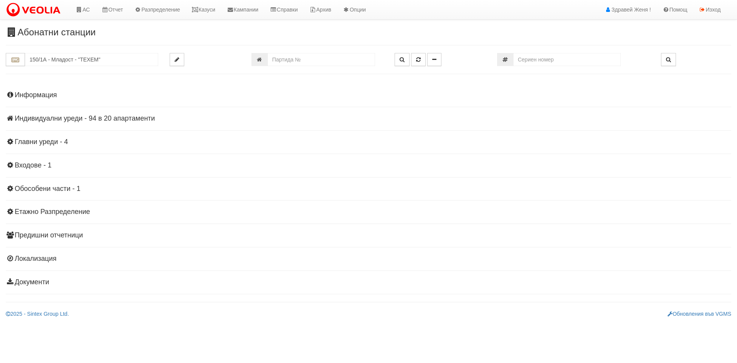
click at [145, 116] on h4 "Индивидуални уреди - 94 в 20 апартаменти" at bounding box center [368, 119] width 725 height 8
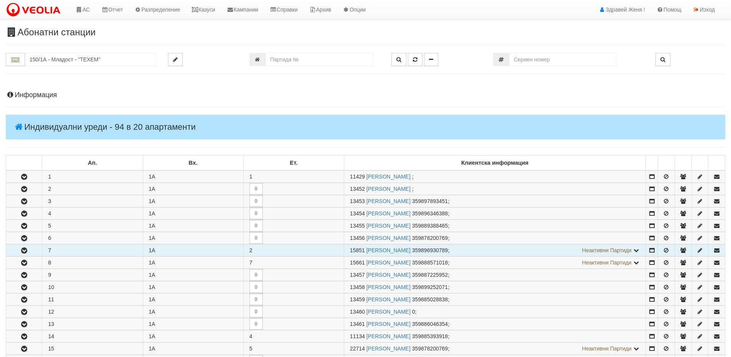
drag, startPoint x: 365, startPoint y: 251, endPoint x: 348, endPoint y: 245, distance: 17.7
click at [348, 245] on td "15851 КАЛИН НИКОЛАЕВ НИКОЛОВ 359896930789 ; Неактивни Партиди 11428 НЕДЕЛЧО ЦОН…" at bounding box center [495, 250] width 302 height 12
click at [37, 251] on button "button" at bounding box center [24, 250] width 36 height 12
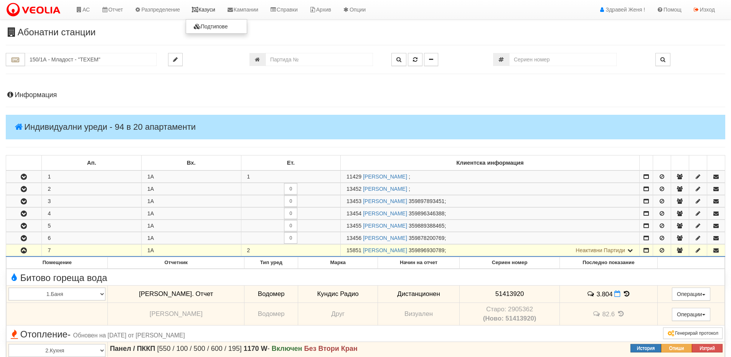
click at [204, 10] on link "Казуси" at bounding box center [203, 9] width 35 height 19
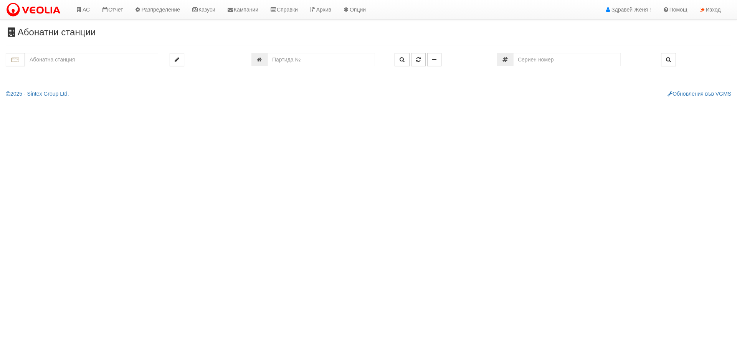
click at [66, 62] on input "text" at bounding box center [91, 59] width 133 height 13
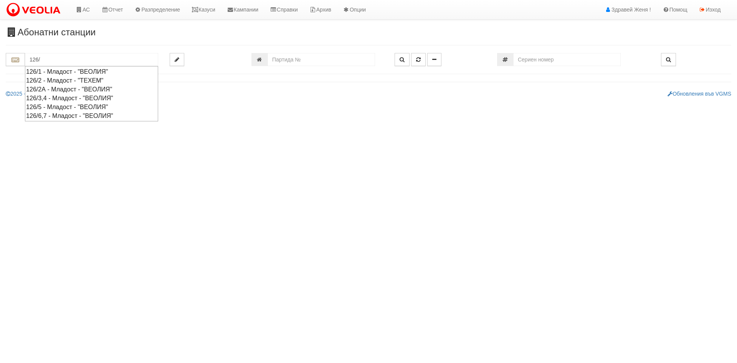
click at [89, 96] on div "126/3,4 - Младост - "ВЕОЛИЯ"" at bounding box center [91, 98] width 131 height 9
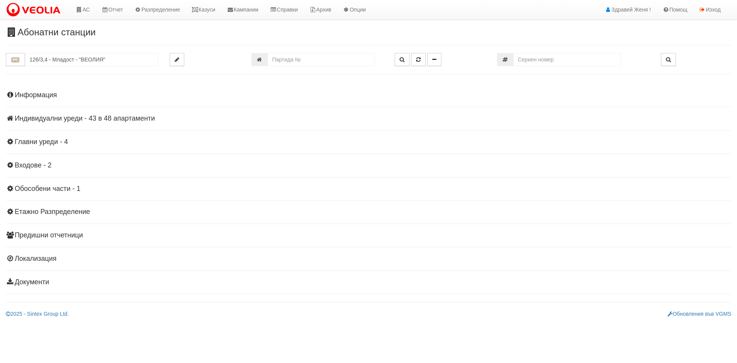
click at [92, 119] on h4 "Индивидуални уреди - 43 в 48 апартаменти" at bounding box center [368, 119] width 725 height 8
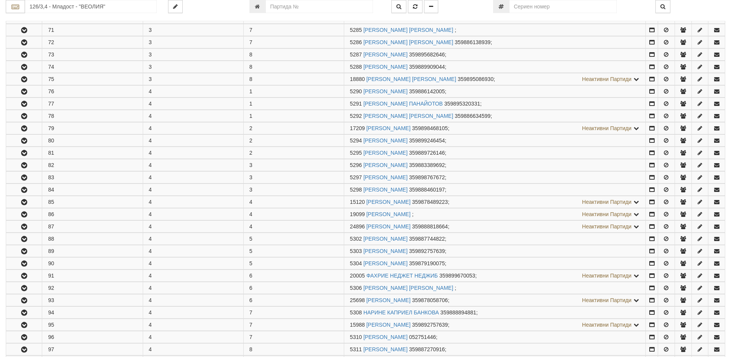
scroll to position [384, 0]
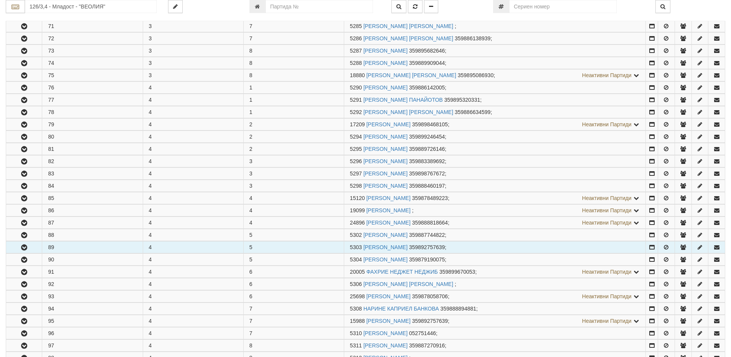
click at [38, 248] on button "button" at bounding box center [24, 247] width 36 height 12
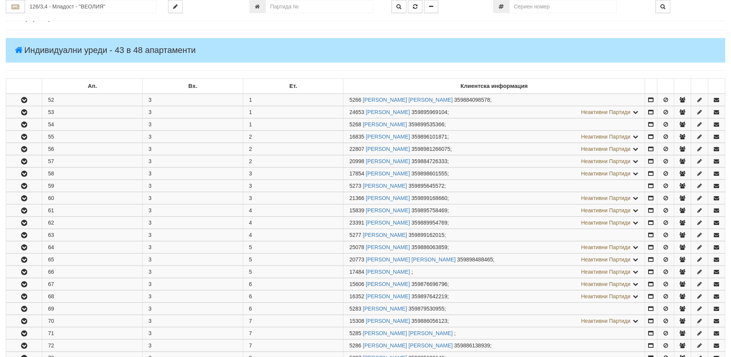
scroll to position [0, 0]
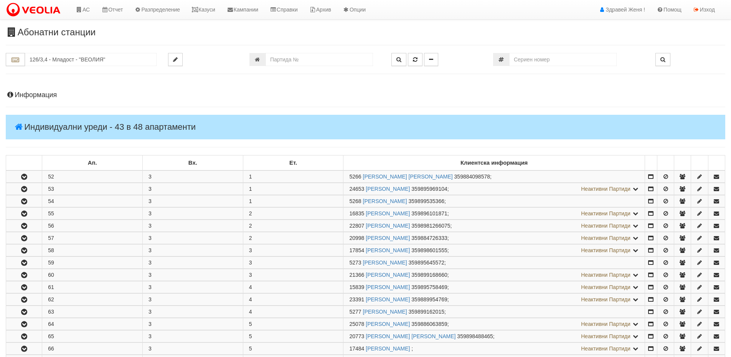
click at [45, 96] on h4 "Информация" at bounding box center [366, 95] width 720 height 8
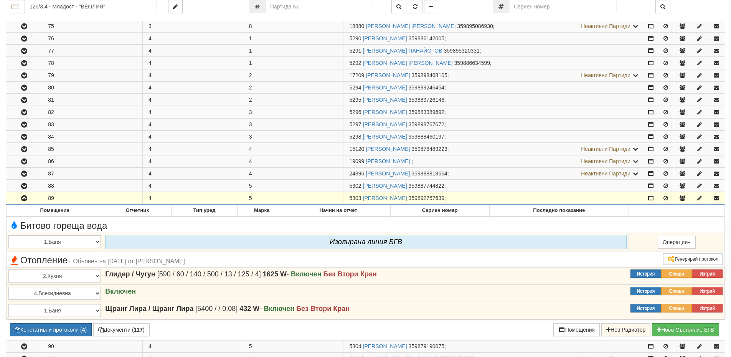
scroll to position [768, 0]
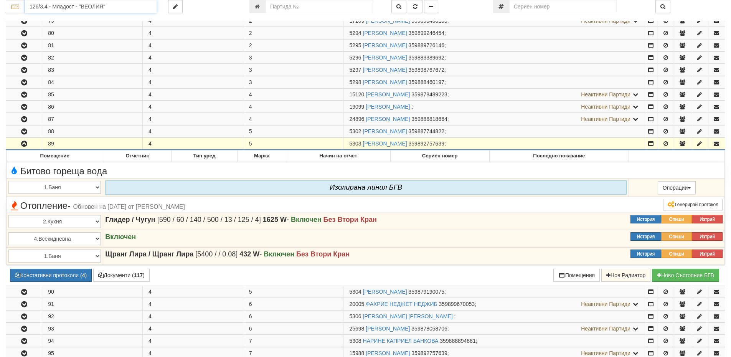
click at [74, 10] on input "126/3,4 - Младост - "ВЕОЛИЯ"" at bounding box center [91, 6] width 132 height 13
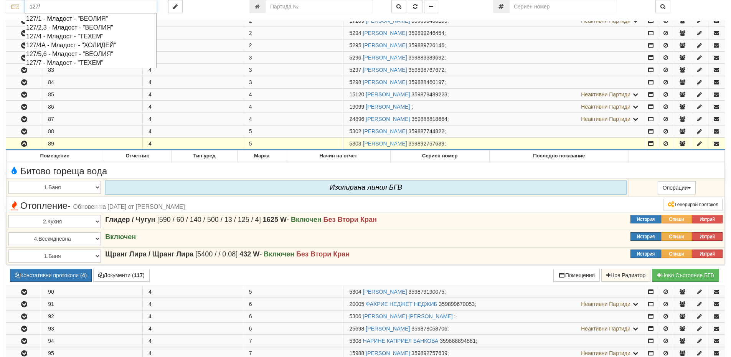
click at [84, 25] on div "127/2,3 - Младост - "ВЕОЛИЯ"" at bounding box center [90, 27] width 129 height 9
type input "127/2,3 - Младост - "ВЕОЛИЯ""
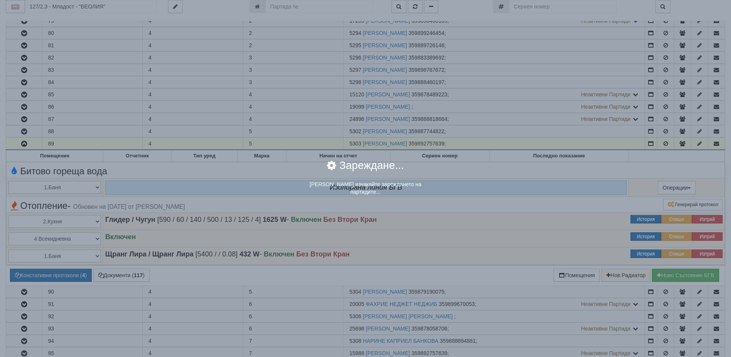
scroll to position [0, 0]
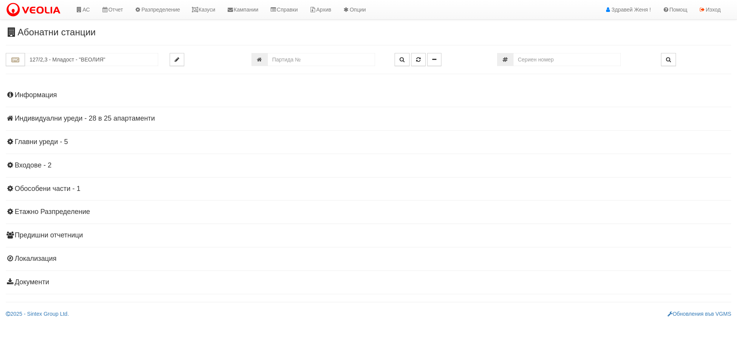
click at [83, 121] on h4 "Индивидуални уреди - 28 в 25 апартаменти" at bounding box center [368, 119] width 725 height 8
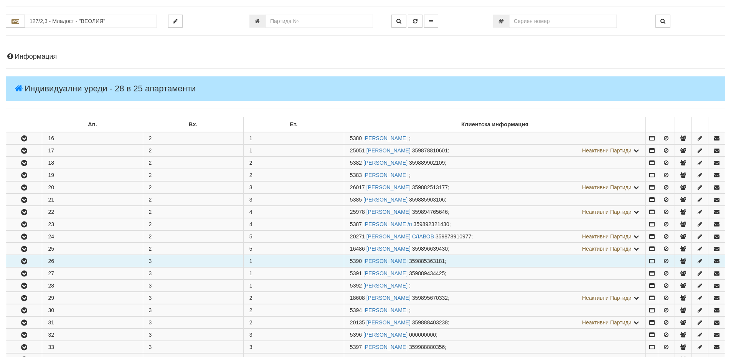
scroll to position [154, 0]
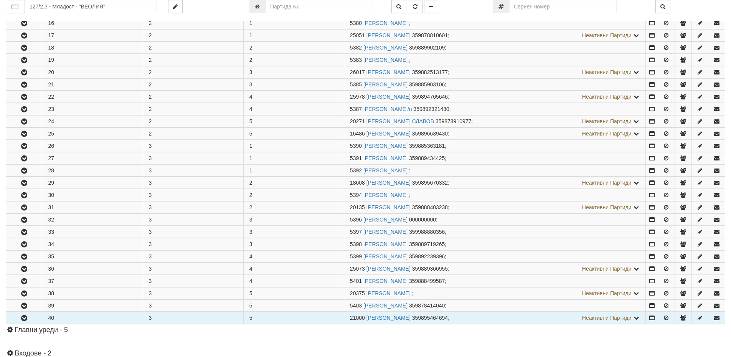
click at [61, 317] on td "40" at bounding box center [92, 318] width 101 height 12
drag, startPoint x: 365, startPoint y: 318, endPoint x: 351, endPoint y: 319, distance: 14.6
click at [351, 319] on span "21000" at bounding box center [357, 318] width 15 height 6
copy span "21000"
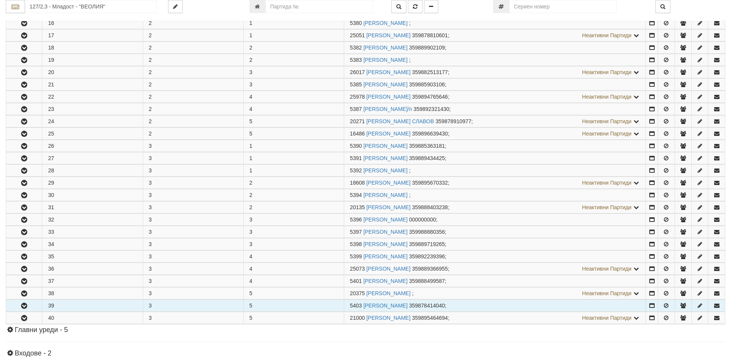
scroll to position [269, 0]
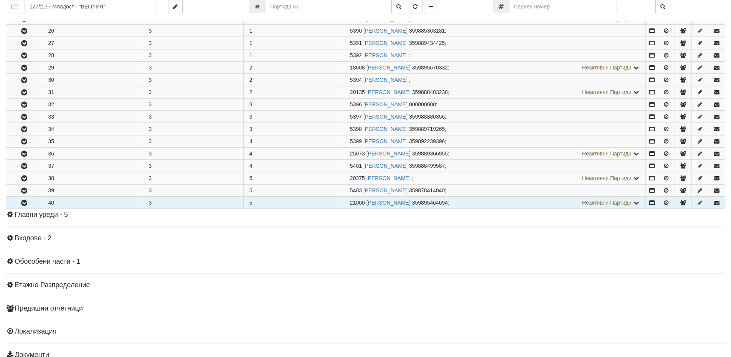
click at [24, 201] on icon "button" at bounding box center [24, 202] width 9 height 5
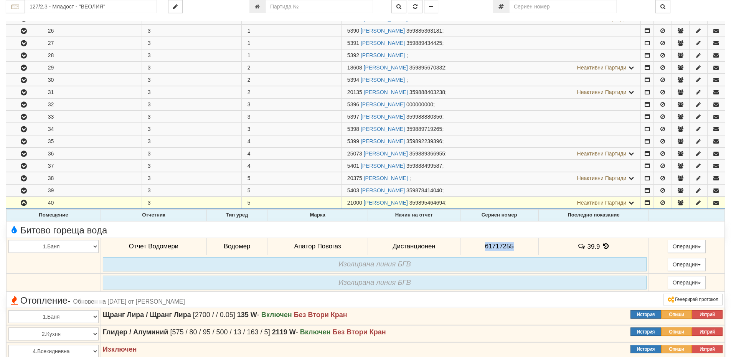
drag, startPoint x: 517, startPoint y: 245, endPoint x: 468, endPoint y: 245, distance: 48.4
click at [468, 245] on td "61717255" at bounding box center [499, 247] width 78 height 18
copy span "61717255"
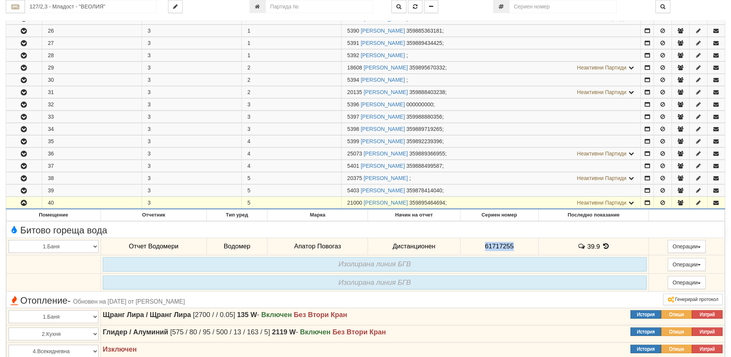
drag, startPoint x: 362, startPoint y: 203, endPoint x: 347, endPoint y: 203, distance: 14.6
click at [347, 203] on span "21000" at bounding box center [354, 203] width 15 height 6
copy span "21000"
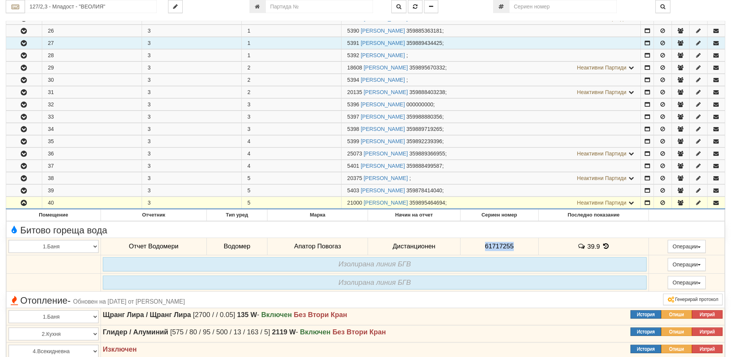
drag, startPoint x: 358, startPoint y: 41, endPoint x: 350, endPoint y: 40, distance: 8.1
click at [345, 40] on td "5391 ДИНКА ТОДОРОВА МИТЕВА 359889434425 ;" at bounding box center [490, 43] width 299 height 12
copy span "5391"
click at [36, 46] on button "button" at bounding box center [24, 43] width 36 height 12
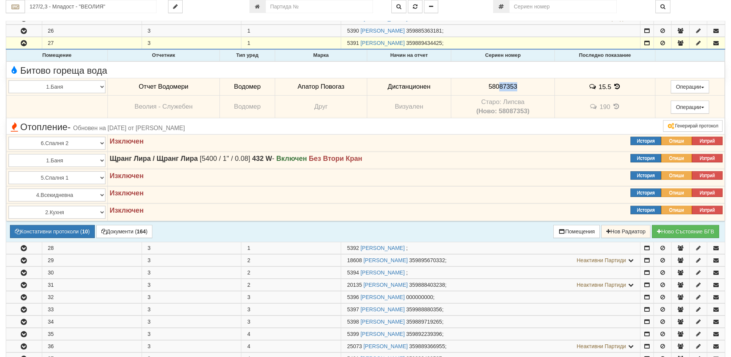
drag, startPoint x: 521, startPoint y: 86, endPoint x: 491, endPoint y: 79, distance: 31.3
click at [497, 90] on td "58087353" at bounding box center [502, 87] width 103 height 18
click at [532, 87] on td "58087353" at bounding box center [502, 87] width 103 height 18
drag, startPoint x: 519, startPoint y: 87, endPoint x: 486, endPoint y: 85, distance: 33.4
click at [486, 85] on td "58087353" at bounding box center [502, 87] width 103 height 18
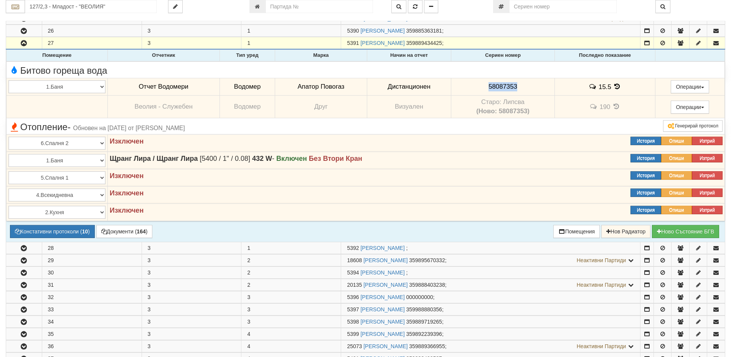
copy span "58087353"
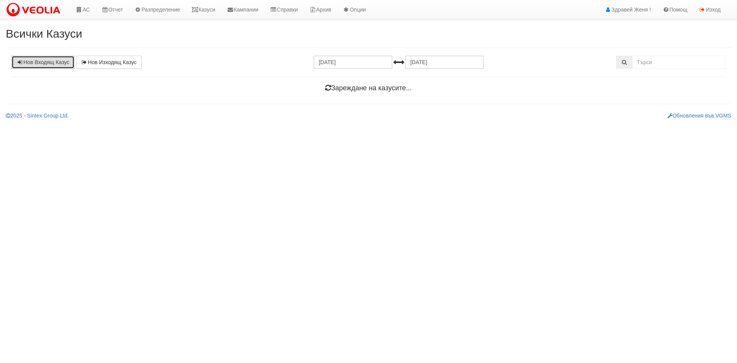
click at [42, 63] on link "Нов Входящ Казус" at bounding box center [43, 62] width 63 height 13
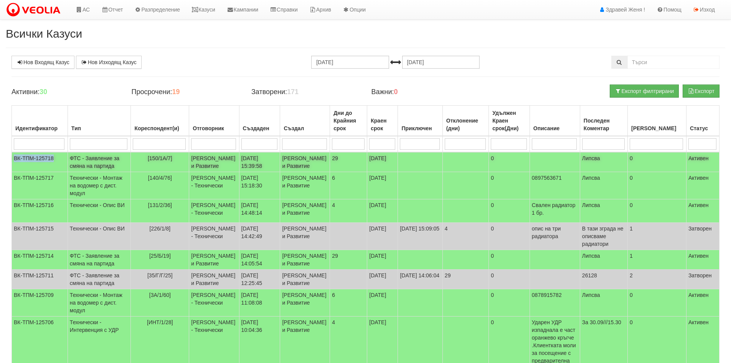
drag, startPoint x: 62, startPoint y: 158, endPoint x: 15, endPoint y: 158, distance: 47.6
click at [15, 158] on td "ВК-ТПМ-125718" at bounding box center [40, 162] width 56 height 20
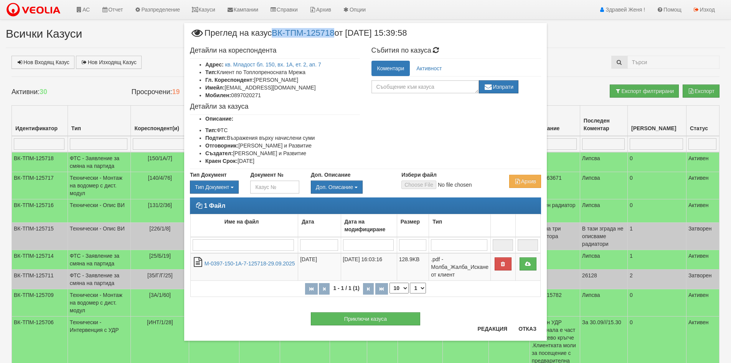
drag, startPoint x: 17, startPoint y: 157, endPoint x: 279, endPoint y: 38, distance: 287.7
click at [279, 38] on span "Преглед на казус ВК-ТПМ-125718 от 29/09/2025 15:39:58" at bounding box center [298, 36] width 217 height 14
copy link "ВК-ТПМ-125718"
click at [304, 42] on span "Преглед на казус ВК-ТПМ-125718 от 29/09/2025 15:39:58" at bounding box center [298, 36] width 217 height 14
drag, startPoint x: 340, startPoint y: 32, endPoint x: 272, endPoint y: 34, distance: 68.0
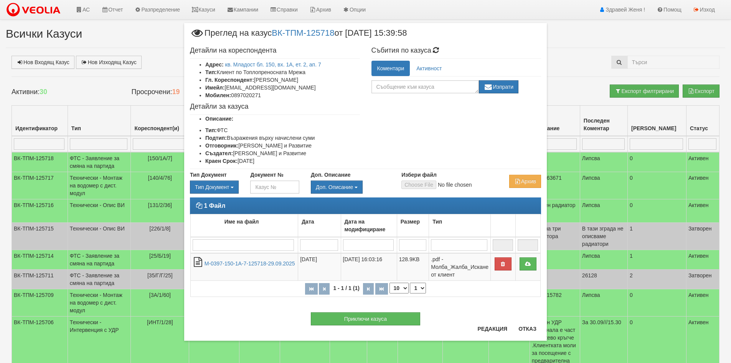
click at [272, 34] on span "Преглед на казус ВК-ТПМ-125718 от 29/09/2025 15:39:58" at bounding box center [298, 36] width 217 height 14
drag, startPoint x: 282, startPoint y: 26, endPoint x: 273, endPoint y: 43, distance: 19.4
click at [273, 43] on div "Детайли на кореспондента Адрес: кв. Младост бл. 150, вх. 1А, ет. 2, ап. 7 Тип: …" at bounding box center [275, 106] width 182 height 126
click at [311, 45] on div "Детайли на кореспондента Адрес: кв. Младост бл. 150, вх. 1А, ет. 2, ап. 7 Тип: …" at bounding box center [275, 106] width 182 height 126
drag, startPoint x: 276, startPoint y: 29, endPoint x: 340, endPoint y: 32, distance: 64.6
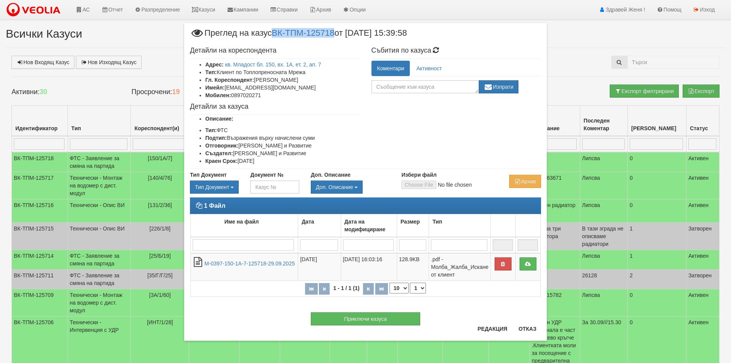
click at [340, 32] on span "Преглед на казус ВК-ТПМ-125718 от 29/09/2025 15:39:58" at bounding box center [298, 36] width 217 height 14
drag, startPoint x: 322, startPoint y: 27, endPoint x: 311, endPoint y: 48, distance: 23.9
click at [311, 48] on h4 "Детайли на кореспондента" at bounding box center [275, 51] width 170 height 8
click at [521, 330] on button "Отказ" at bounding box center [527, 328] width 27 height 12
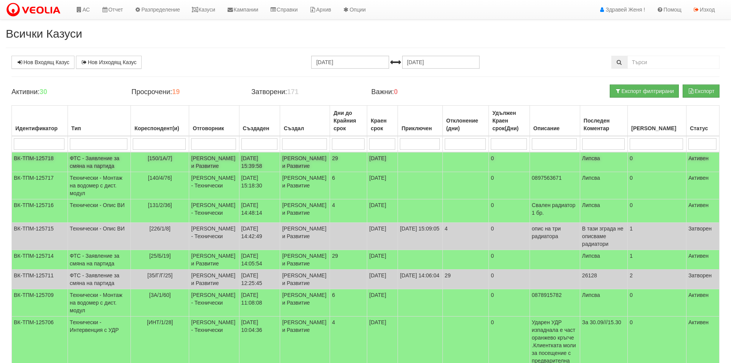
click at [89, 172] on td "ФТС - Заявление за смяна на партида" at bounding box center [99, 162] width 63 height 20
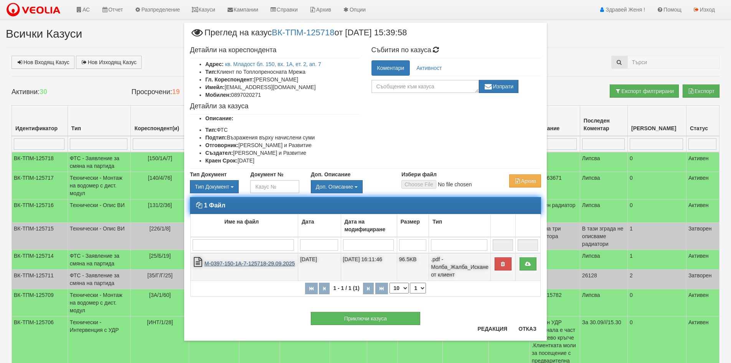
click at [271, 264] on link "М-0397-150-1А-7-125718-29.09.2025" at bounding box center [250, 263] width 91 height 6
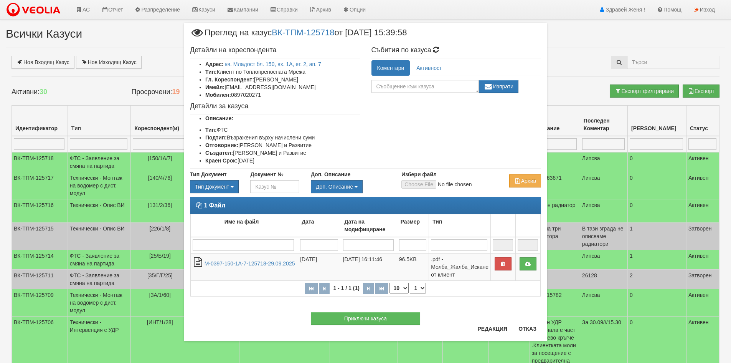
click at [127, 30] on div "× Преглед на казус ВК-ТПМ-125718 от 29/09/2025 15:39:58 Детайли на кореспондент…" at bounding box center [365, 181] width 731 height 363
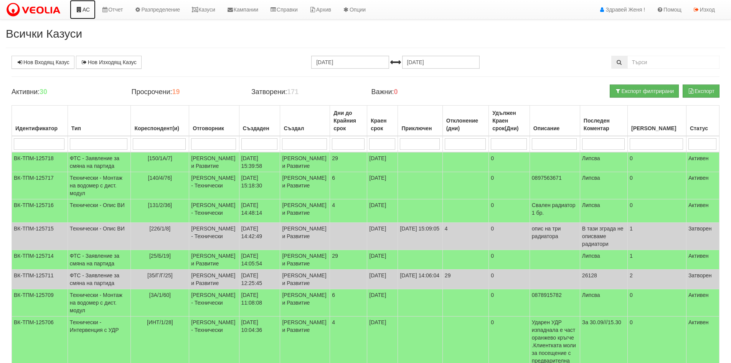
click at [85, 14] on link "АС" at bounding box center [83, 9] width 26 height 19
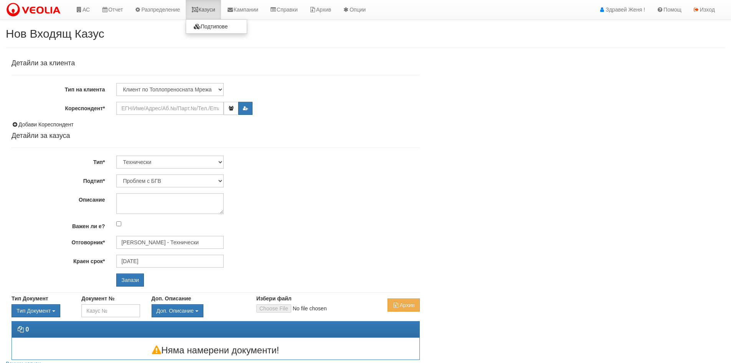
click at [210, 13] on link "Казуси" at bounding box center [203, 9] width 35 height 19
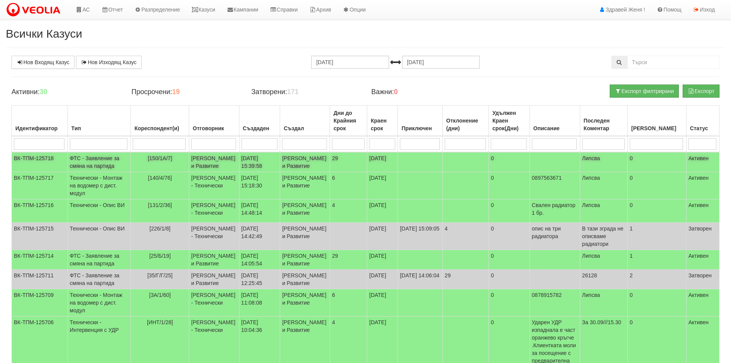
click at [190, 165] on td "Миглена Михова - Клиенти и Развитие" at bounding box center [214, 162] width 50 height 20
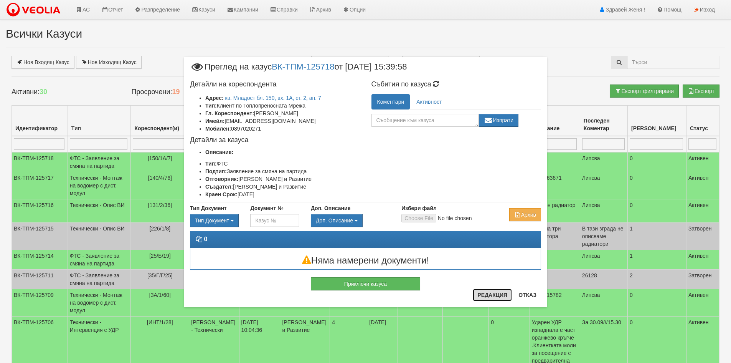
click at [483, 296] on button "Редакция" at bounding box center [492, 295] width 39 height 12
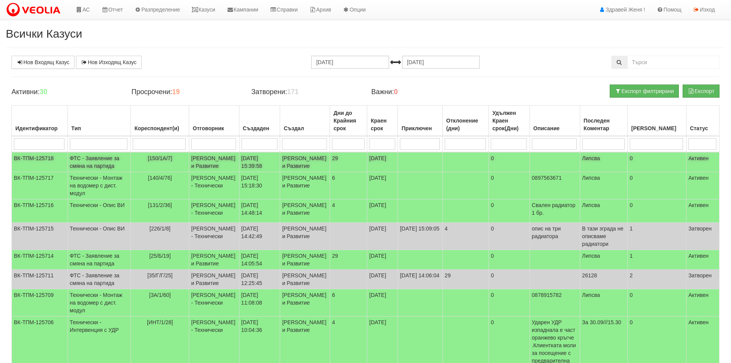
click at [239, 165] on td "29/09/2025 15:39:58" at bounding box center [259, 162] width 41 height 20
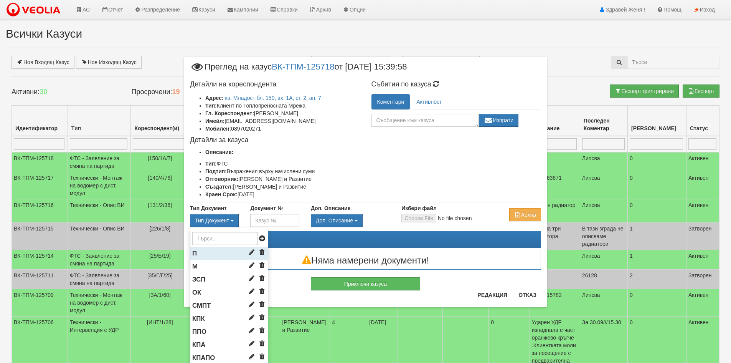
click at [215, 255] on li "П" at bounding box center [229, 253] width 78 height 13
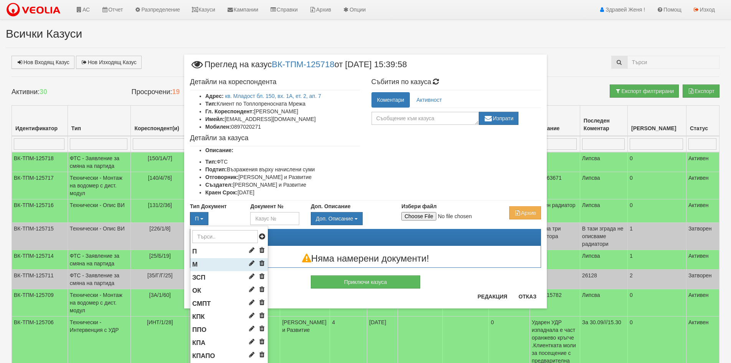
click at [198, 264] on li "М" at bounding box center [229, 264] width 78 height 13
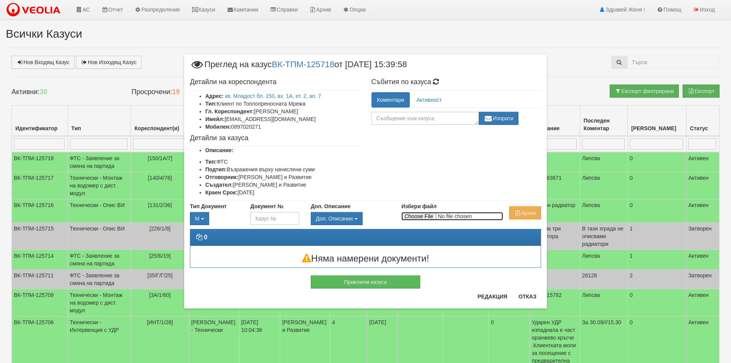
click at [428, 216] on input "Избери файл" at bounding box center [452, 216] width 102 height 8
type input "C:\fakepath\DOC158.pdf"
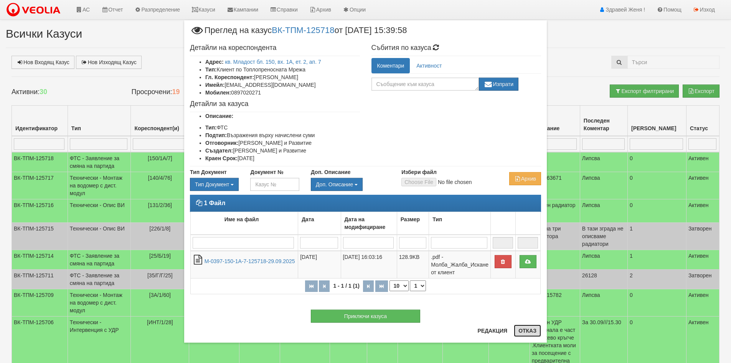
click at [530, 334] on button "Отказ" at bounding box center [527, 330] width 27 height 12
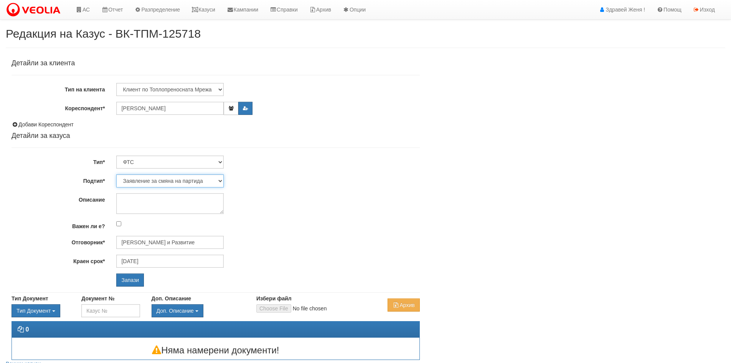
click at [220, 183] on select "Заявление за смяна на партида Заявление за равни месечни вноски Разпределение о…" at bounding box center [169, 180] width 107 height 13
select select "Възражения върху начислени суми"
click at [116, 174] on select "Заявление за смяна на партида Заявление за равни месечни вноски Разпределение о…" at bounding box center [169, 180] width 107 height 13
type input "[PERSON_NAME] и Развитие"
click at [140, 279] on input "Запази" at bounding box center [130, 279] width 28 height 13
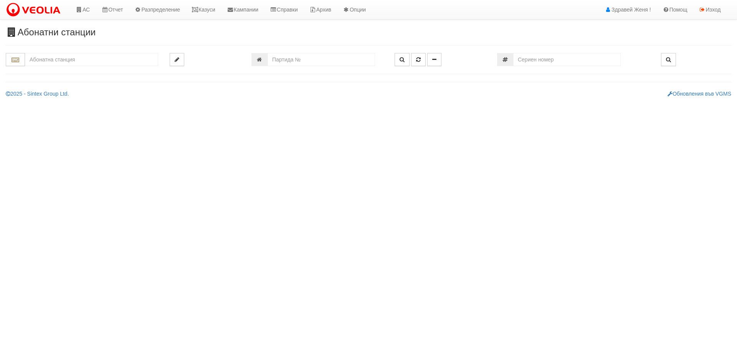
click at [87, 59] on input "text" at bounding box center [91, 59] width 133 height 13
click at [86, 73] on div "152/1 - Младост - "ВЕОЛИЯ"" at bounding box center [91, 71] width 131 height 9
type input "152/1 - Младост - "ВЕОЛИЯ""
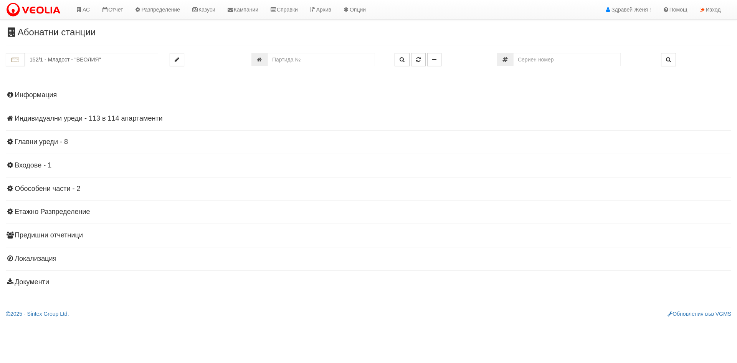
click at [117, 117] on h4 "Индивидуални уреди - 113 в 114 апартаменти" at bounding box center [368, 119] width 725 height 8
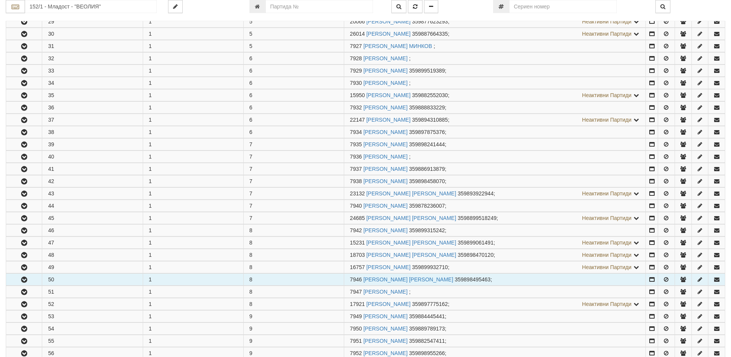
scroll to position [691, 0]
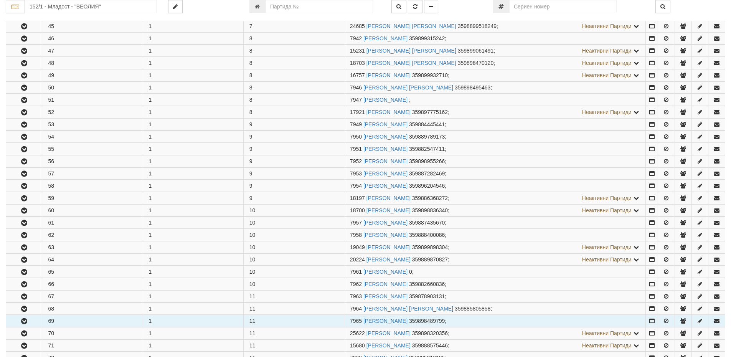
click at [25, 320] on icon "button" at bounding box center [24, 321] width 9 height 5
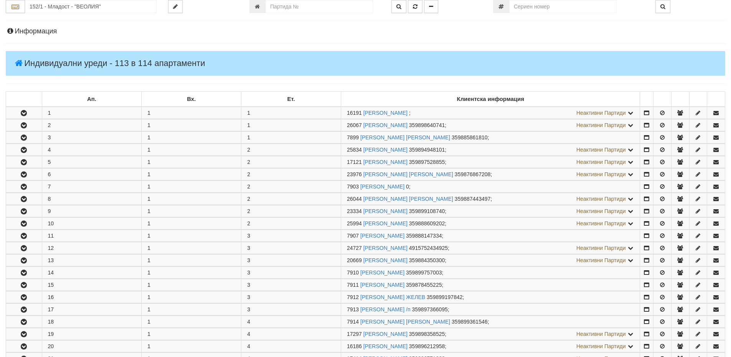
scroll to position [0, 0]
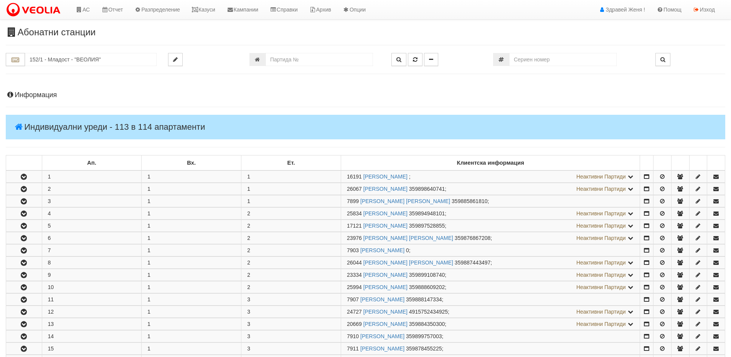
click at [56, 93] on h4 "Информация" at bounding box center [366, 95] width 720 height 8
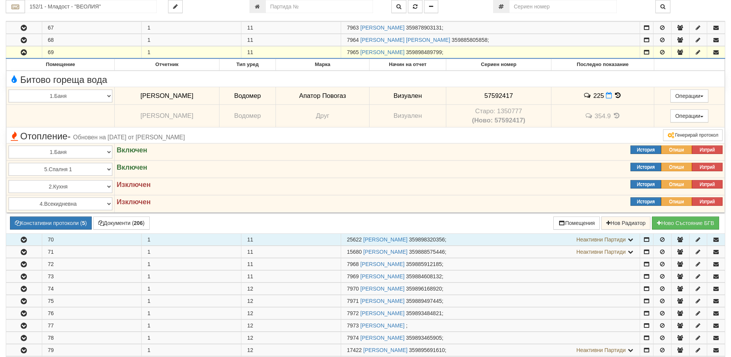
scroll to position [1267, 0]
